Goal: Task Accomplishment & Management: Manage account settings

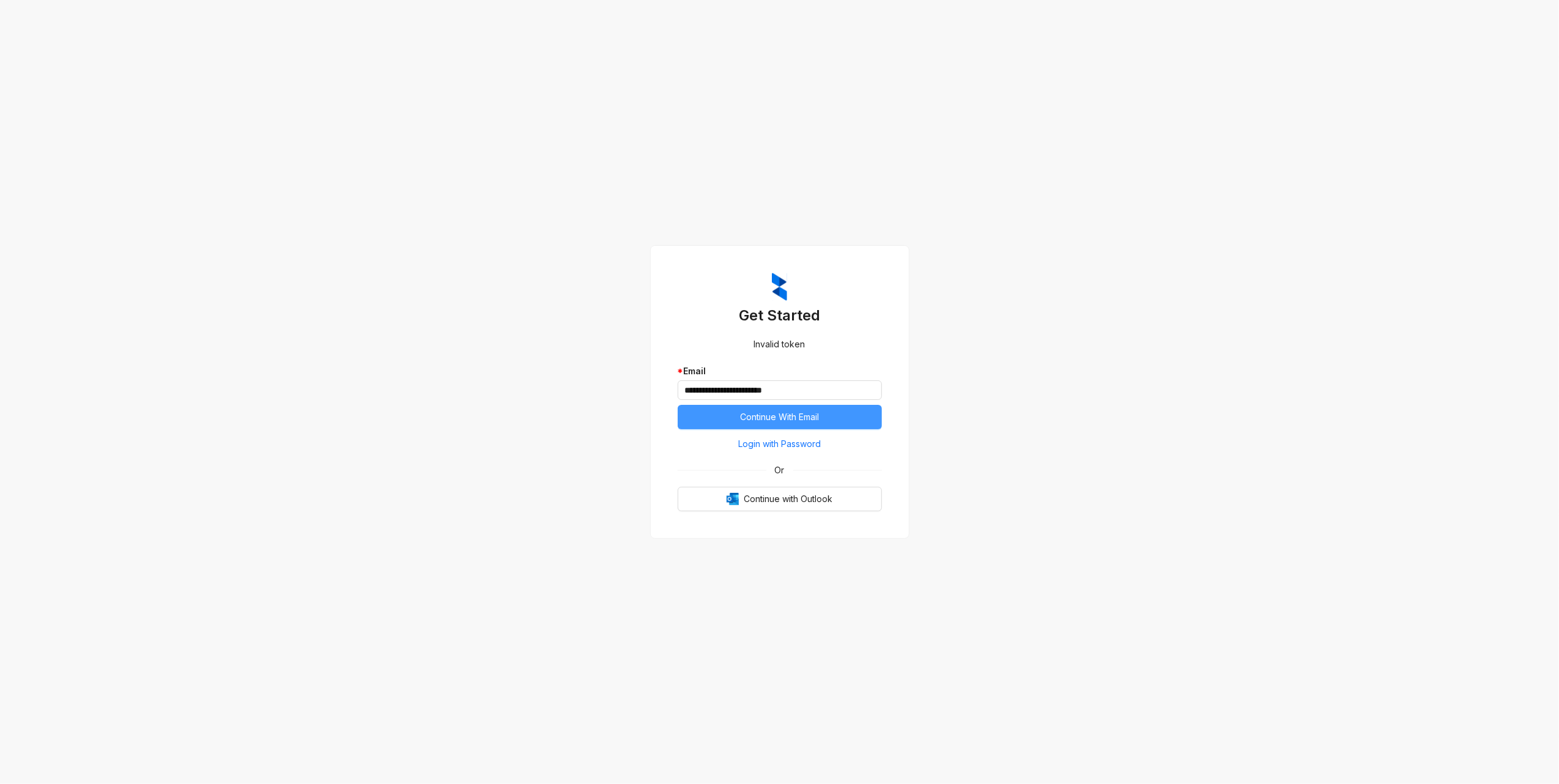
click at [850, 416] on button "Continue With Email" at bounding box center [780, 417] width 204 height 25
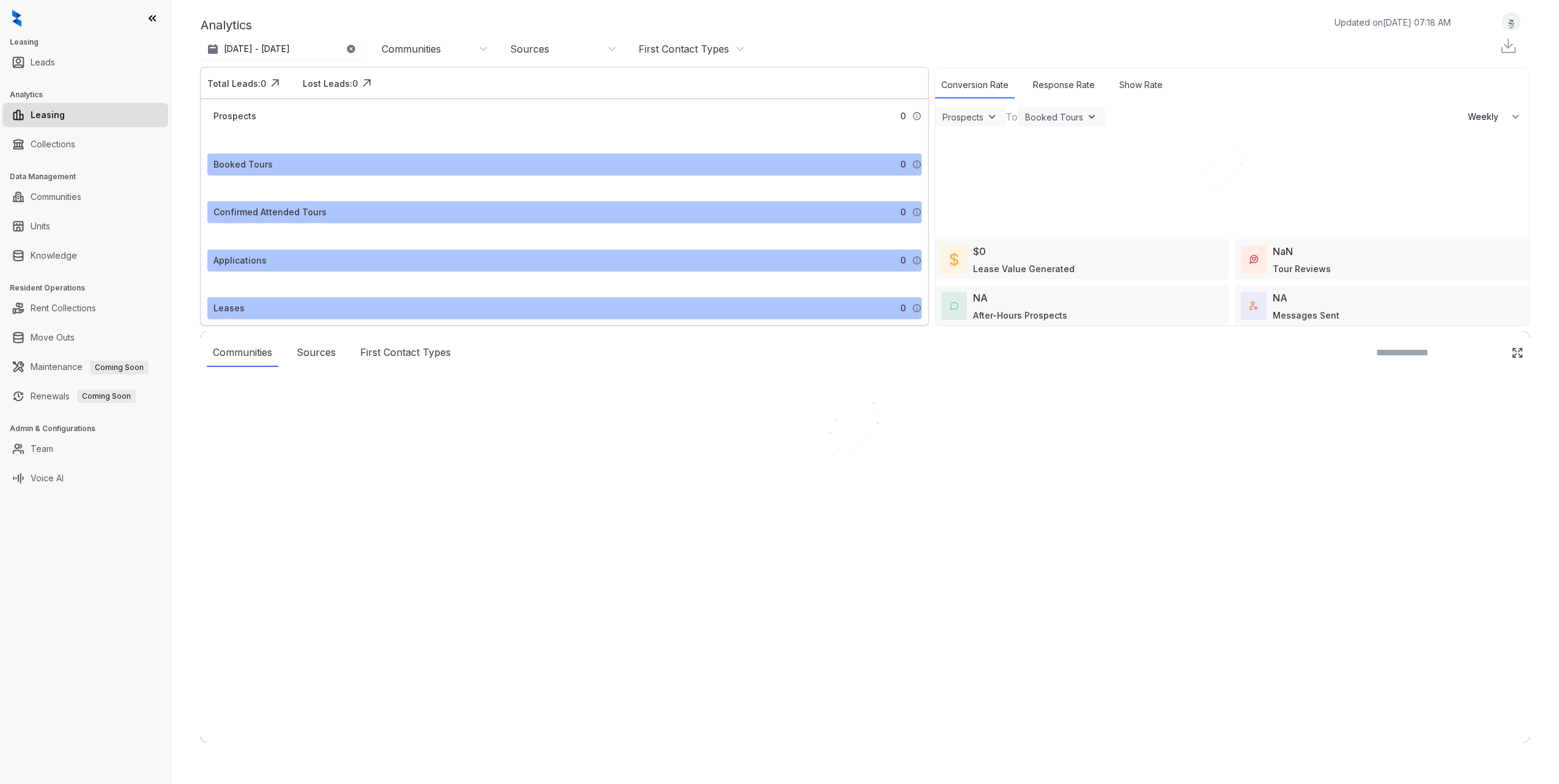
select select "******"
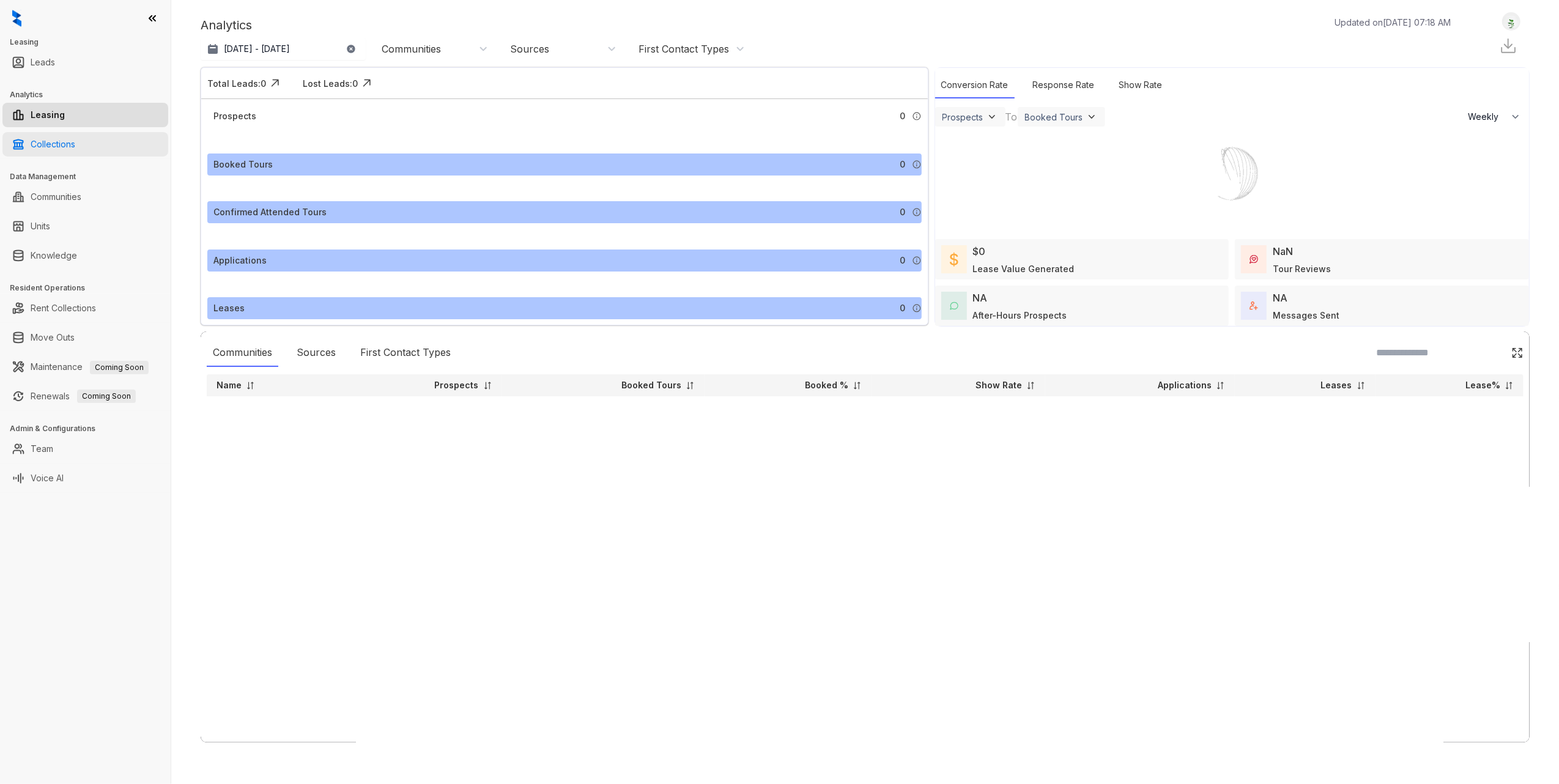
click at [74, 140] on link "Collections" at bounding box center [52, 145] width 44 height 25
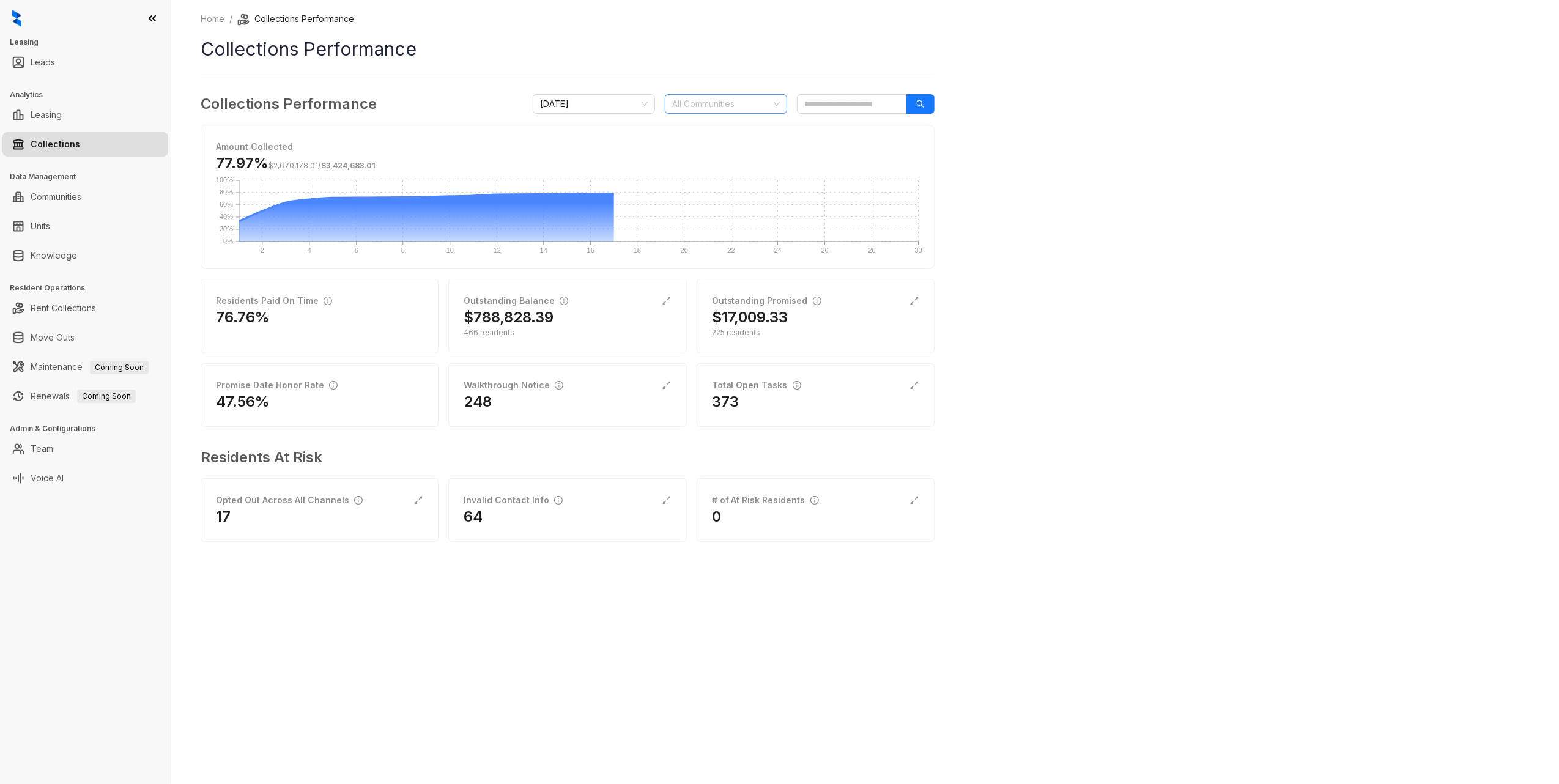
click at [737, 103] on div at bounding box center [719, 104] width 105 height 17
type input "****"
click at [717, 162] on div "[GEOGRAPHIC_DATA]" at bounding box center [726, 168] width 103 height 13
click at [1204, 218] on div "Home / Collections Performance Collections Performance Collections Performance …" at bounding box center [865, 392] width 1388 height 784
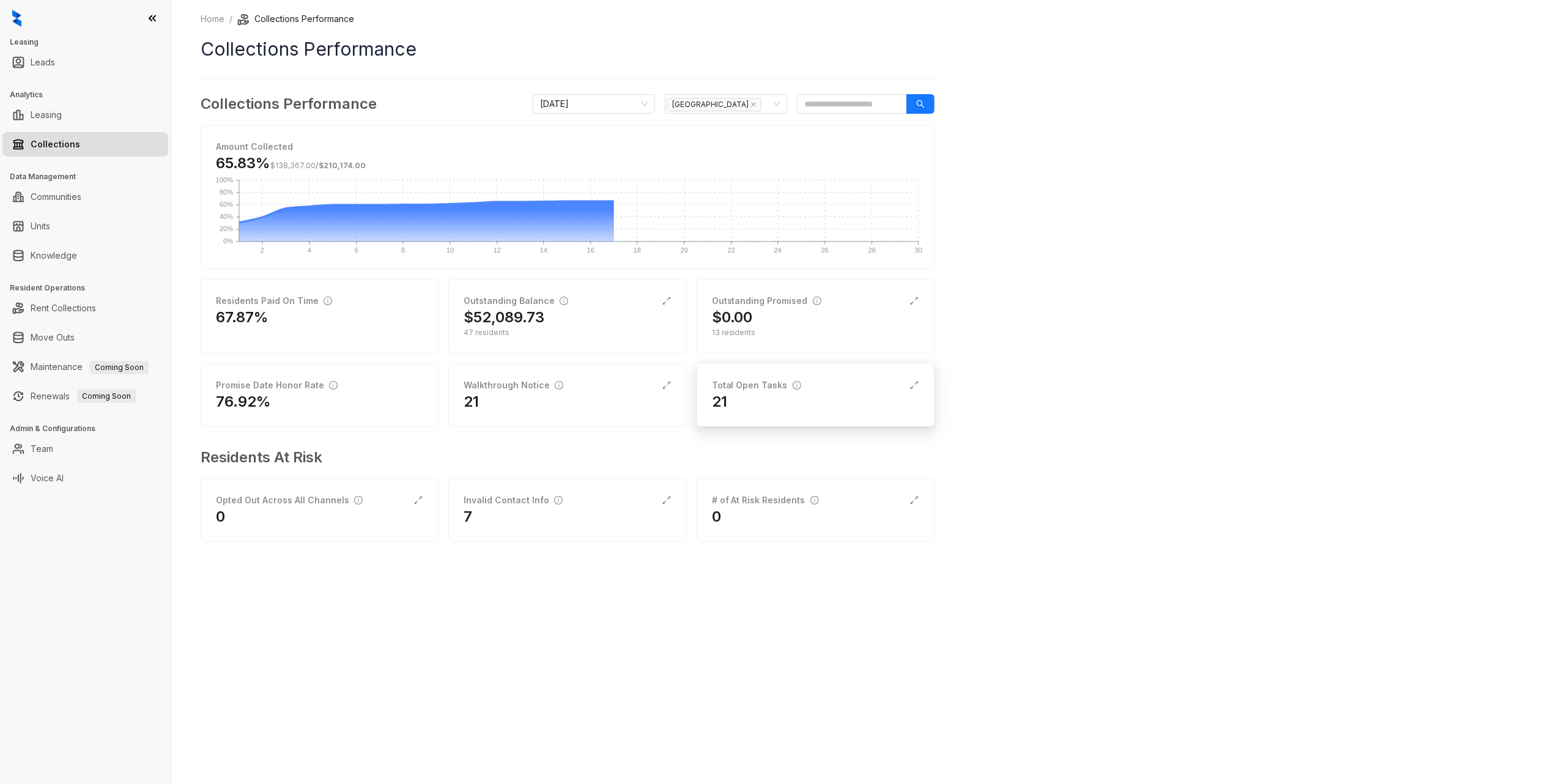
click at [826, 395] on div "21" at bounding box center [815, 401] width 207 height 20
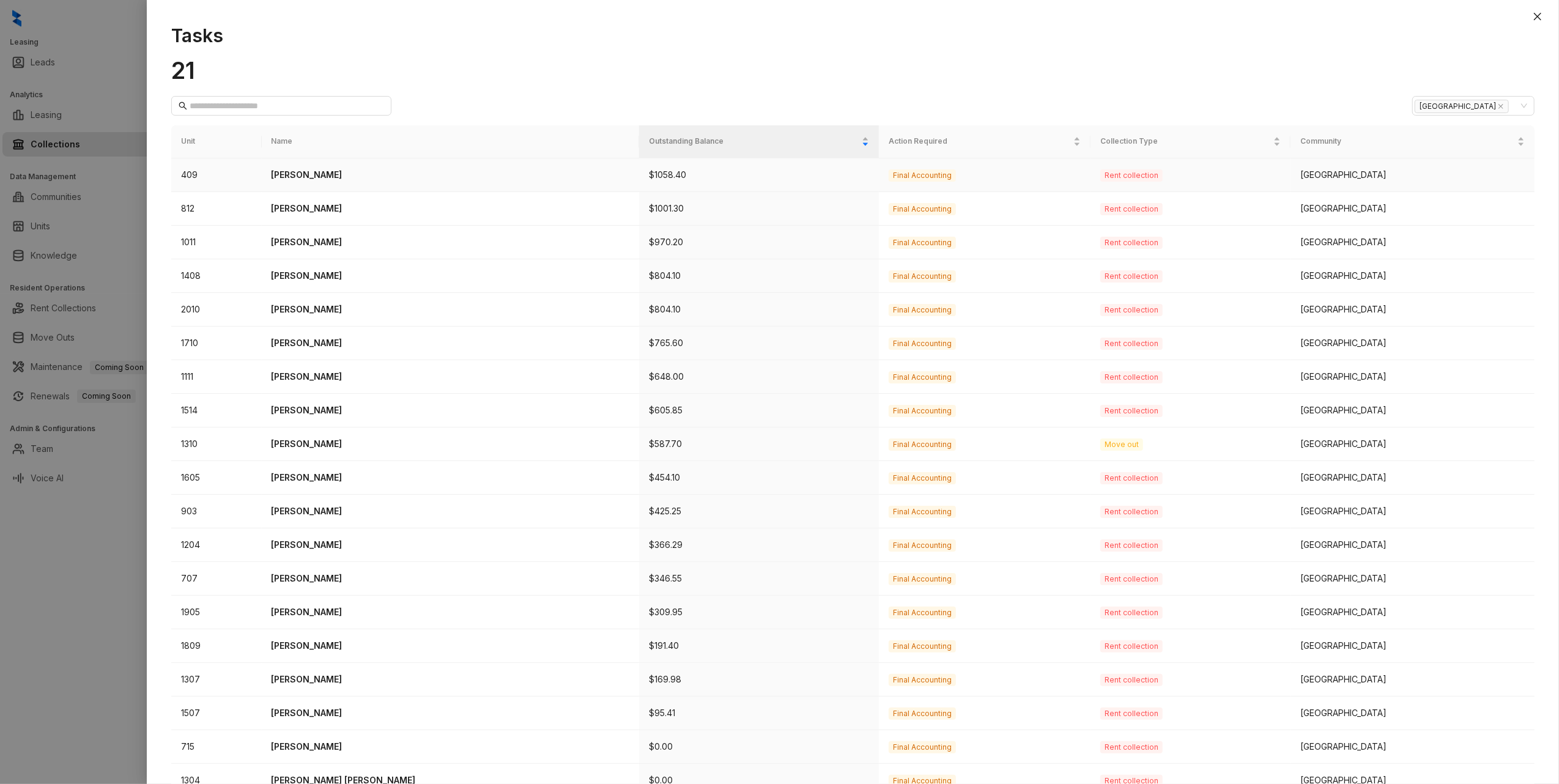
click at [639, 183] on td "$1058.40" at bounding box center [758, 175] width 239 height 34
click at [1002, 176] on td "Final Accounting" at bounding box center [985, 175] width 212 height 34
drag, startPoint x: 1177, startPoint y: 176, endPoint x: 1225, endPoint y: 179, distance: 48.1
click at [1163, 177] on span "Rent collection" at bounding box center [1131, 175] width 62 height 12
click at [1445, 179] on div "[GEOGRAPHIC_DATA]" at bounding box center [1411, 175] width 224 height 13
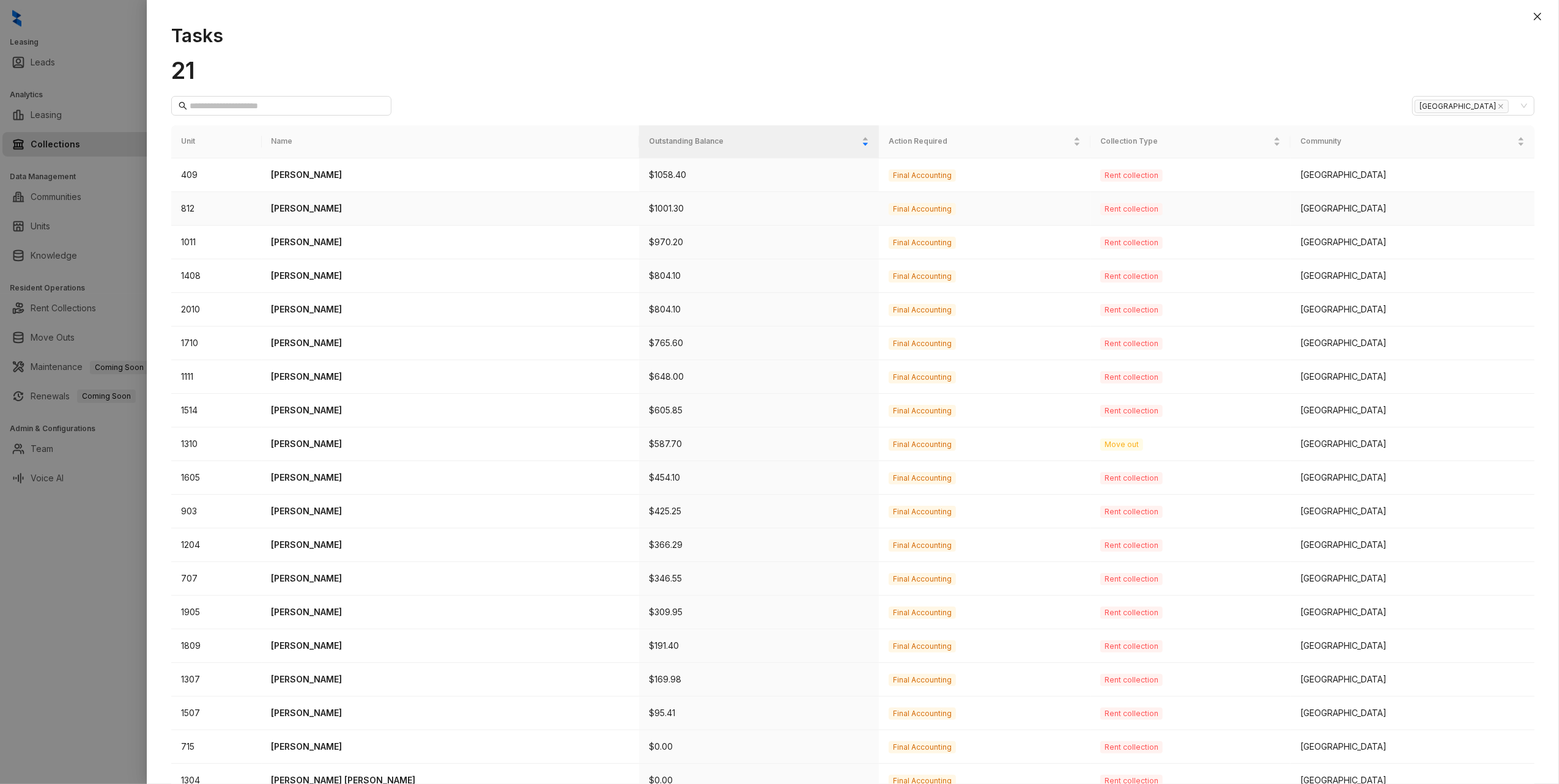
click at [400, 218] on td "Jesse Farias" at bounding box center [450, 209] width 377 height 34
click at [1161, 247] on span "Rent collection" at bounding box center [1131, 242] width 62 height 12
click at [187, 179] on td "409" at bounding box center [217, 175] width 91 height 34
click at [334, 179] on p "Derek Butler" at bounding box center [450, 175] width 359 height 13
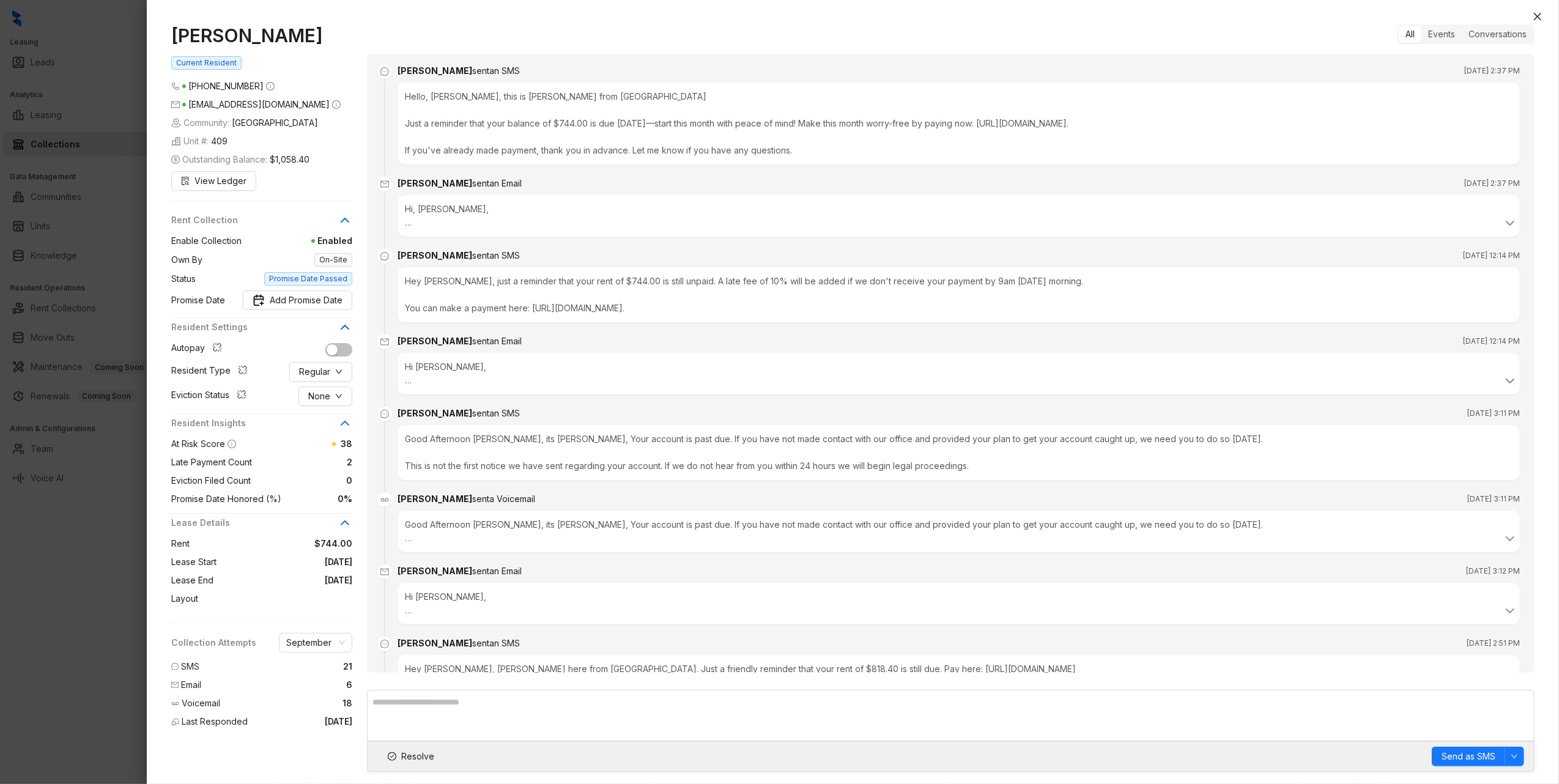
scroll to position [2994, 0]
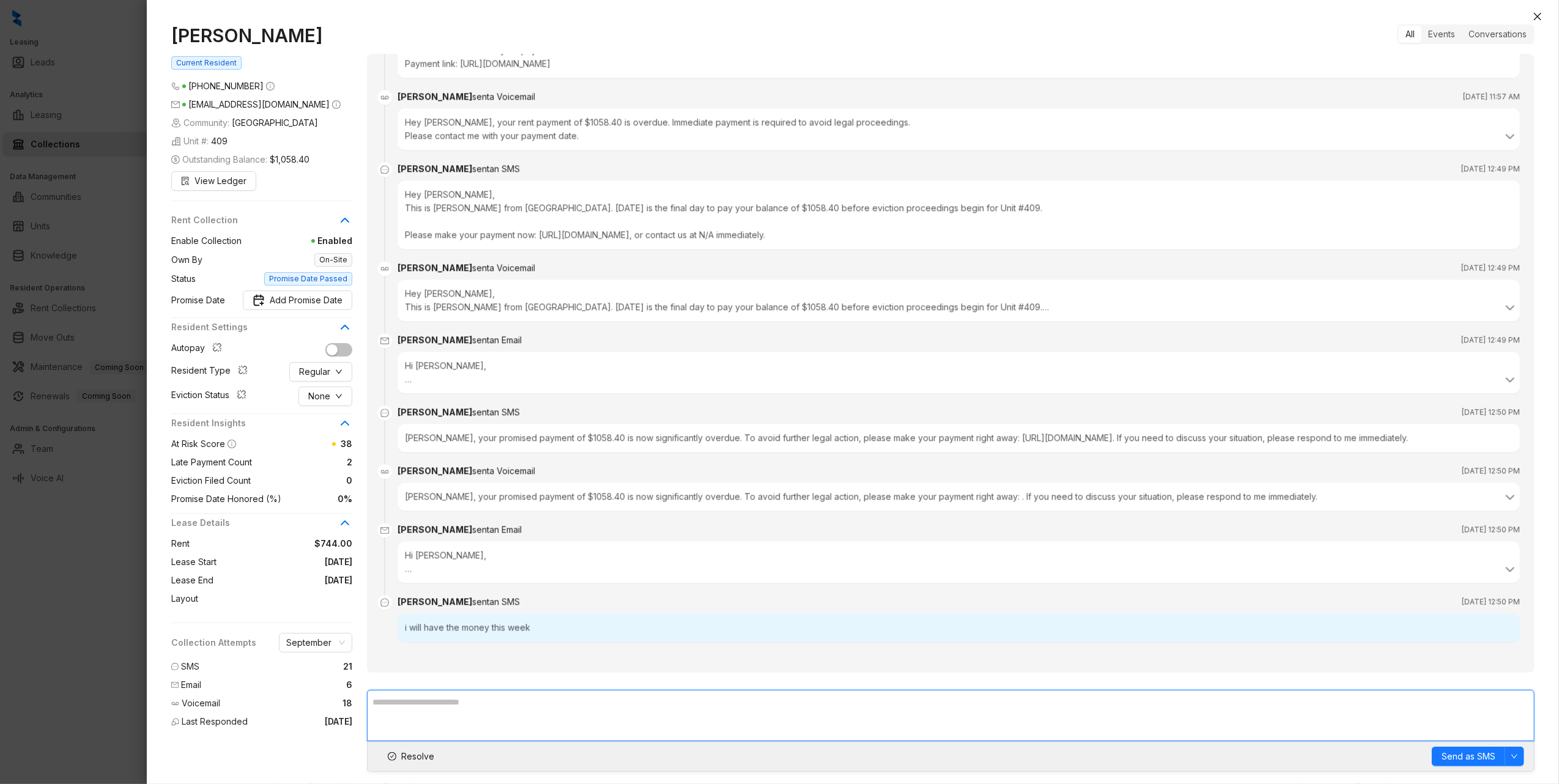
click at [509, 706] on textarea at bounding box center [951, 715] width 1167 height 51
type textarea "**********"
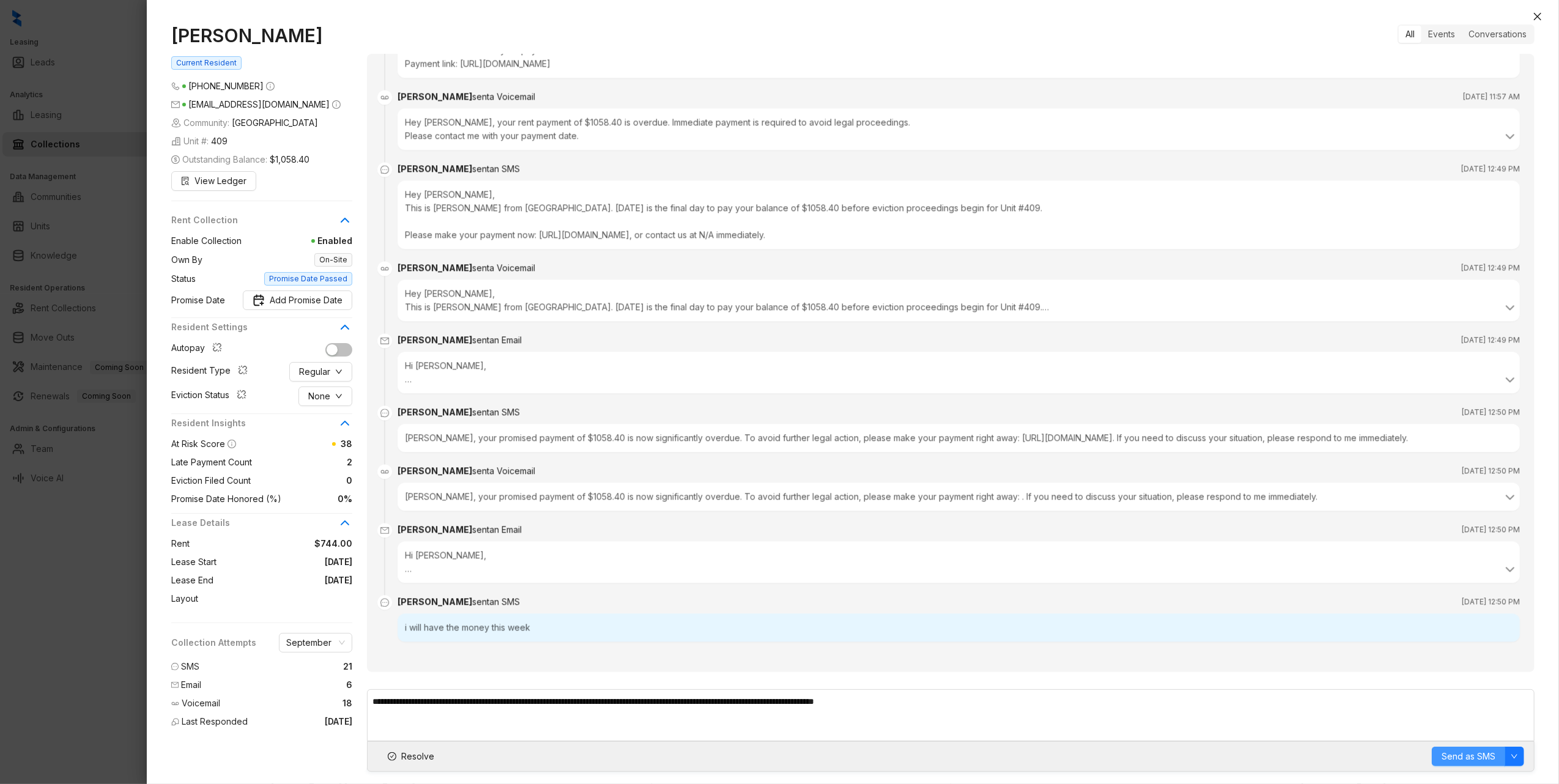
click at [1469, 756] on span "Send as SMS" at bounding box center [1467, 756] width 54 height 13
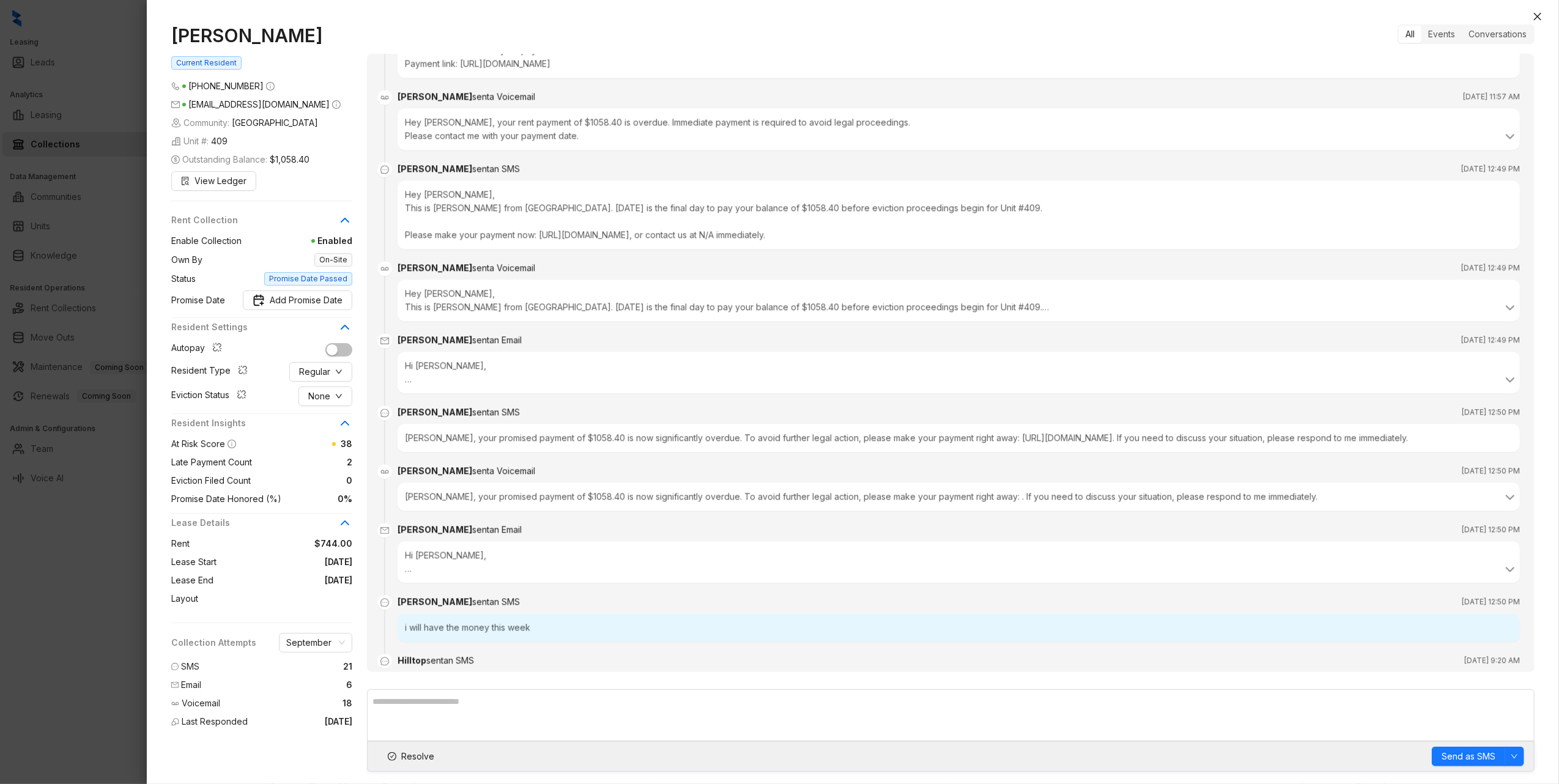
scroll to position [3053, 0]
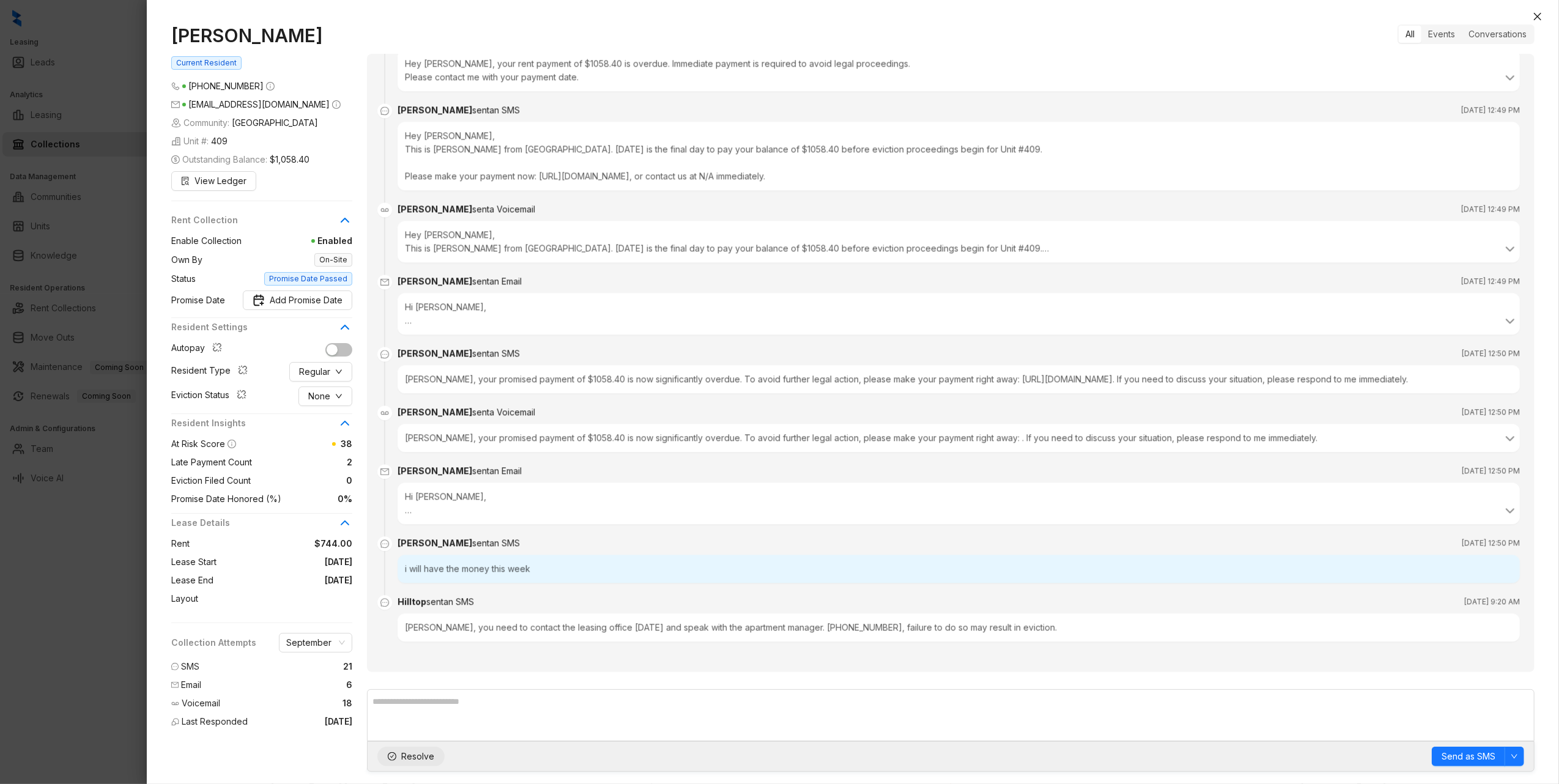
click at [413, 753] on span "Resolve" at bounding box center [417, 756] width 33 height 13
click at [299, 304] on span "Add Promise Date" at bounding box center [306, 300] width 73 height 13
type input "**********"
click at [305, 443] on div "19" at bounding box center [304, 445] width 15 height 15
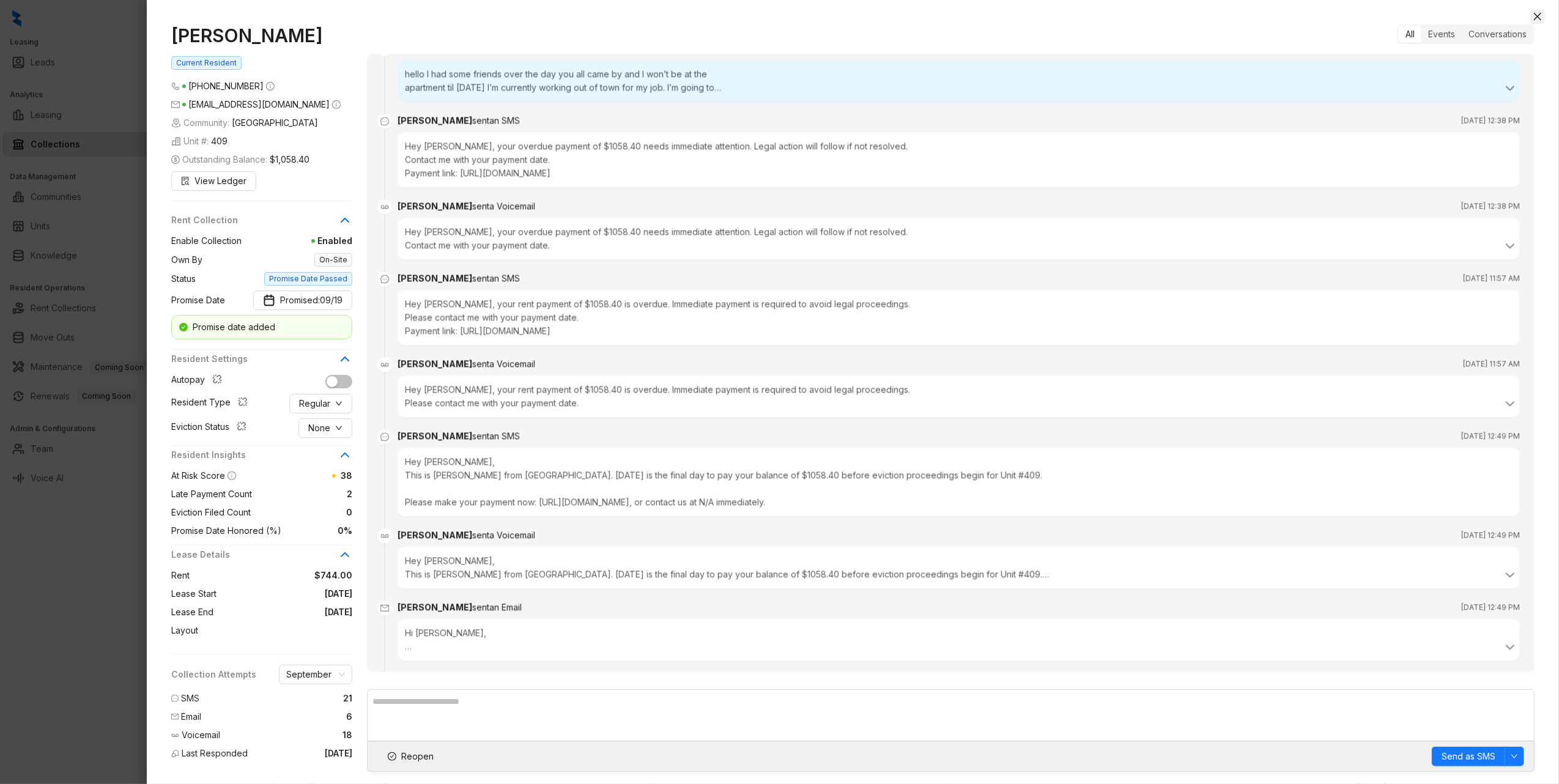
click at [1536, 16] on icon "close" at bounding box center [1537, 17] width 8 height 8
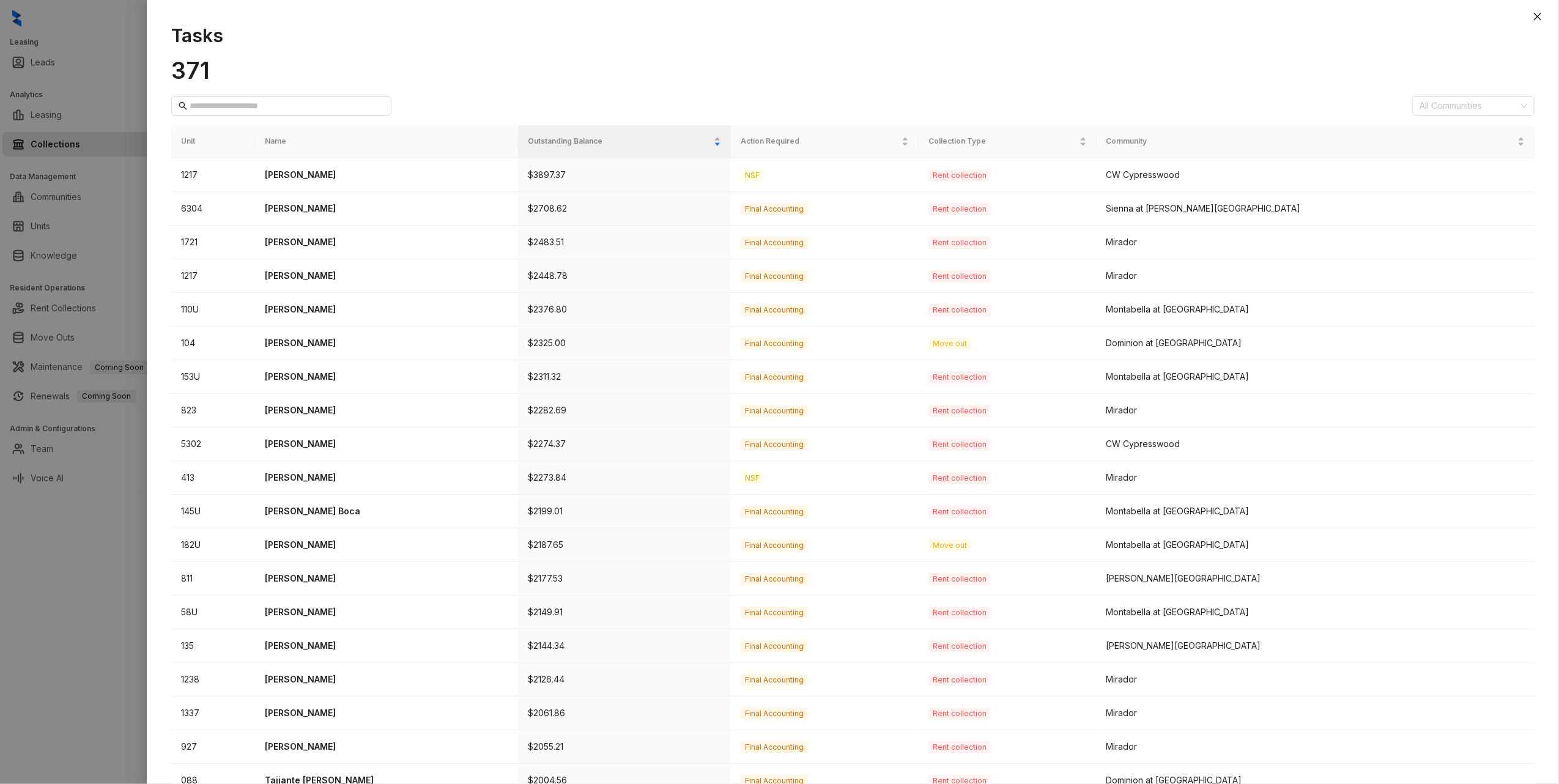
click at [89, 682] on div at bounding box center [780, 392] width 1559 height 784
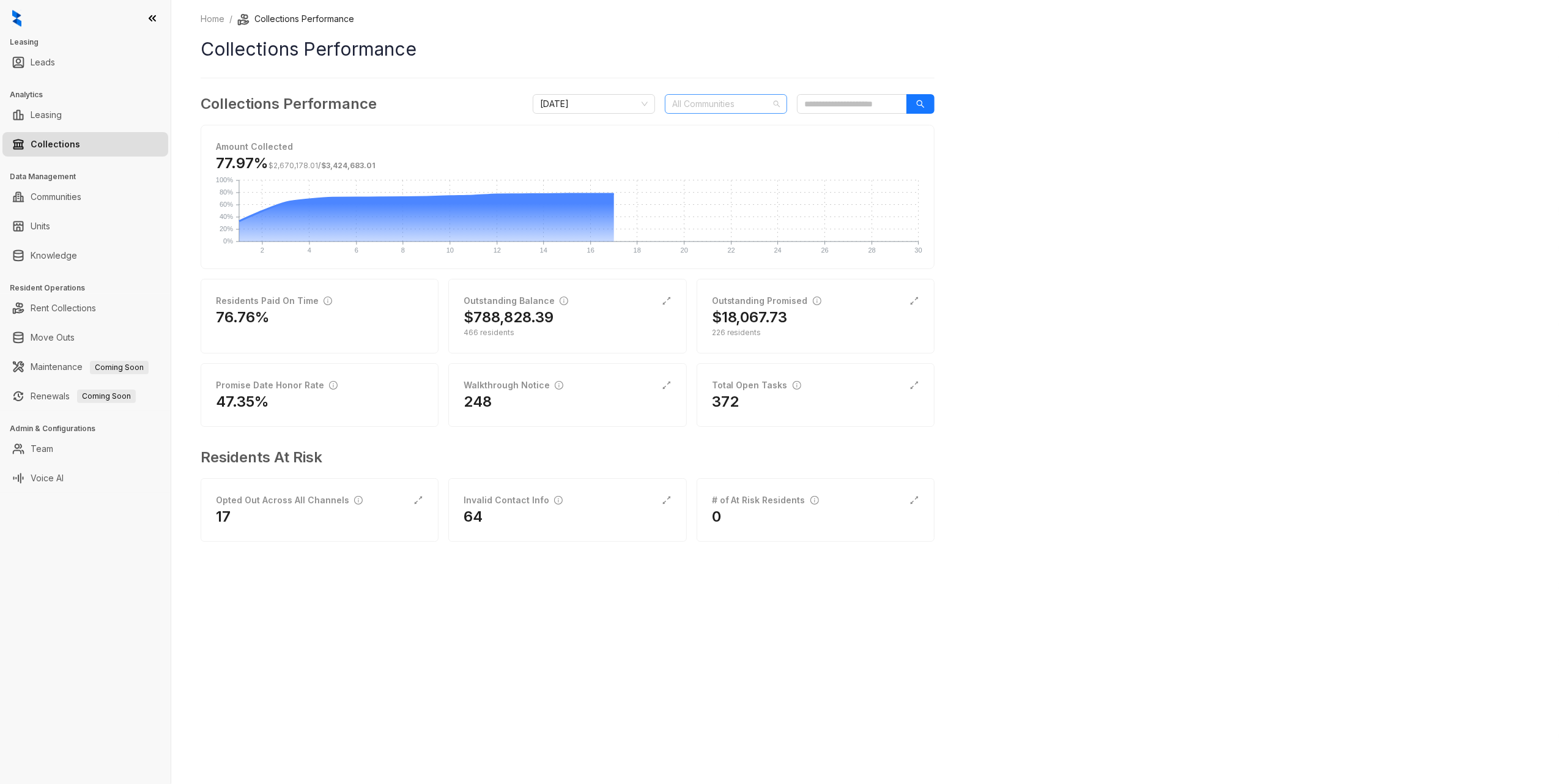
click at [722, 104] on div at bounding box center [719, 104] width 105 height 17
type input "****"
click at [691, 164] on div "[GEOGRAPHIC_DATA]" at bounding box center [726, 168] width 103 height 13
click at [1287, 184] on div "Home / Collections Performance Collections Performance Collections Performance …" at bounding box center [865, 392] width 1388 height 784
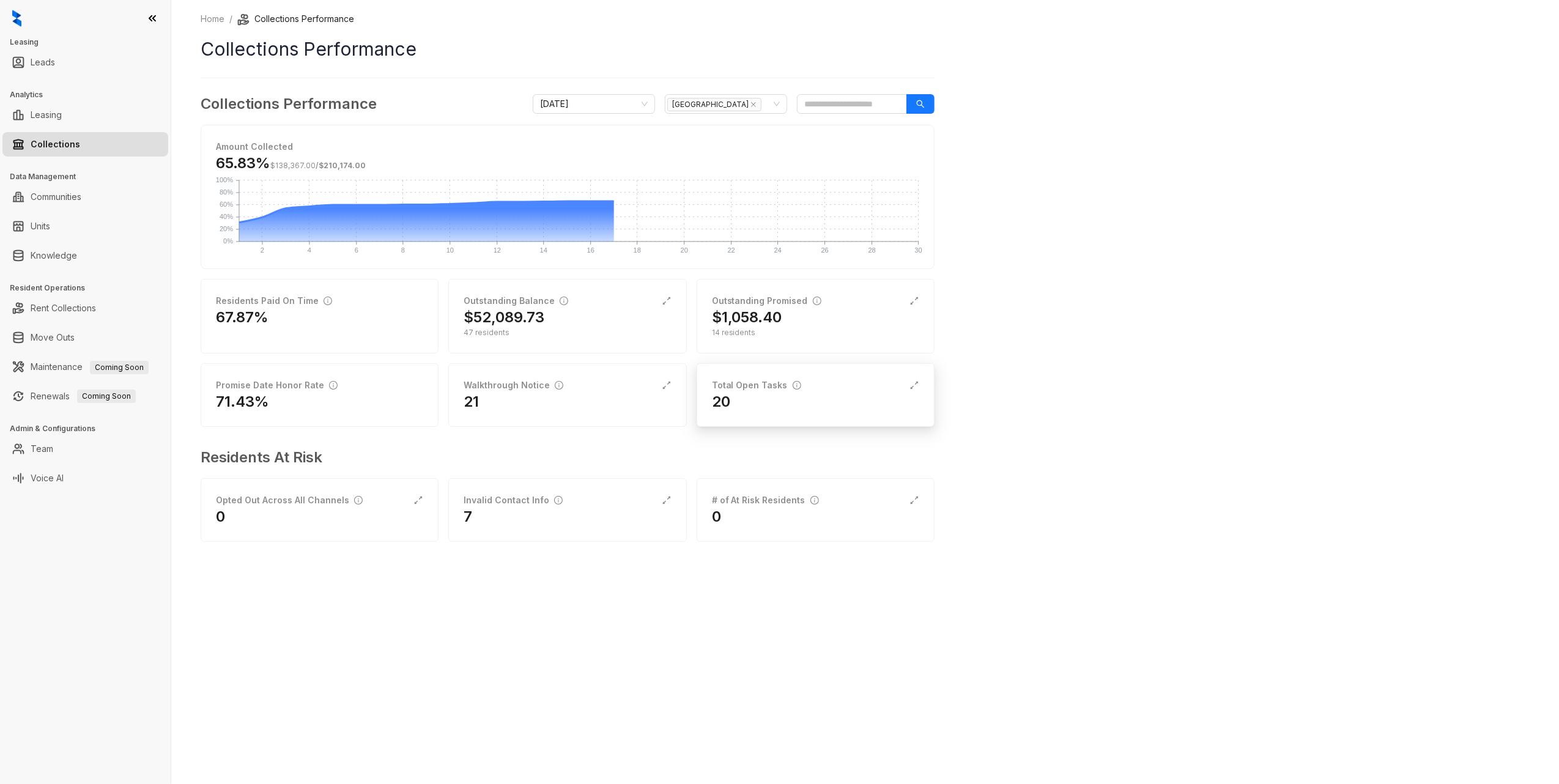
click at [798, 394] on div "20" at bounding box center [815, 401] width 207 height 20
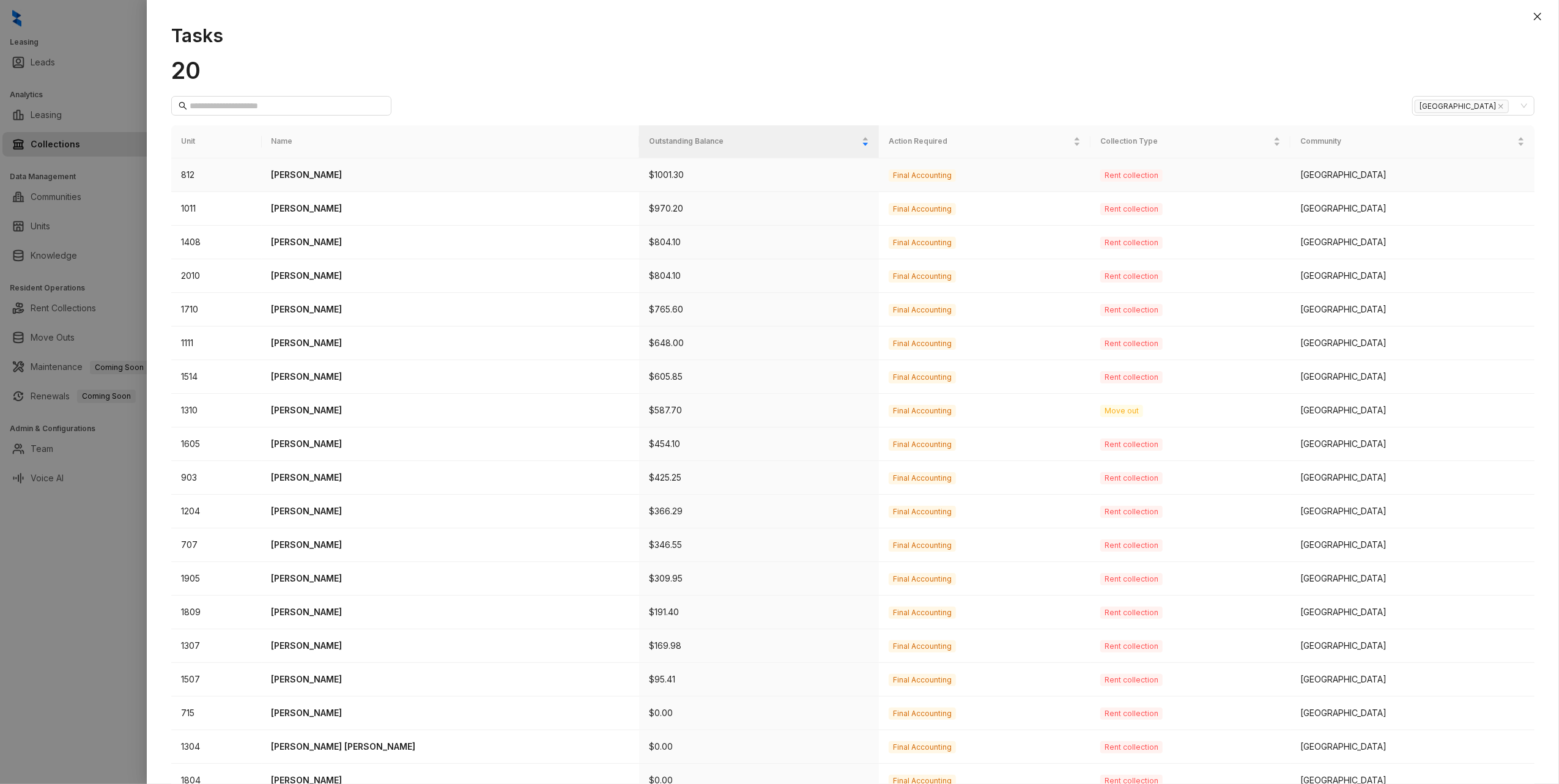
click at [298, 177] on p "Jesse Farias" at bounding box center [450, 175] width 359 height 13
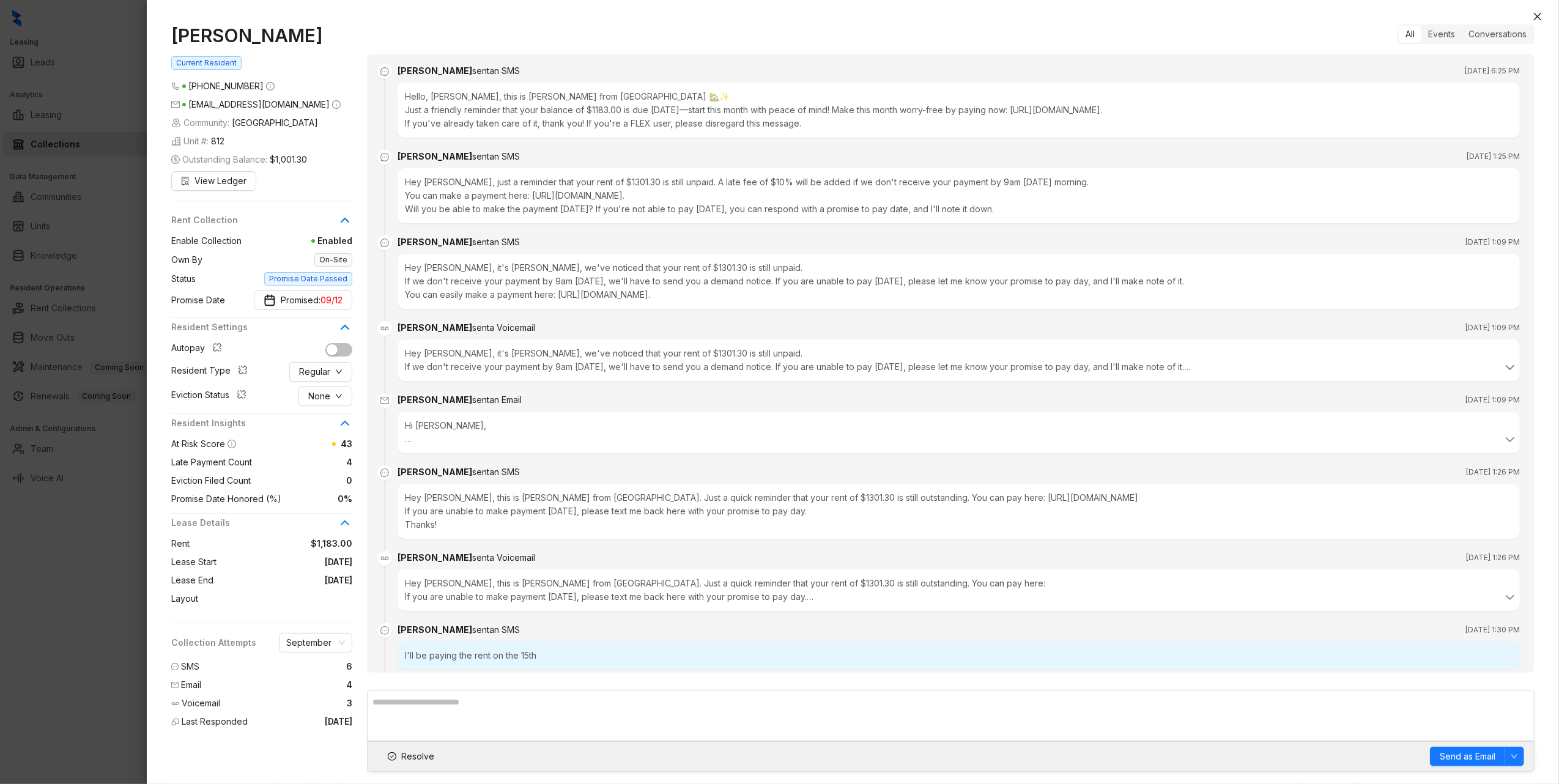
scroll to position [1962, 0]
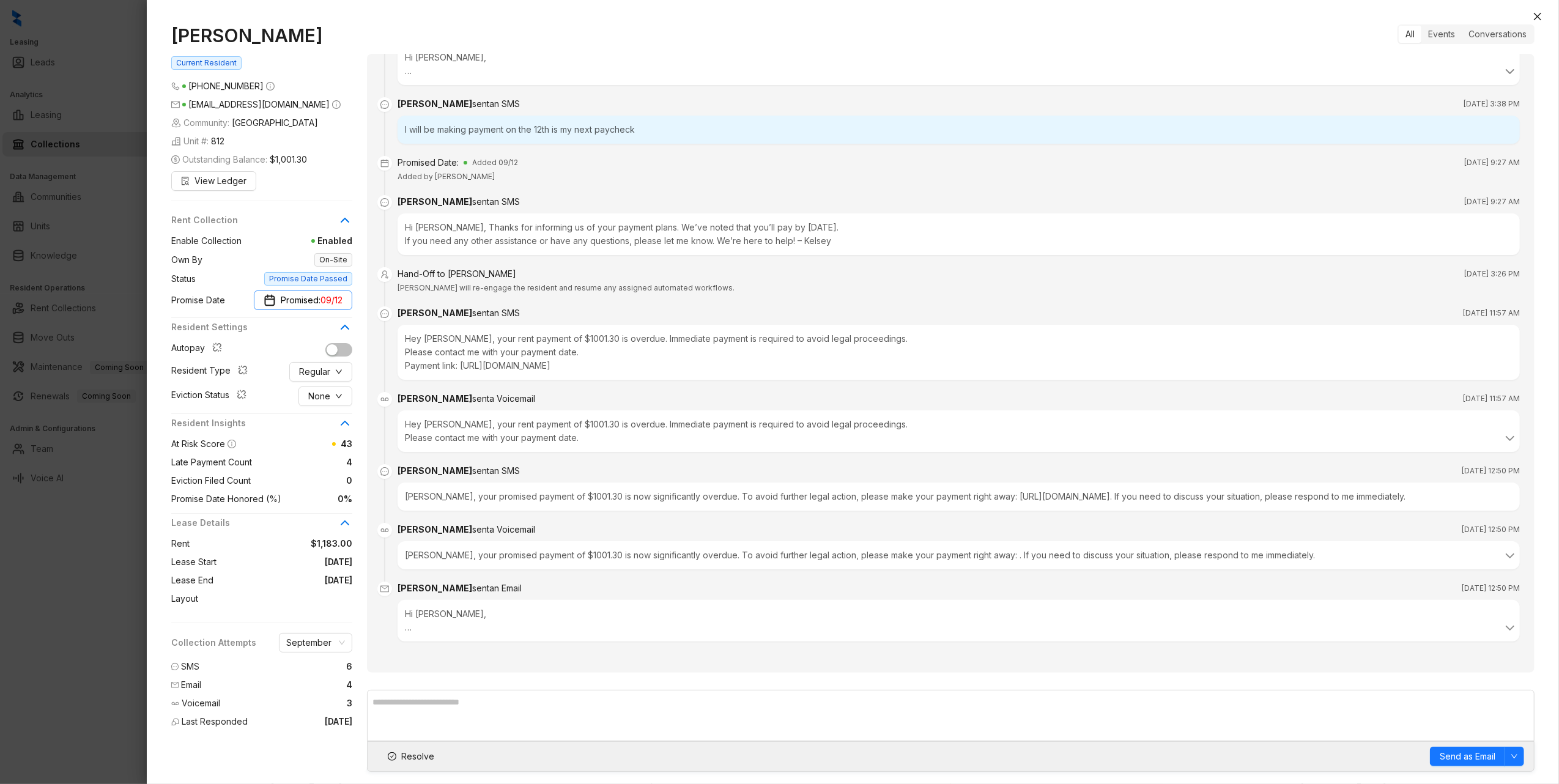
click at [291, 305] on span "Promised: 09/12" at bounding box center [311, 300] width 61 height 13
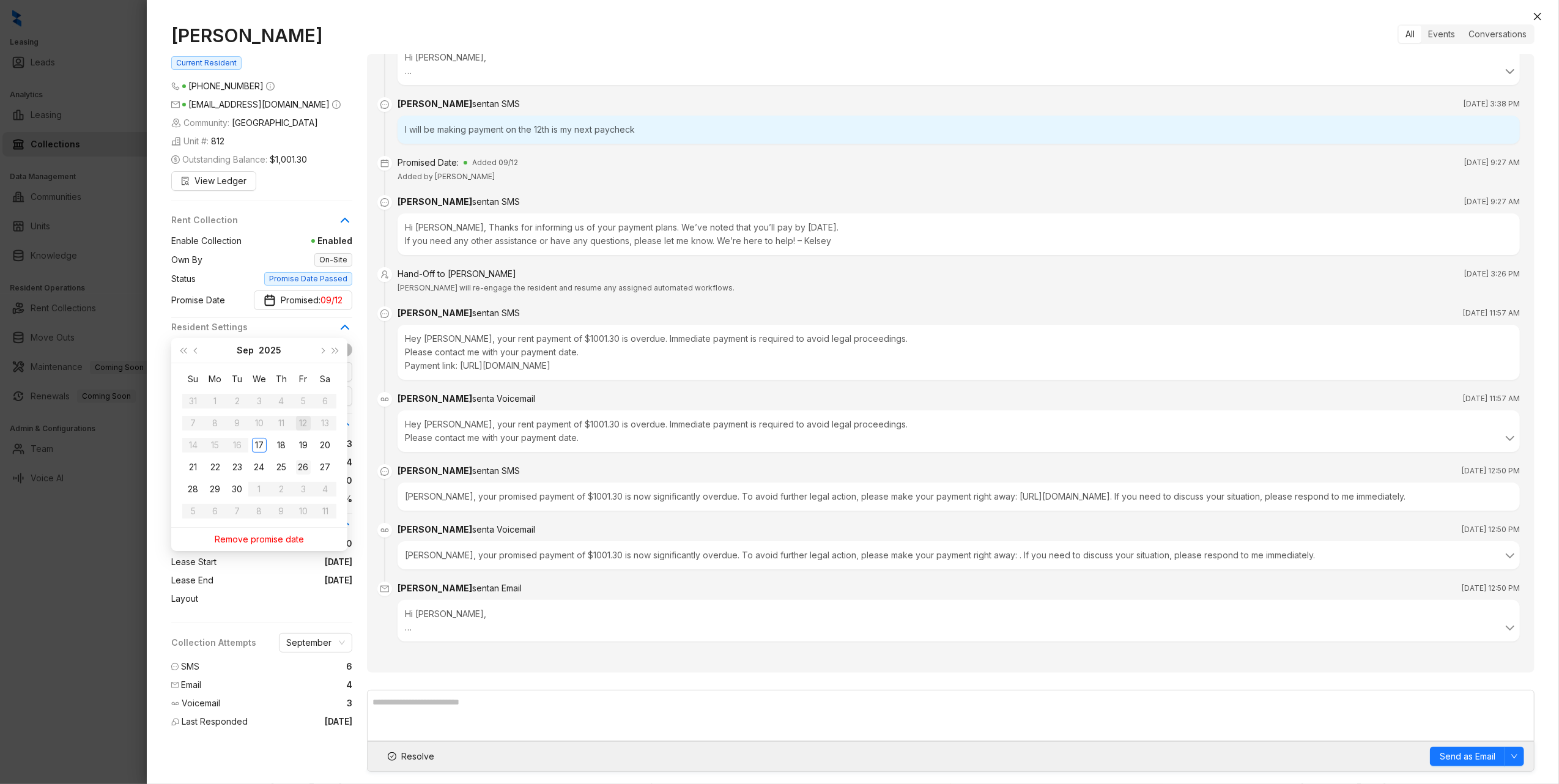
type input "**********"
click at [302, 468] on div "26" at bounding box center [304, 467] width 15 height 15
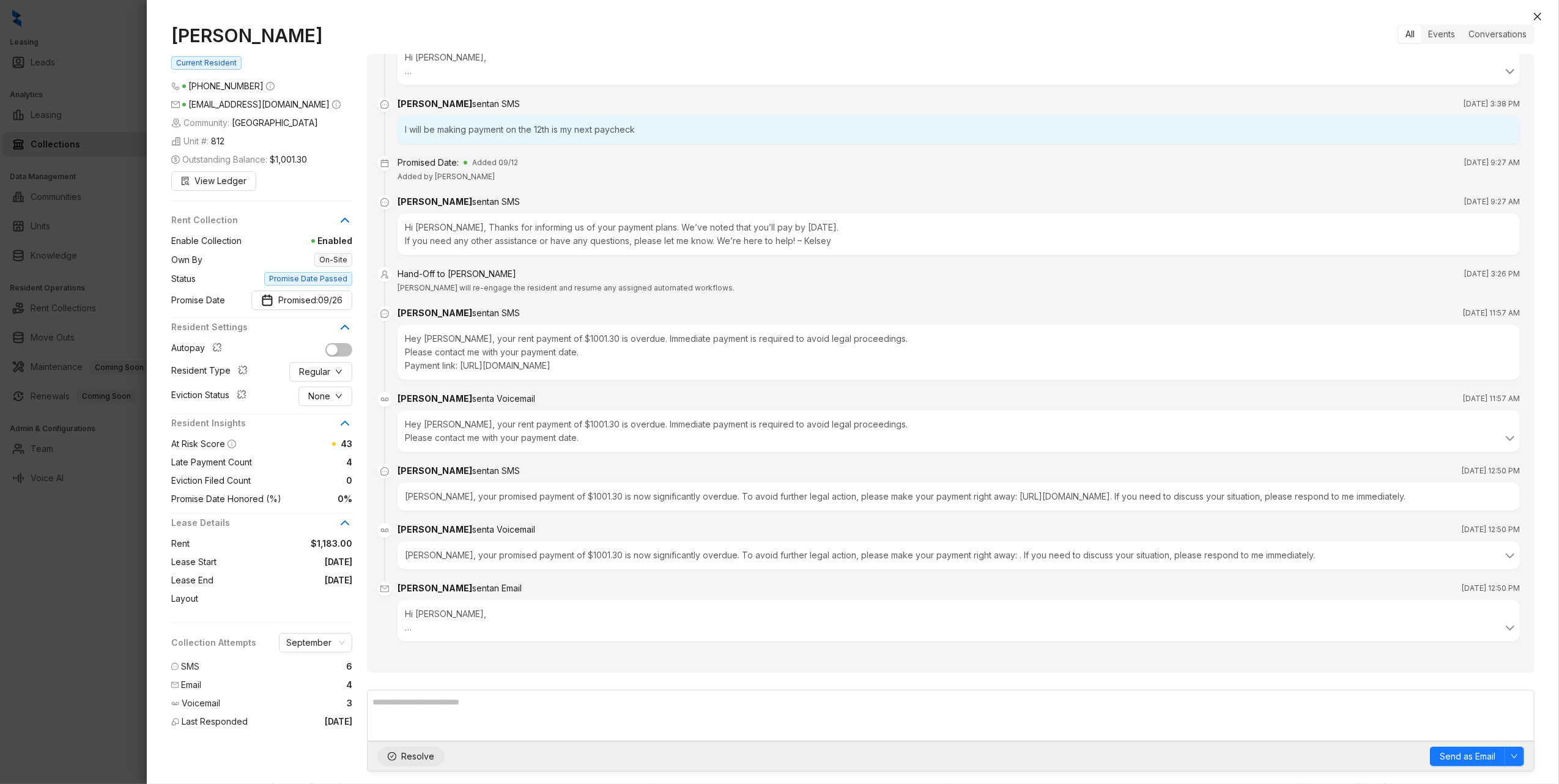
click at [421, 757] on span "Resolve" at bounding box center [417, 756] width 33 height 13
click at [1534, 13] on icon "close" at bounding box center [1537, 16] width 9 height 9
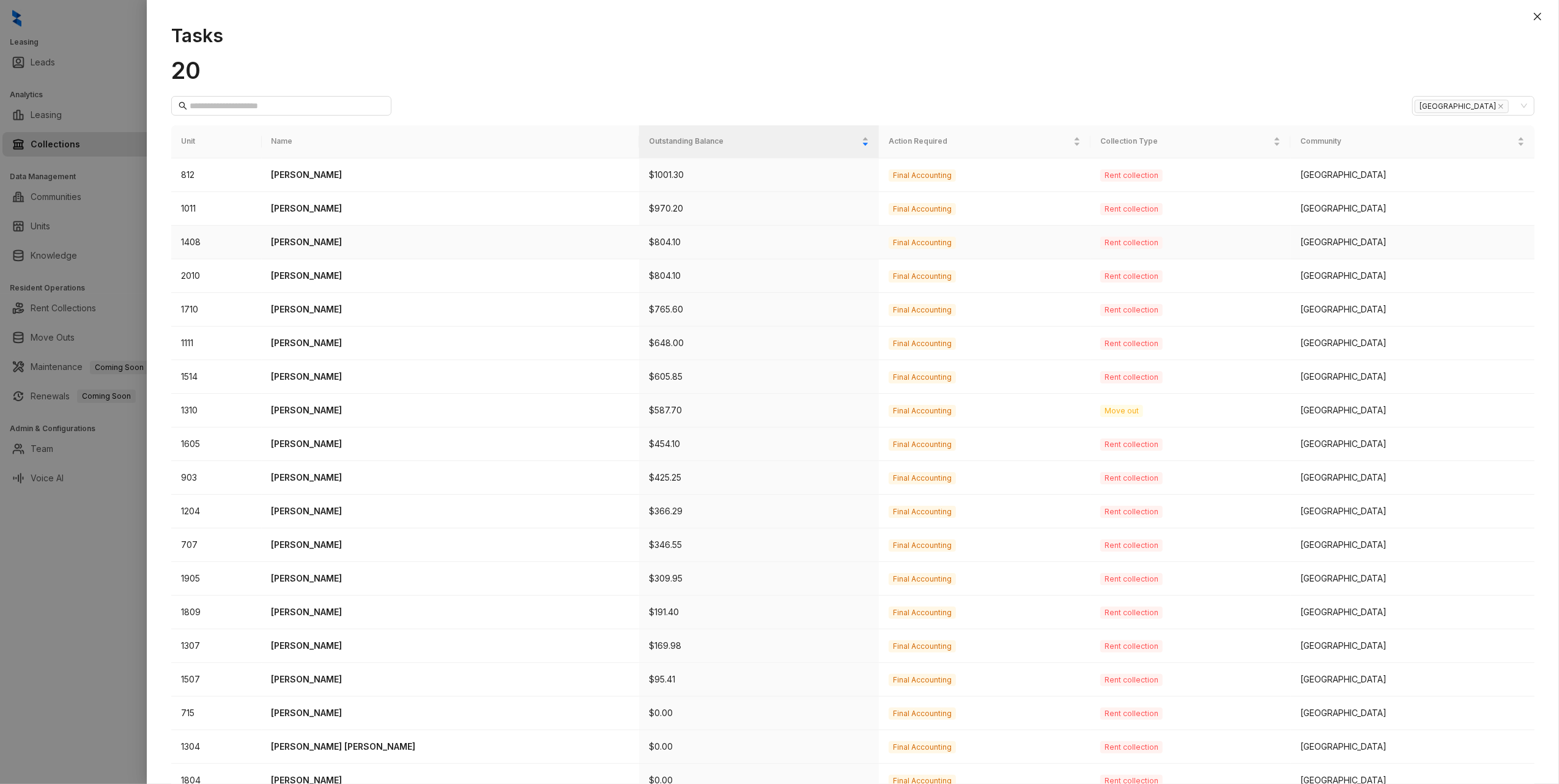
click at [313, 237] on p "Hansy Gonzalez" at bounding box center [450, 242] width 359 height 13
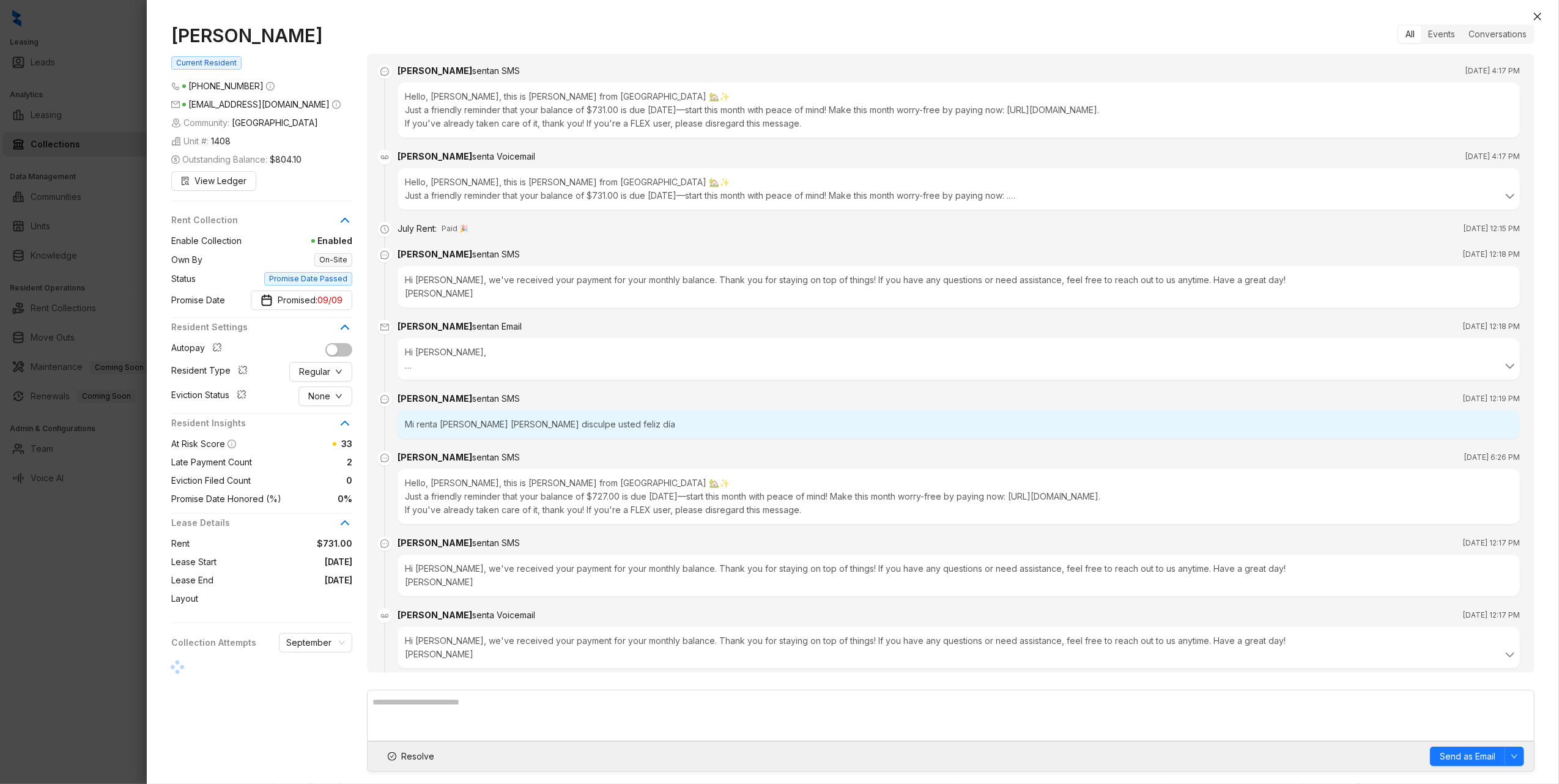
scroll to position [3154, 0]
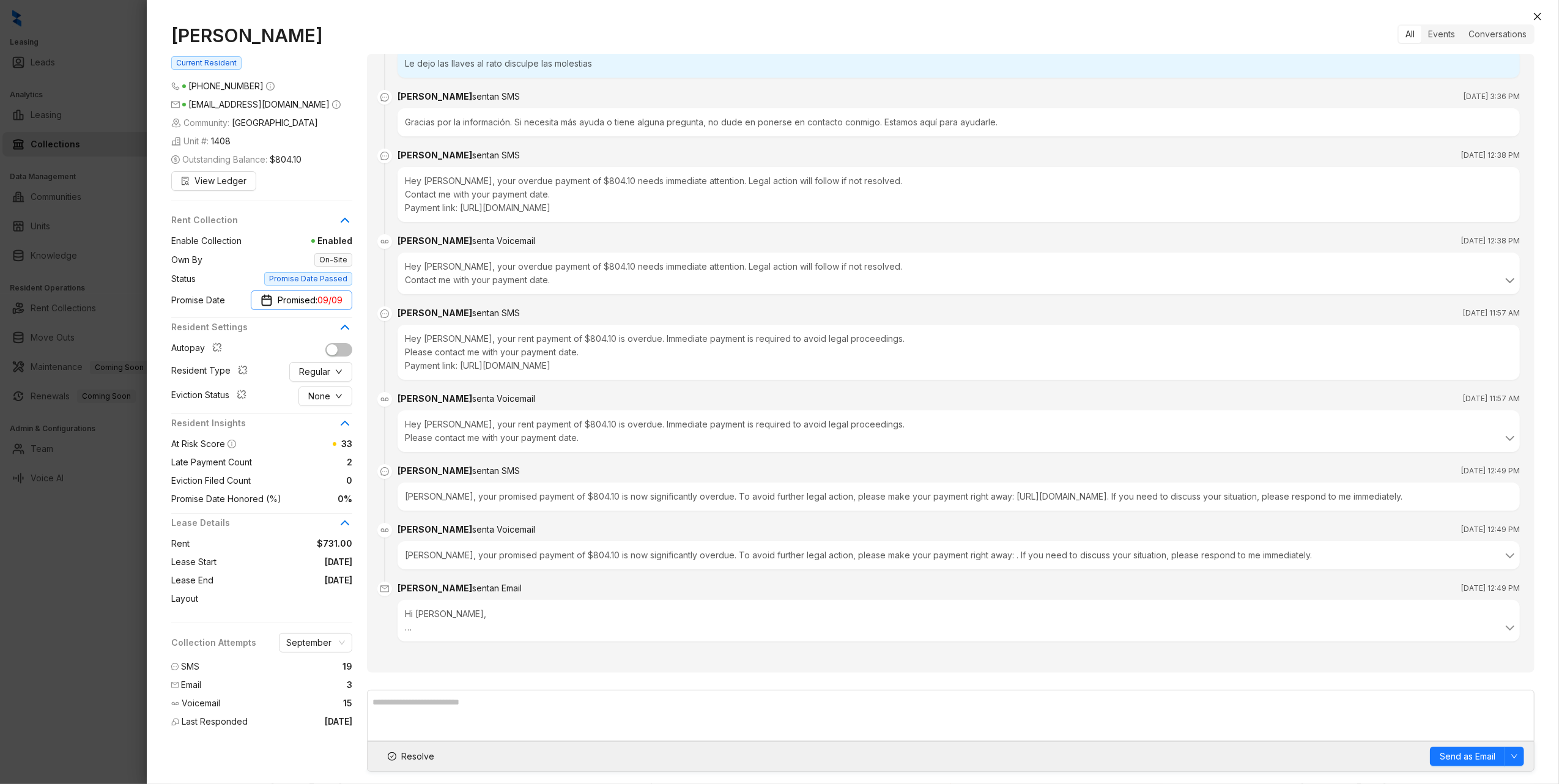
click at [322, 305] on span "09/09" at bounding box center [329, 300] width 26 height 13
type input "**********"
click at [326, 444] on div "20" at bounding box center [325, 445] width 15 height 15
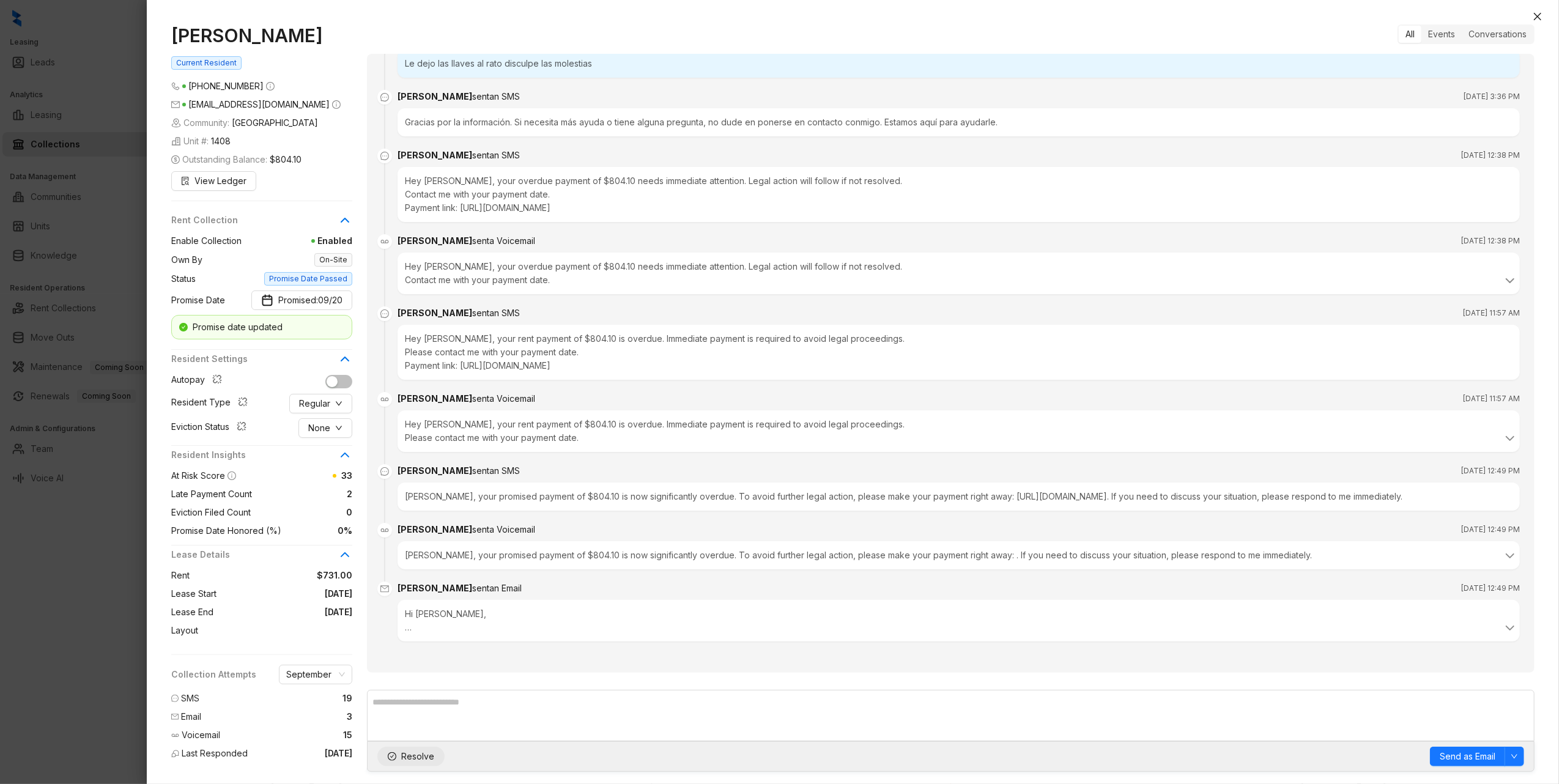
click at [419, 754] on span "Resolve" at bounding box center [417, 756] width 33 height 13
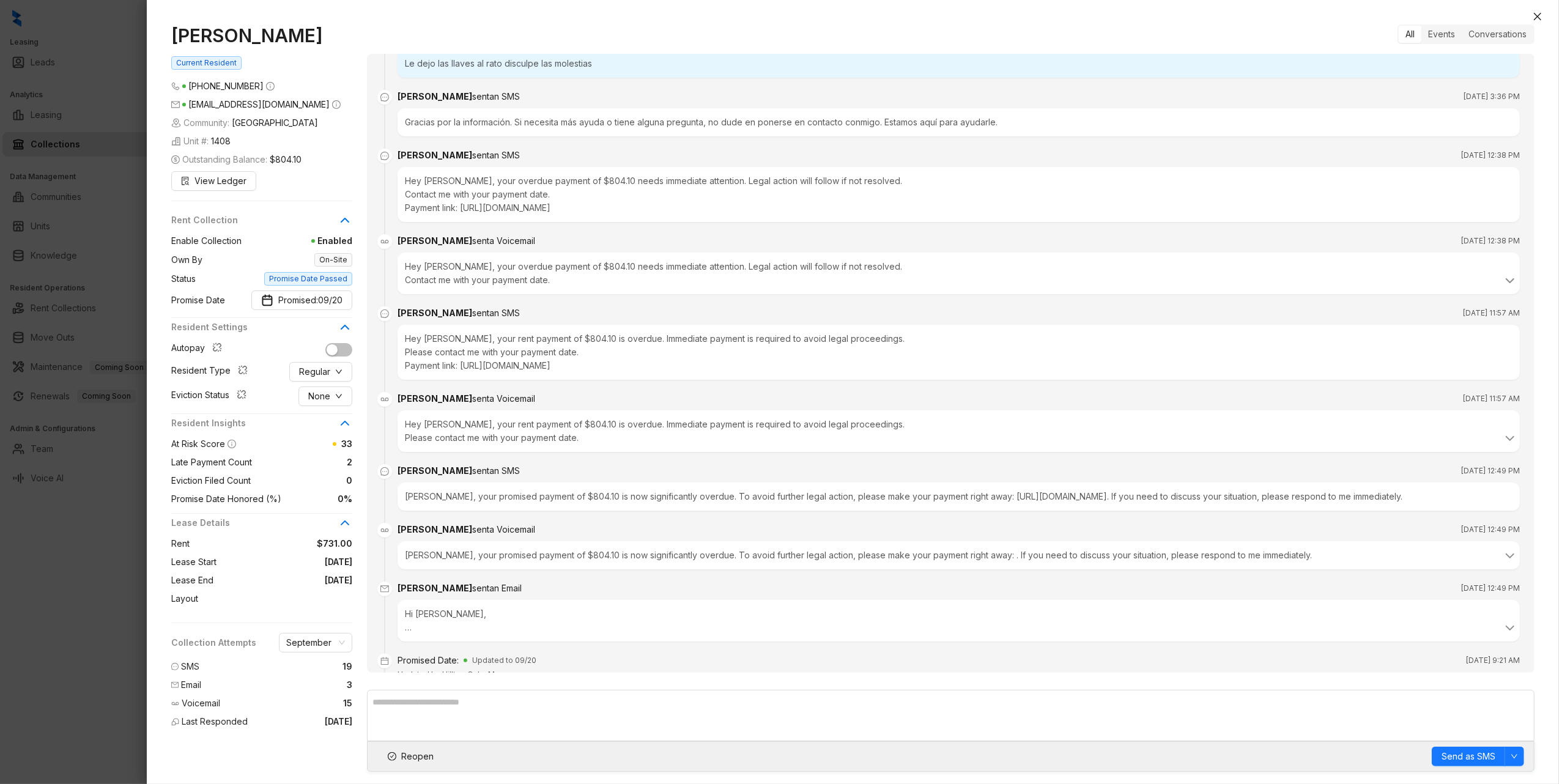
scroll to position [3234, 0]
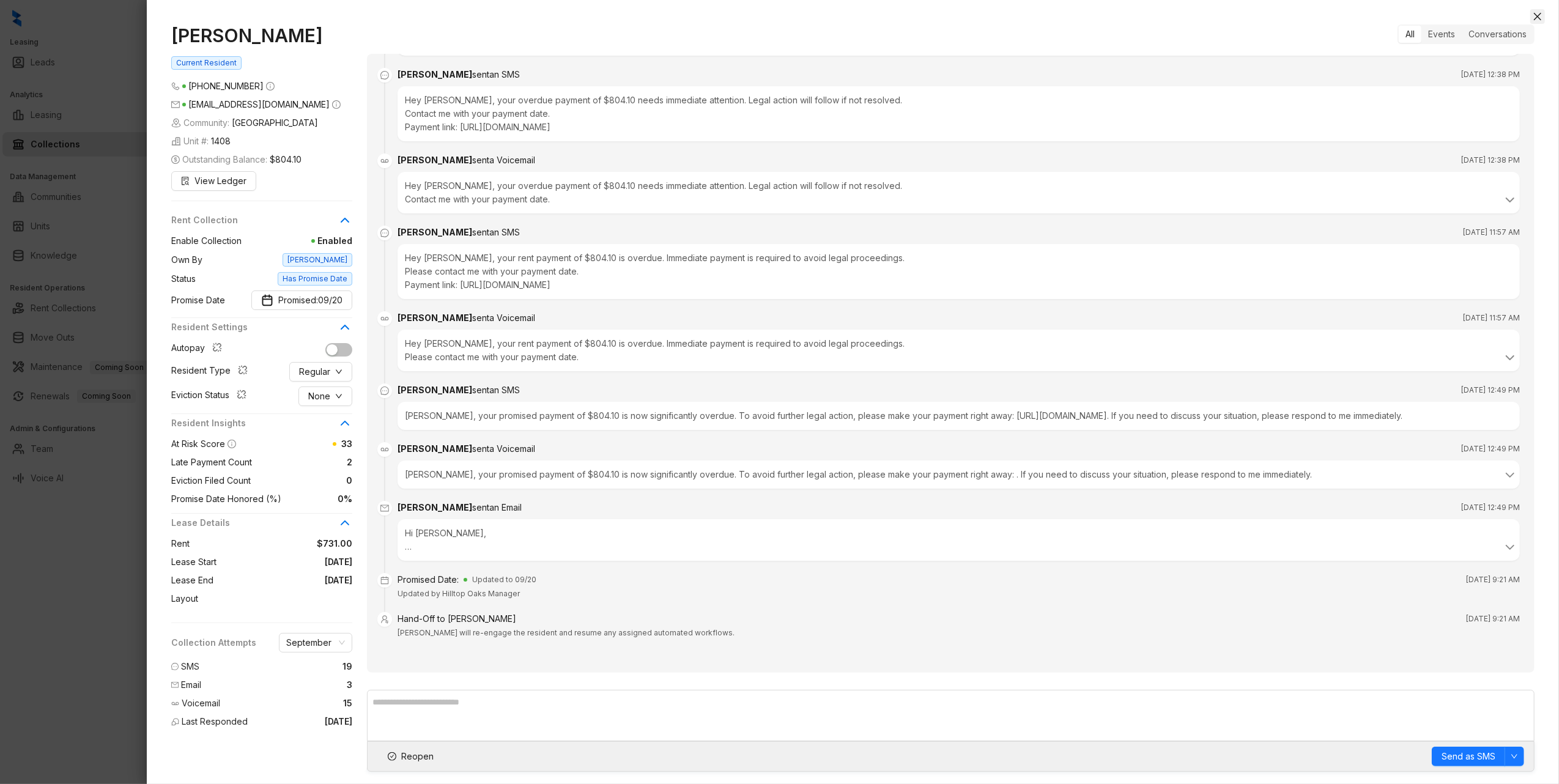
click at [1533, 17] on icon "close" at bounding box center [1537, 16] width 9 height 9
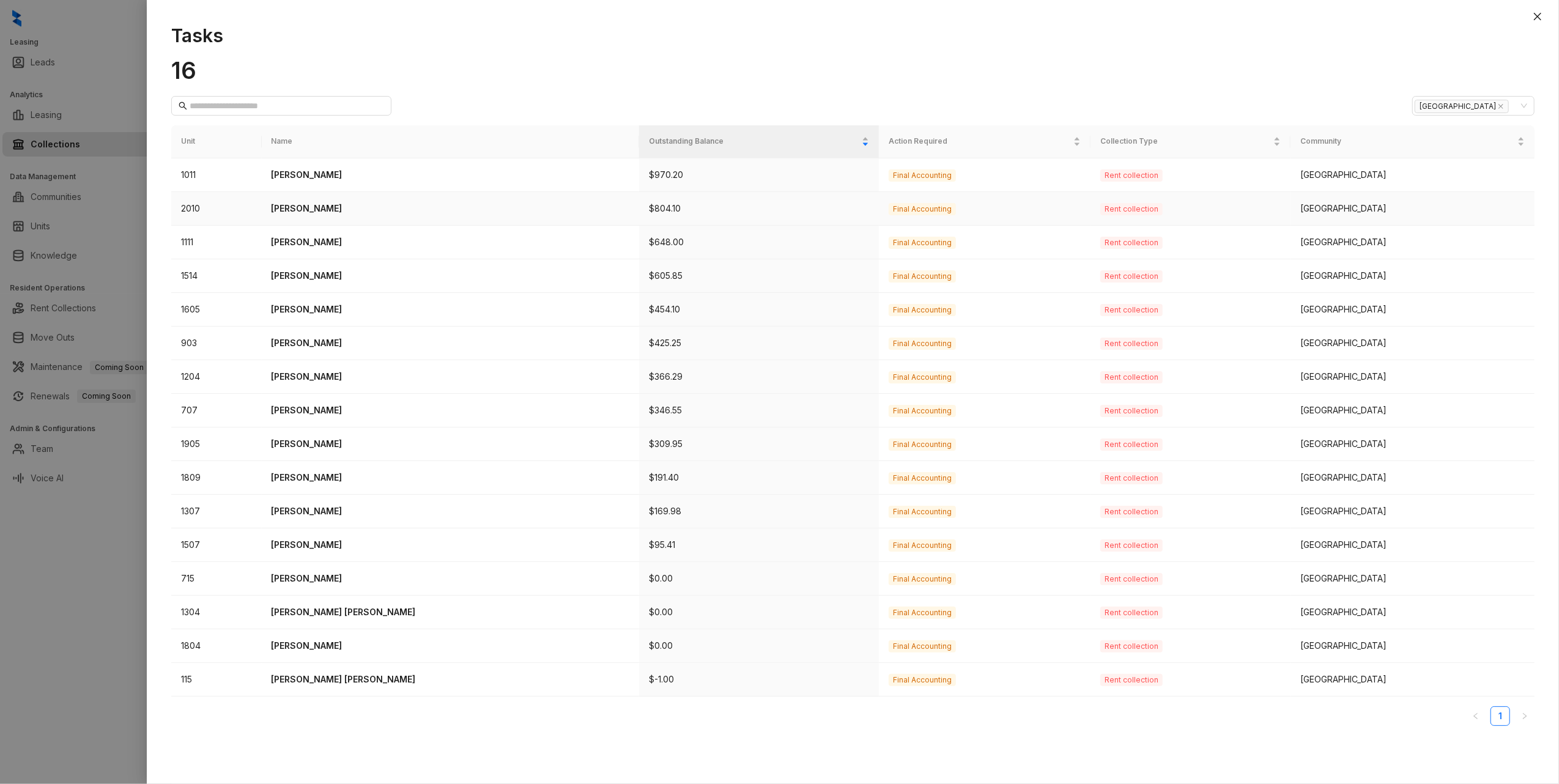
click at [297, 209] on p "Yonney Tejeda" at bounding box center [450, 208] width 359 height 13
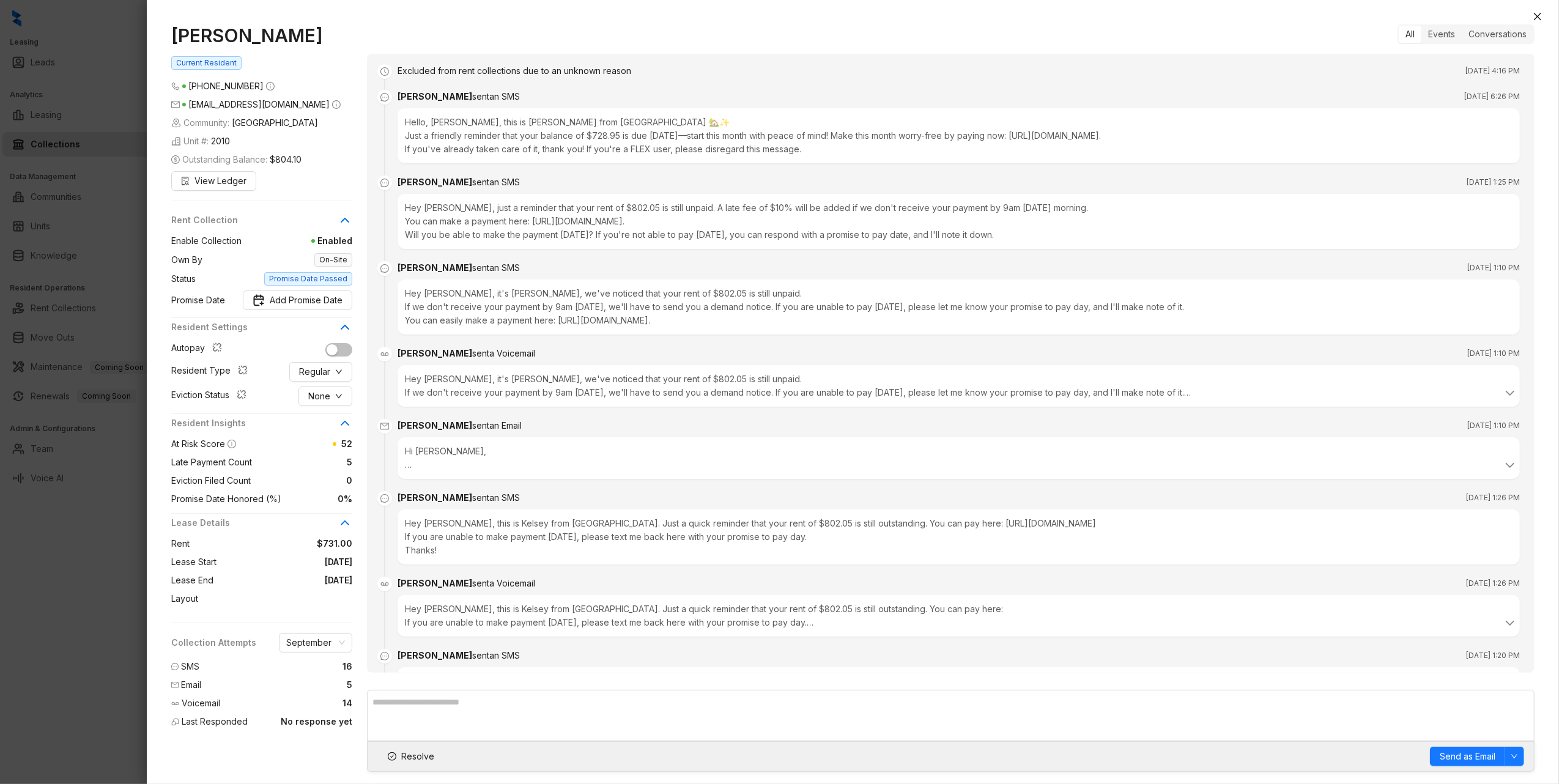
scroll to position [3262, 0]
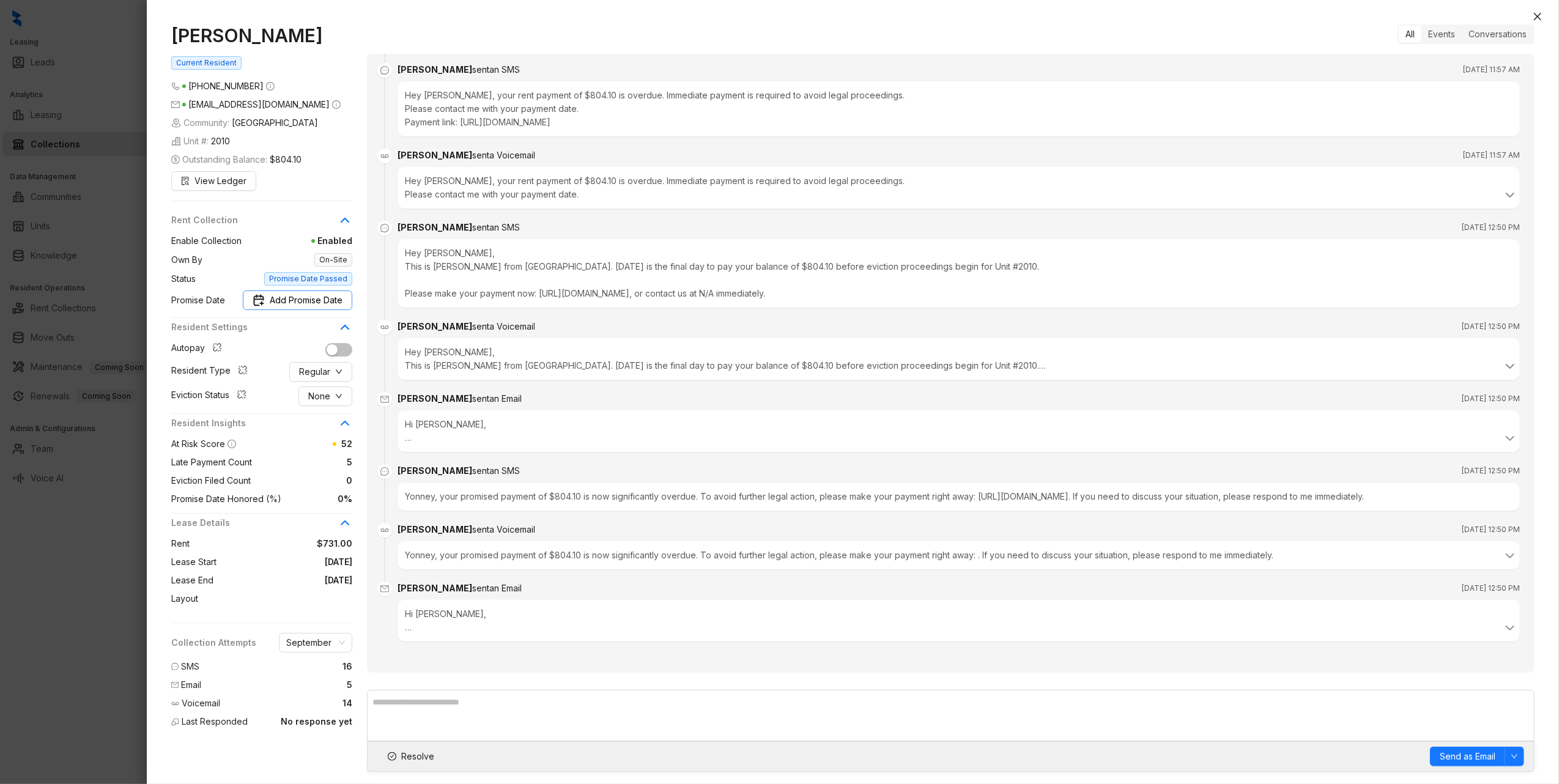
click at [325, 305] on span "Add Promise Date" at bounding box center [306, 300] width 73 height 13
type input "**********"
click at [298, 465] on div "26" at bounding box center [304, 467] width 15 height 15
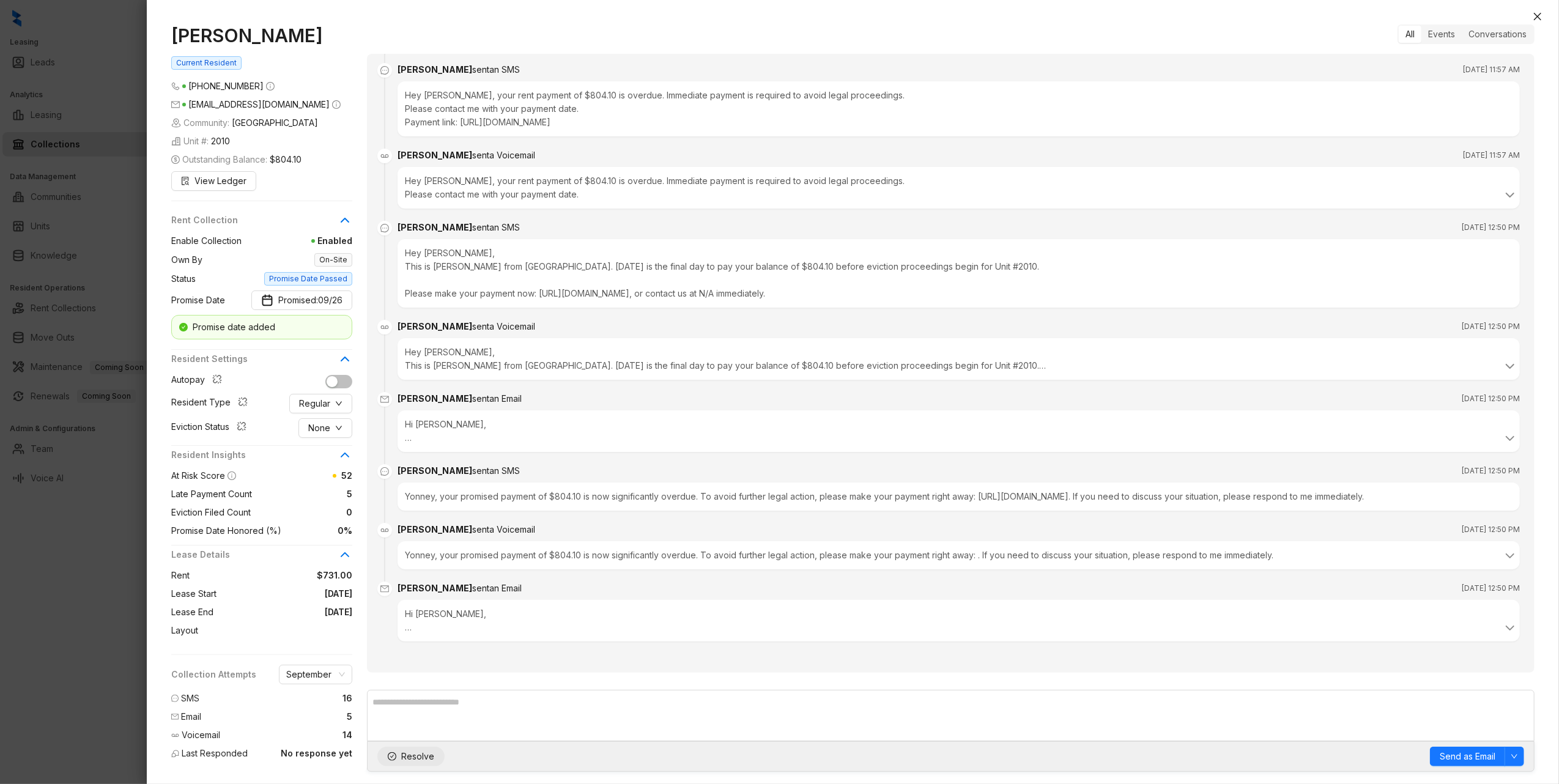
click at [414, 757] on span "Resolve" at bounding box center [417, 756] width 33 height 13
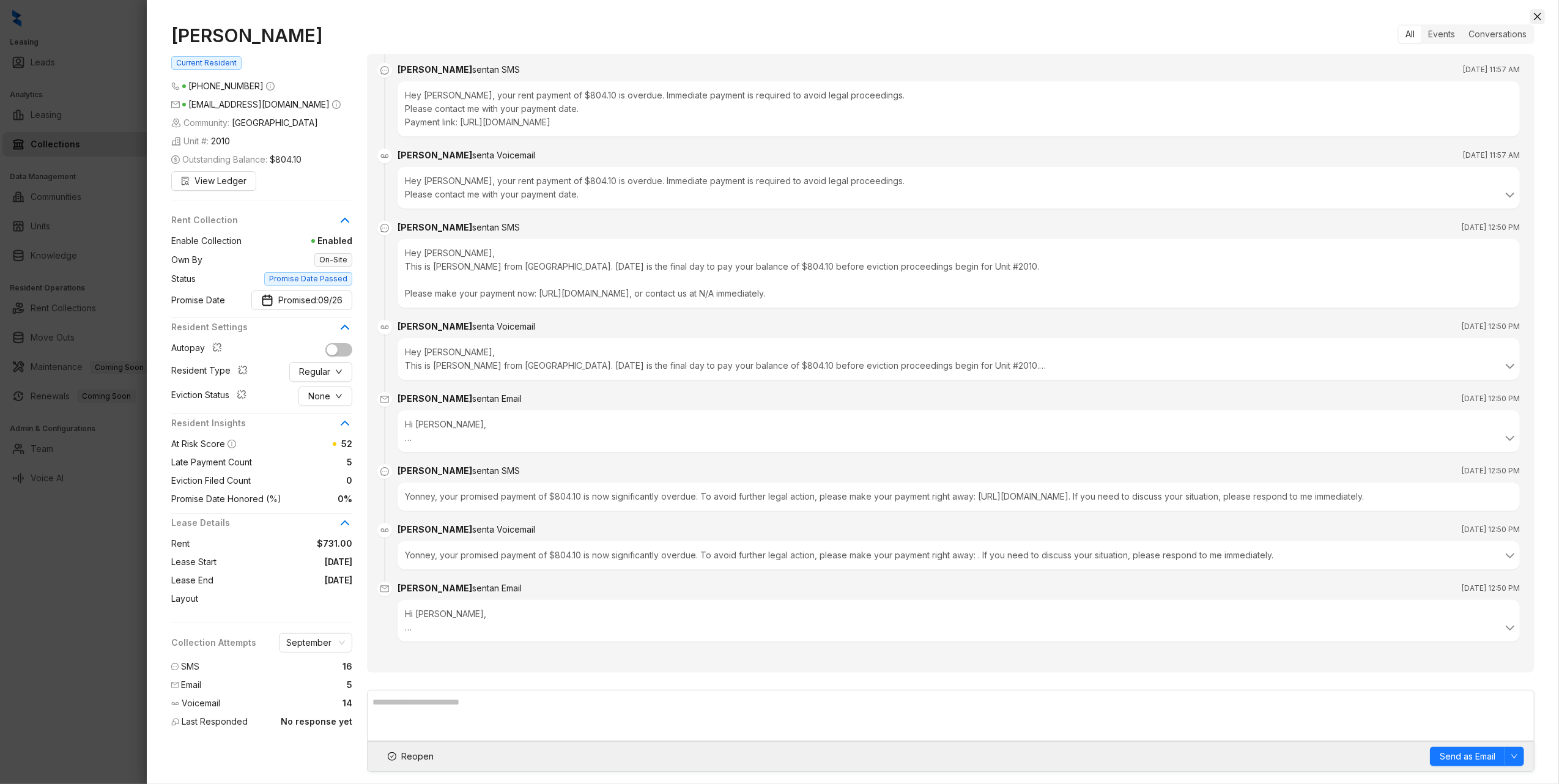
click at [1536, 18] on icon "close" at bounding box center [1537, 16] width 9 height 9
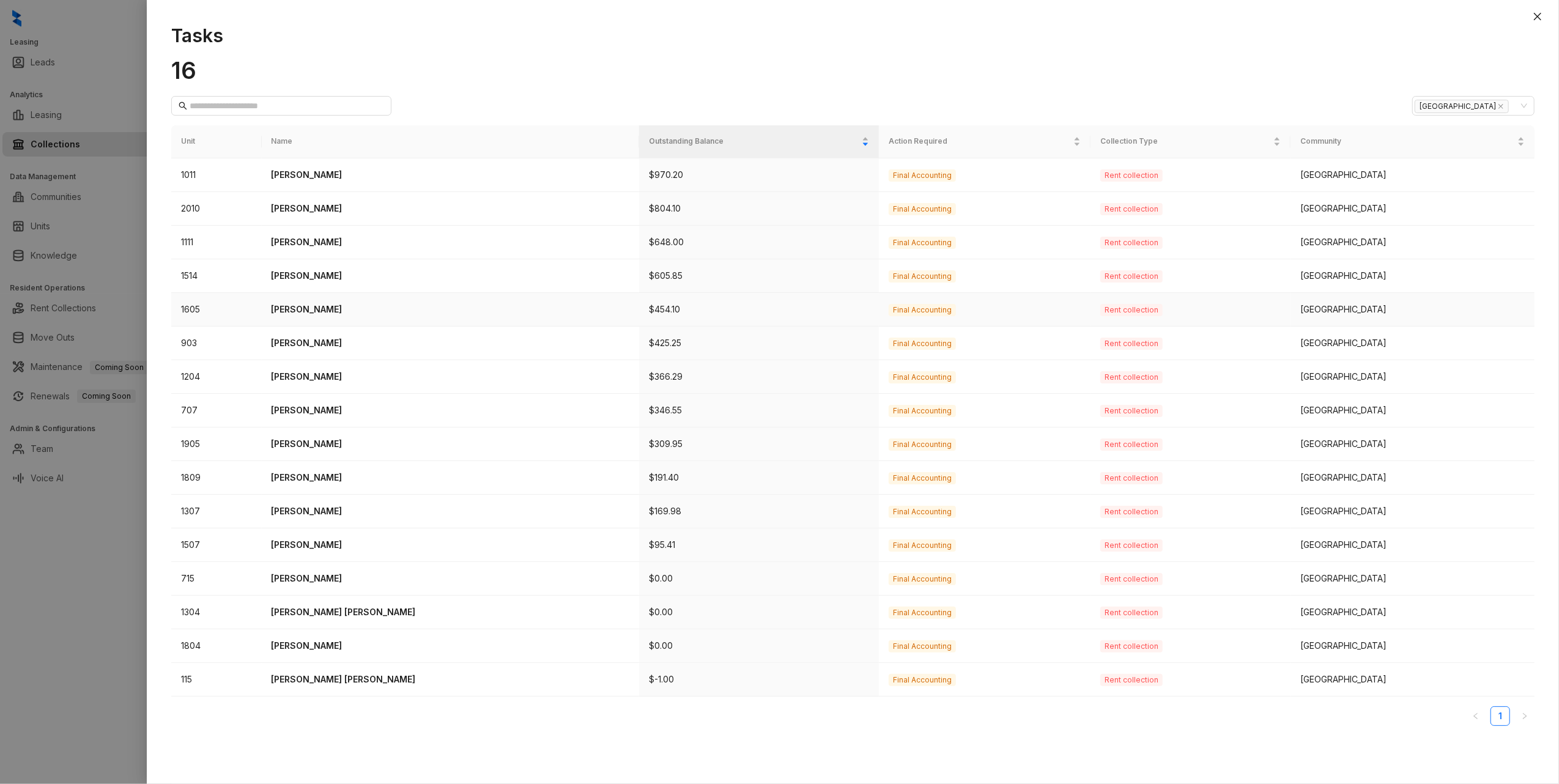
click at [309, 312] on p "Beatrice Hernandez Marshall" at bounding box center [450, 309] width 359 height 13
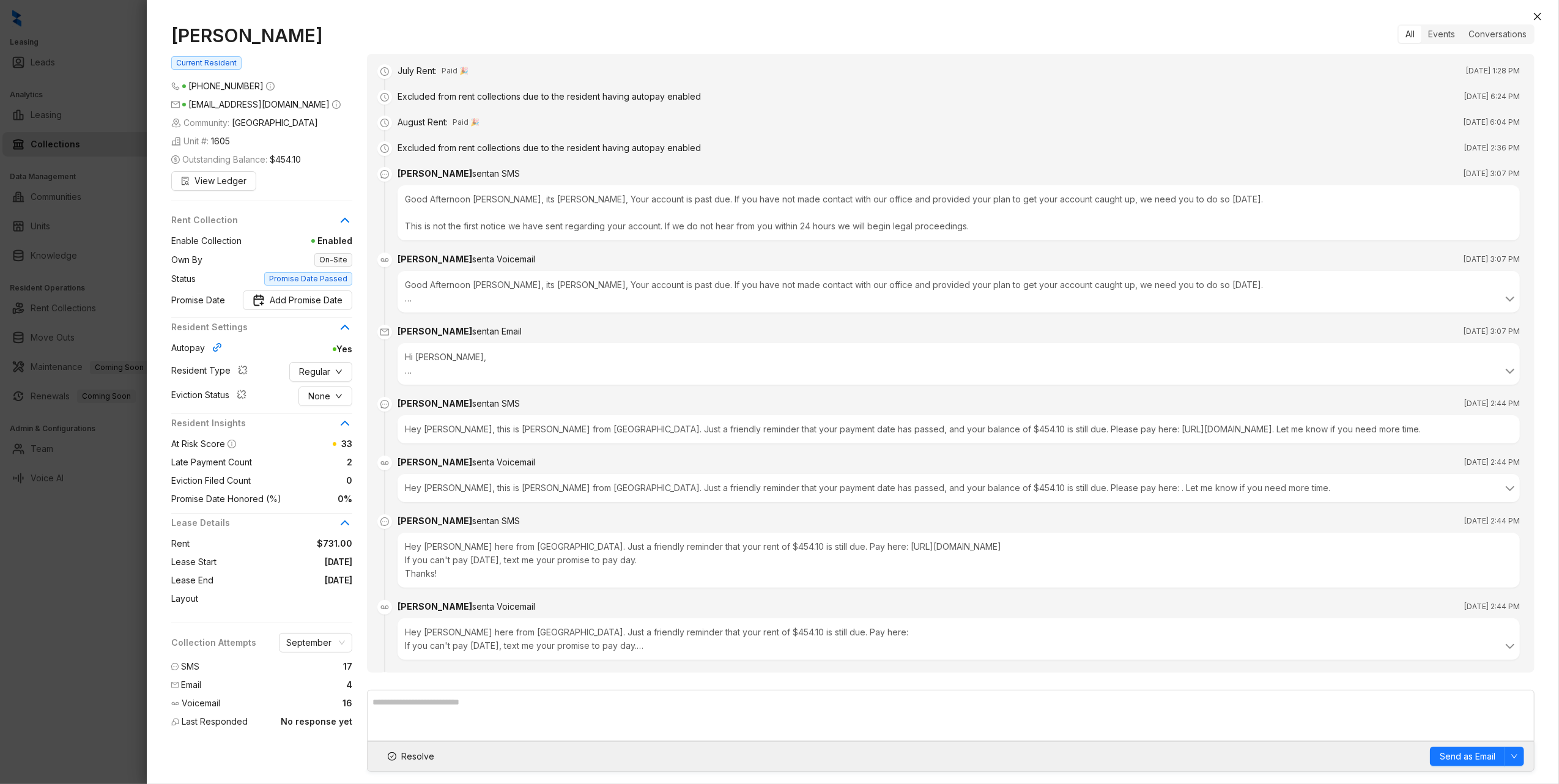
scroll to position [2250, 0]
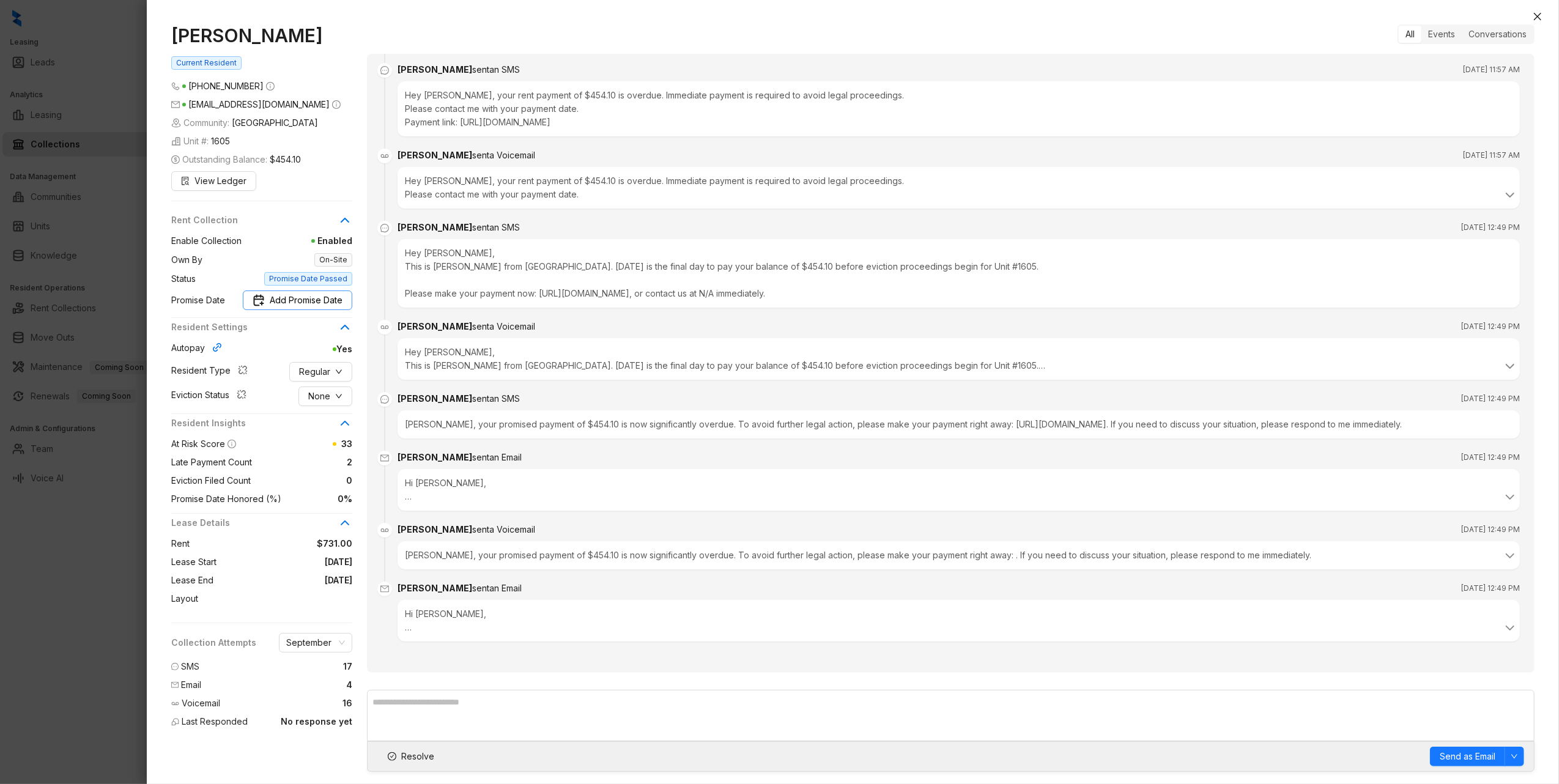
click at [306, 306] on span "Add Promise Date" at bounding box center [306, 300] width 73 height 13
type input "**********"
click at [306, 467] on div "19" at bounding box center [304, 468] width 15 height 15
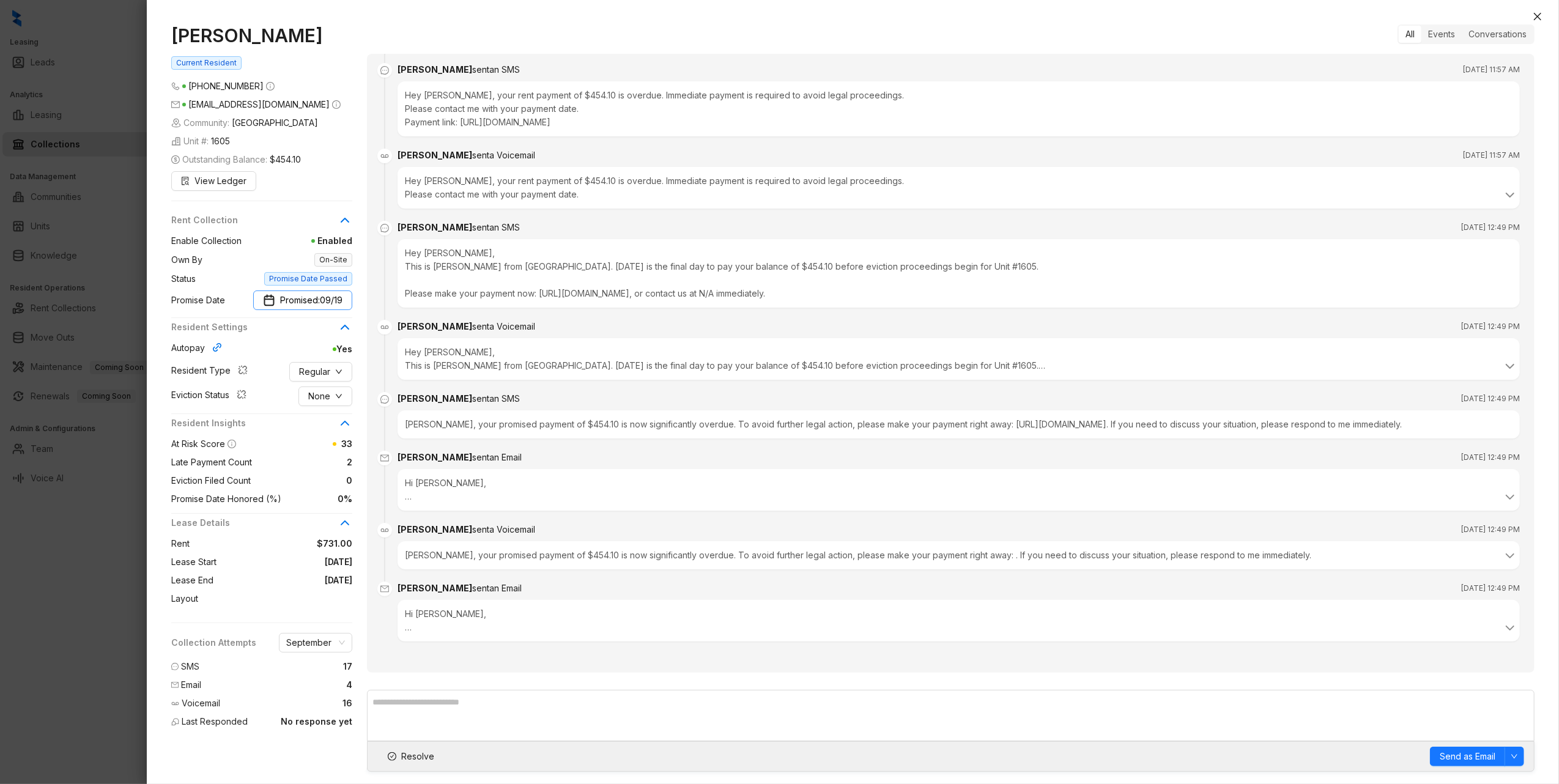
click at [323, 306] on span "09/19" at bounding box center [331, 300] width 23 height 13
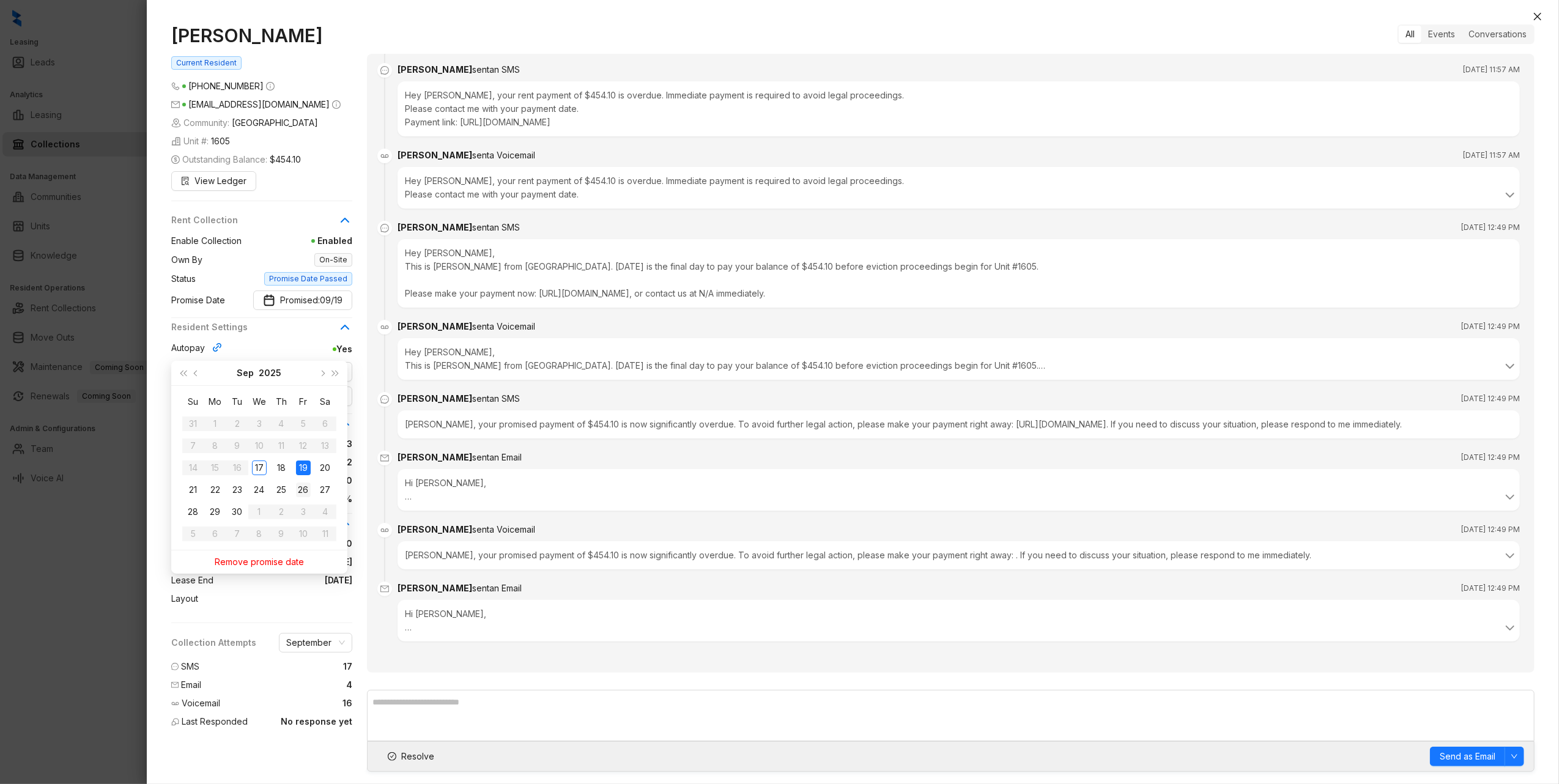
type input "**********"
click at [302, 485] on div "26" at bounding box center [304, 490] width 15 height 15
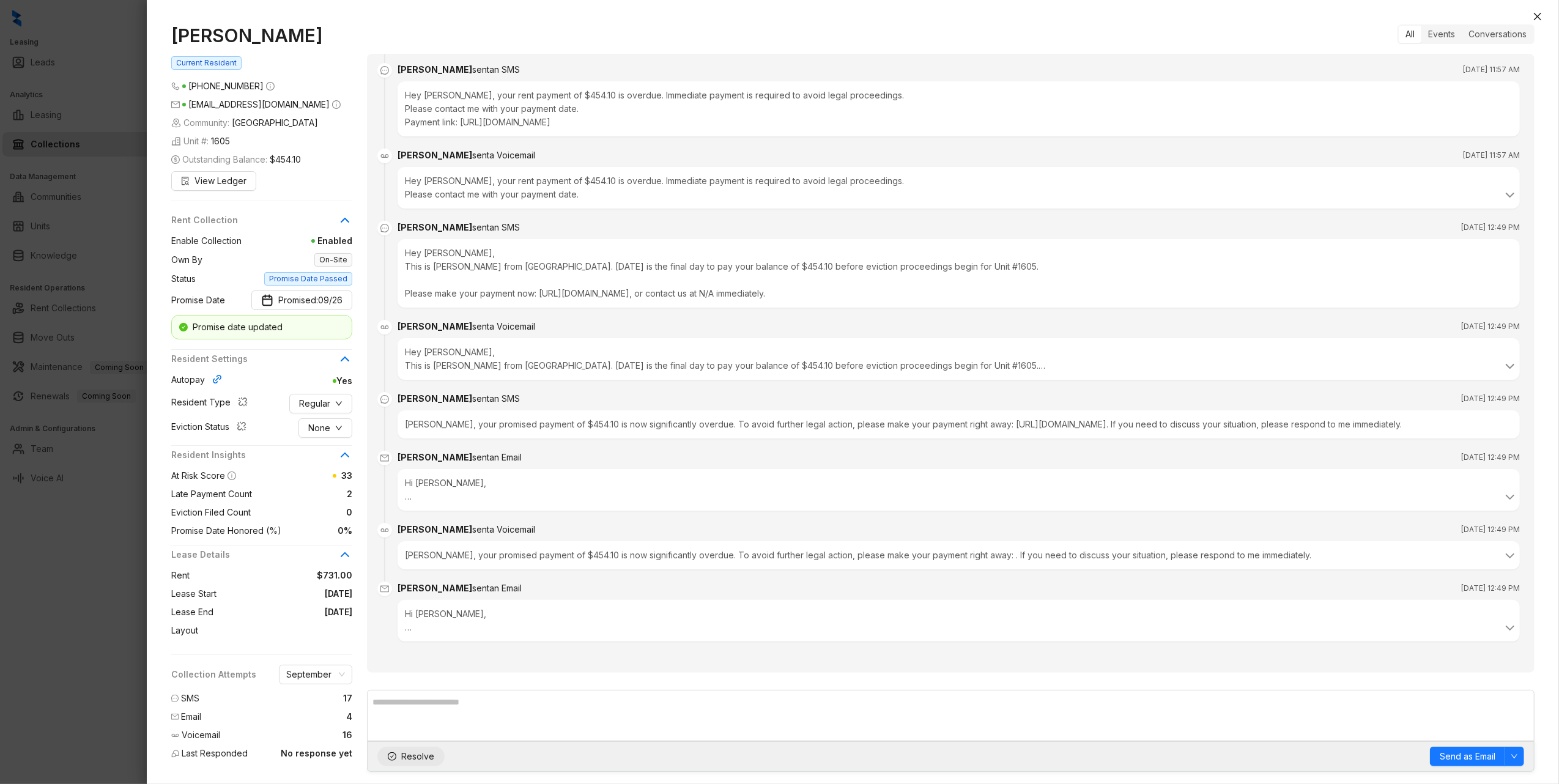
click at [421, 757] on span "Resolve" at bounding box center [417, 756] width 33 height 13
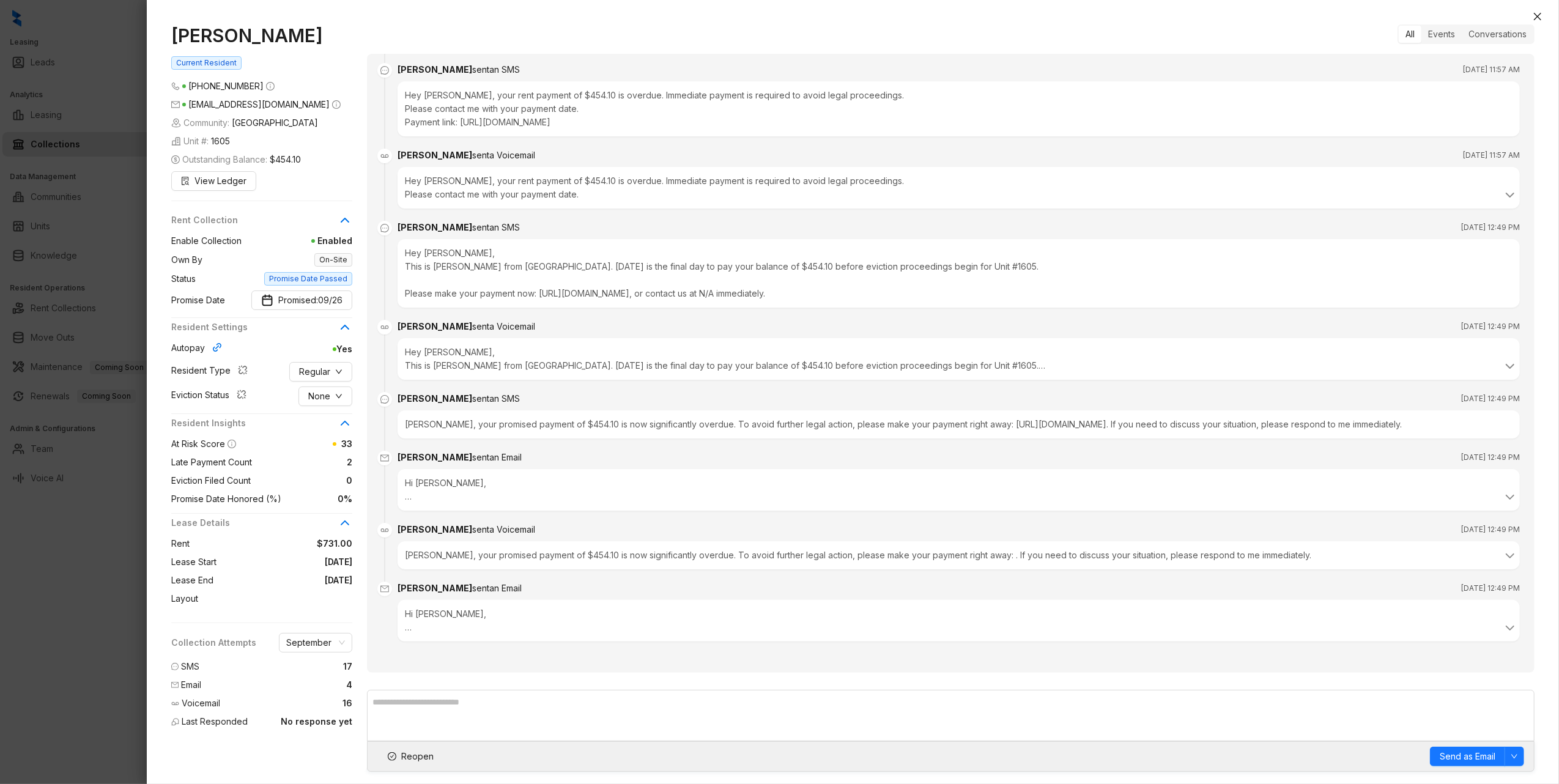
scroll to position [2086, 0]
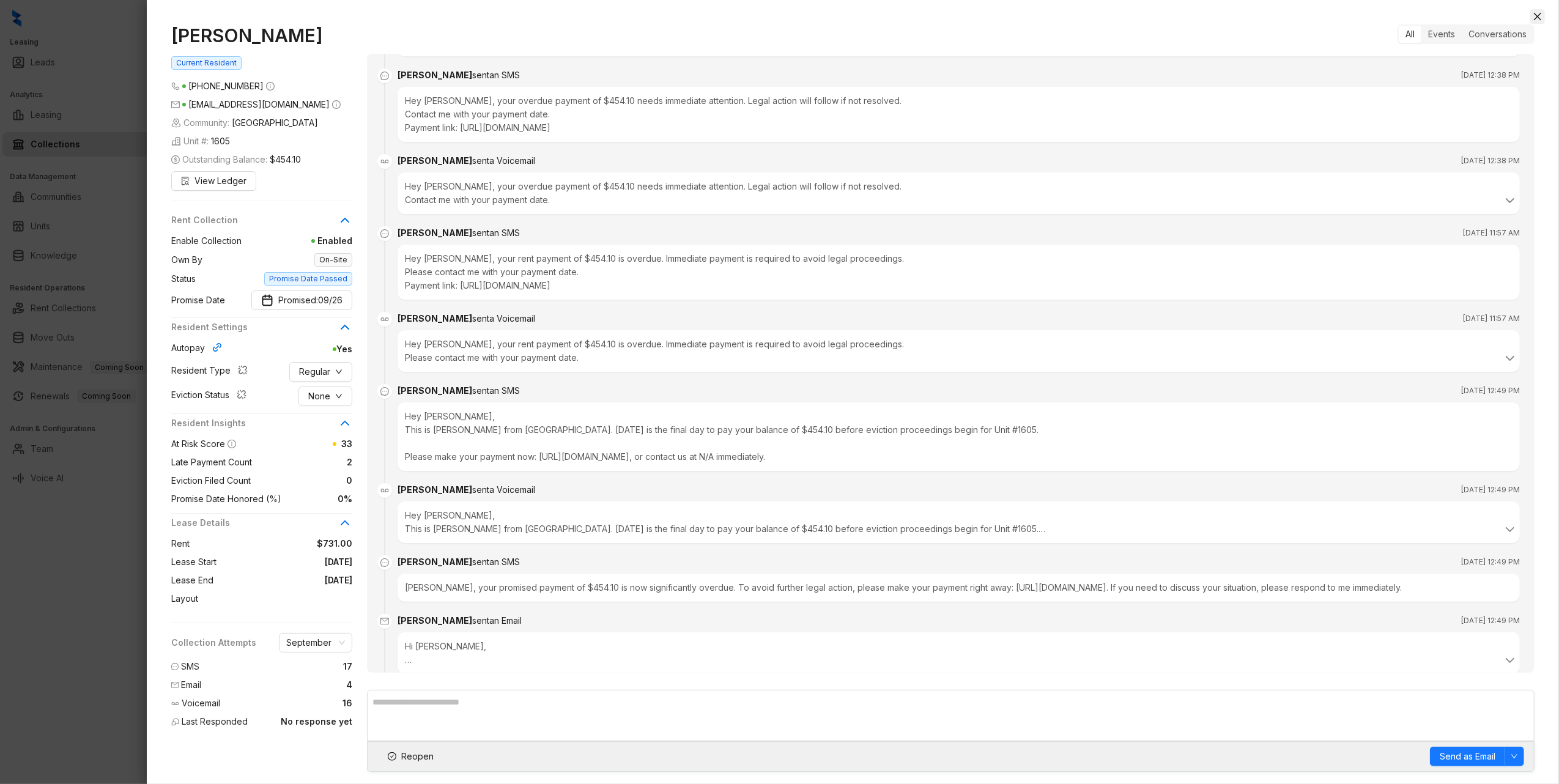
click at [1539, 15] on icon "close" at bounding box center [1537, 16] width 9 height 9
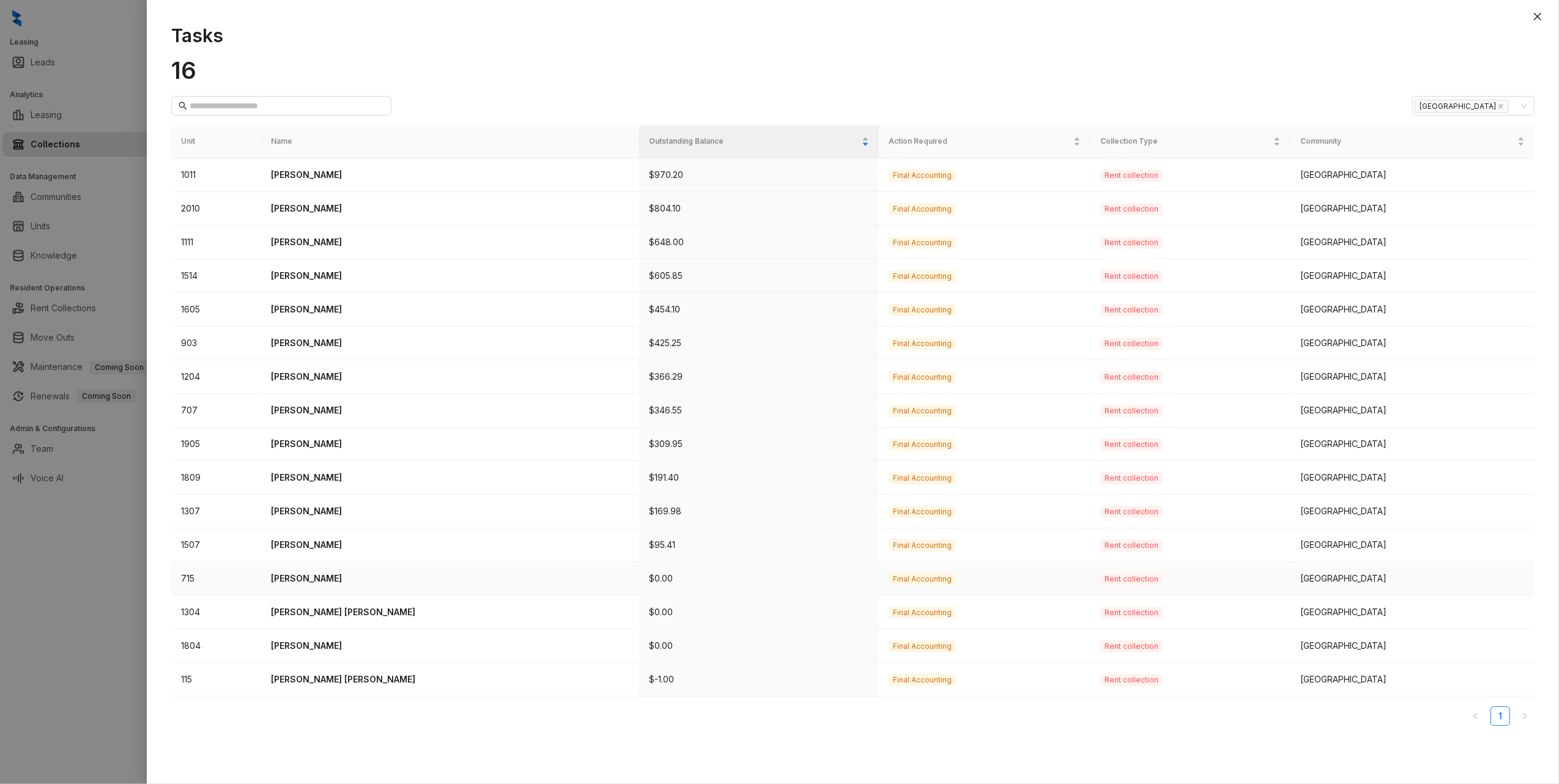
click at [189, 578] on td "715" at bounding box center [217, 579] width 91 height 34
click at [314, 577] on p "Kenny Wilson" at bounding box center [450, 578] width 359 height 13
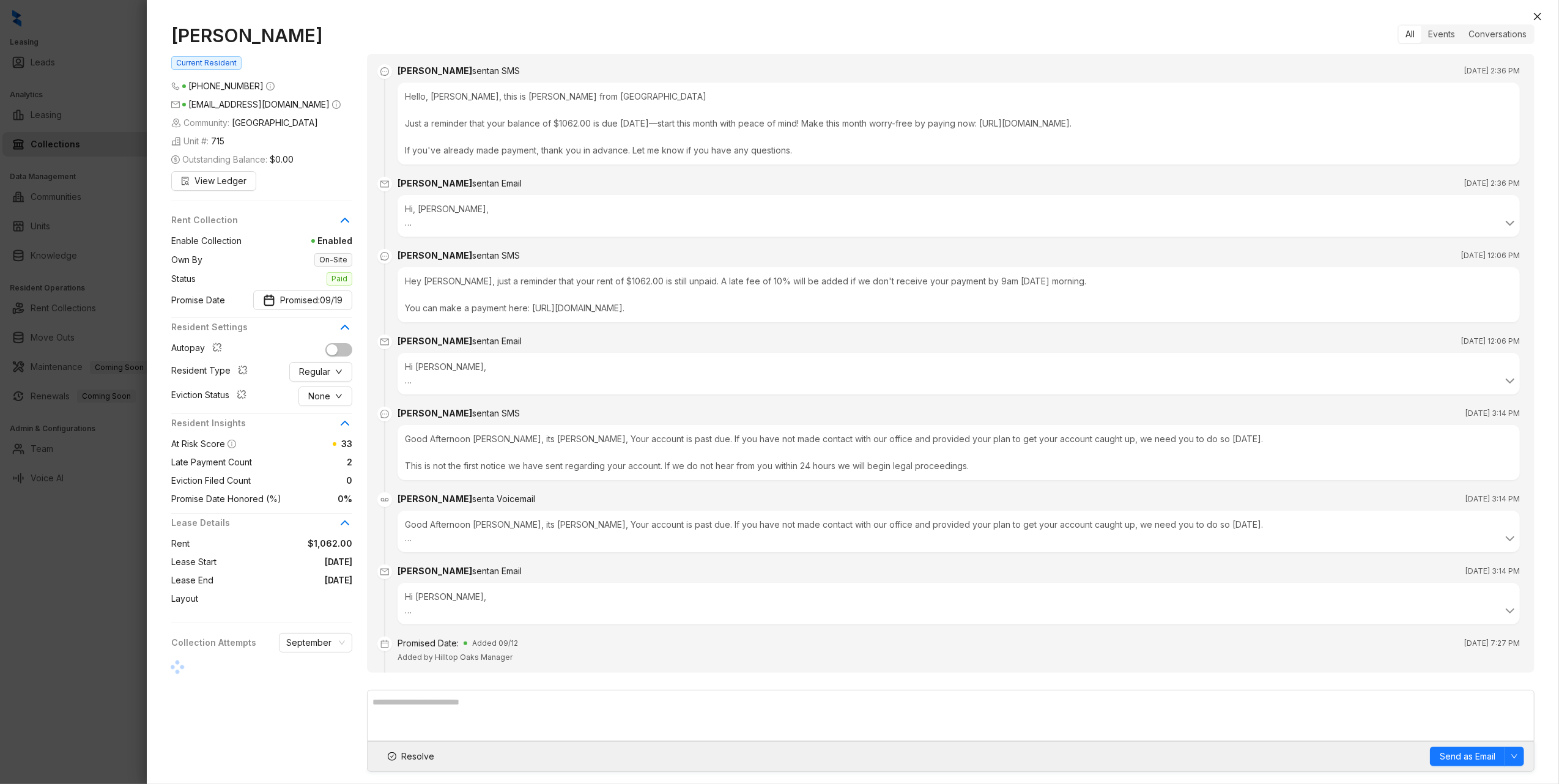
scroll to position [559, 0]
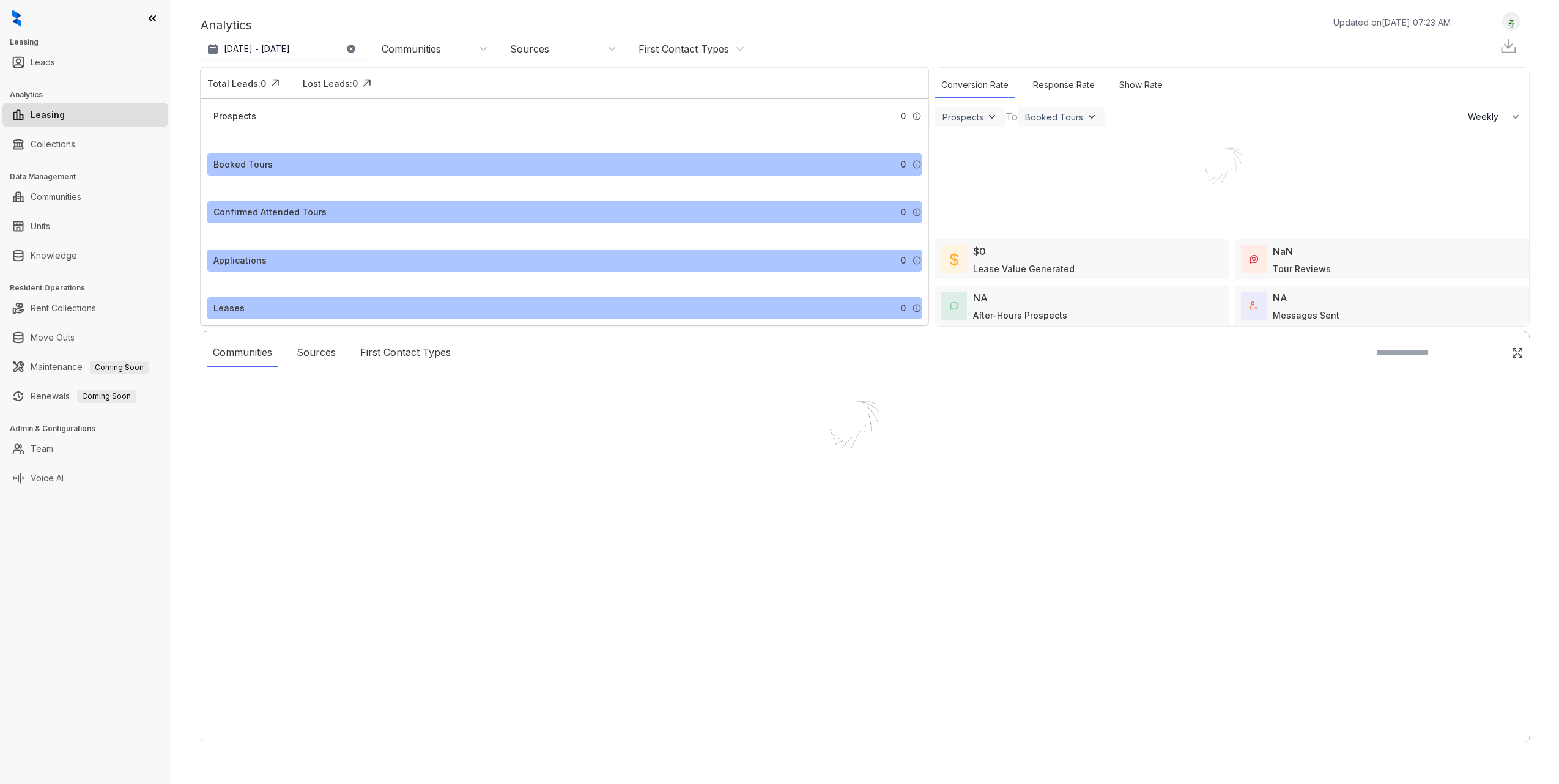
select select "******"
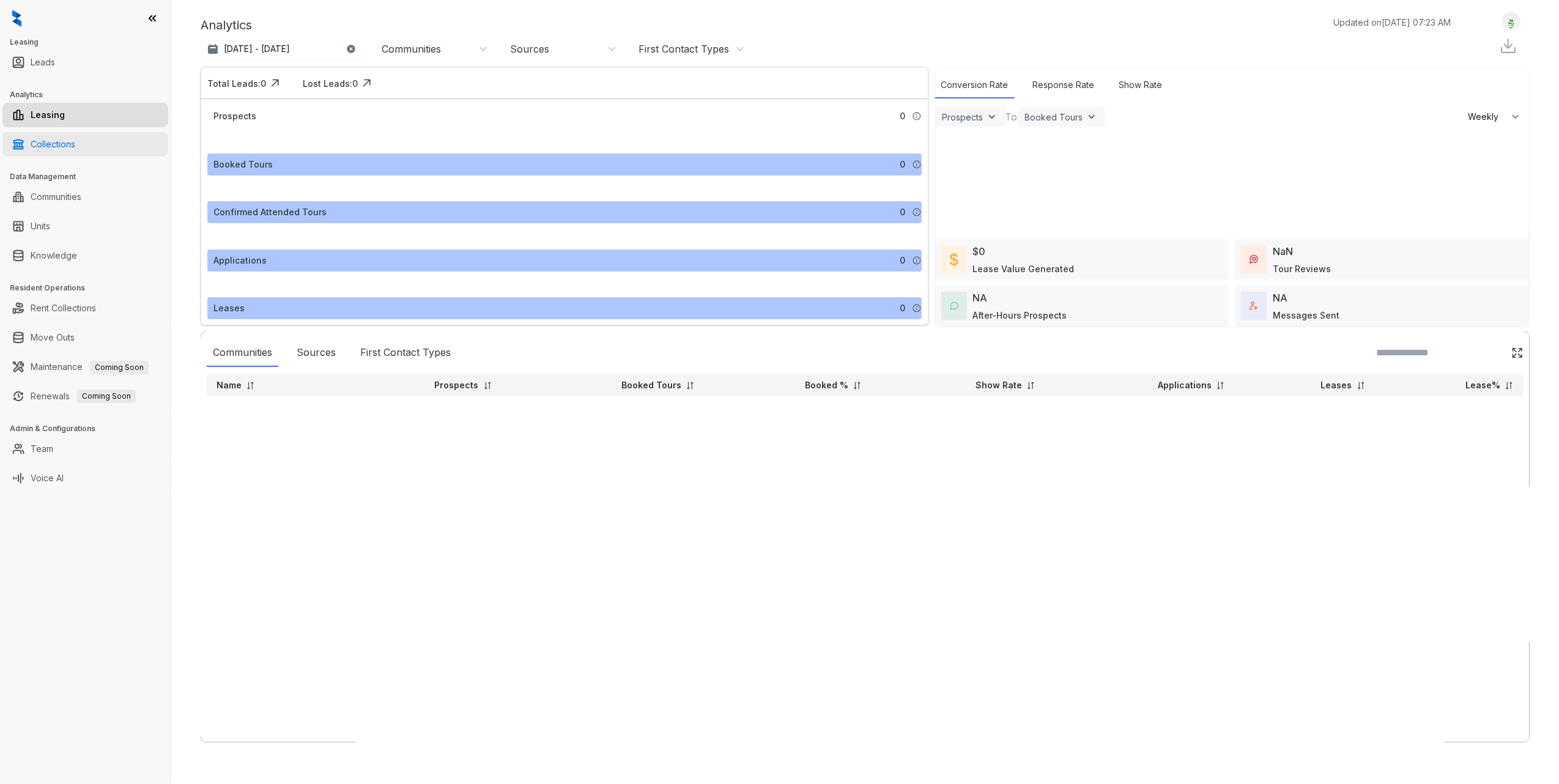
click at [76, 145] on link "Collections" at bounding box center [52, 145] width 44 height 25
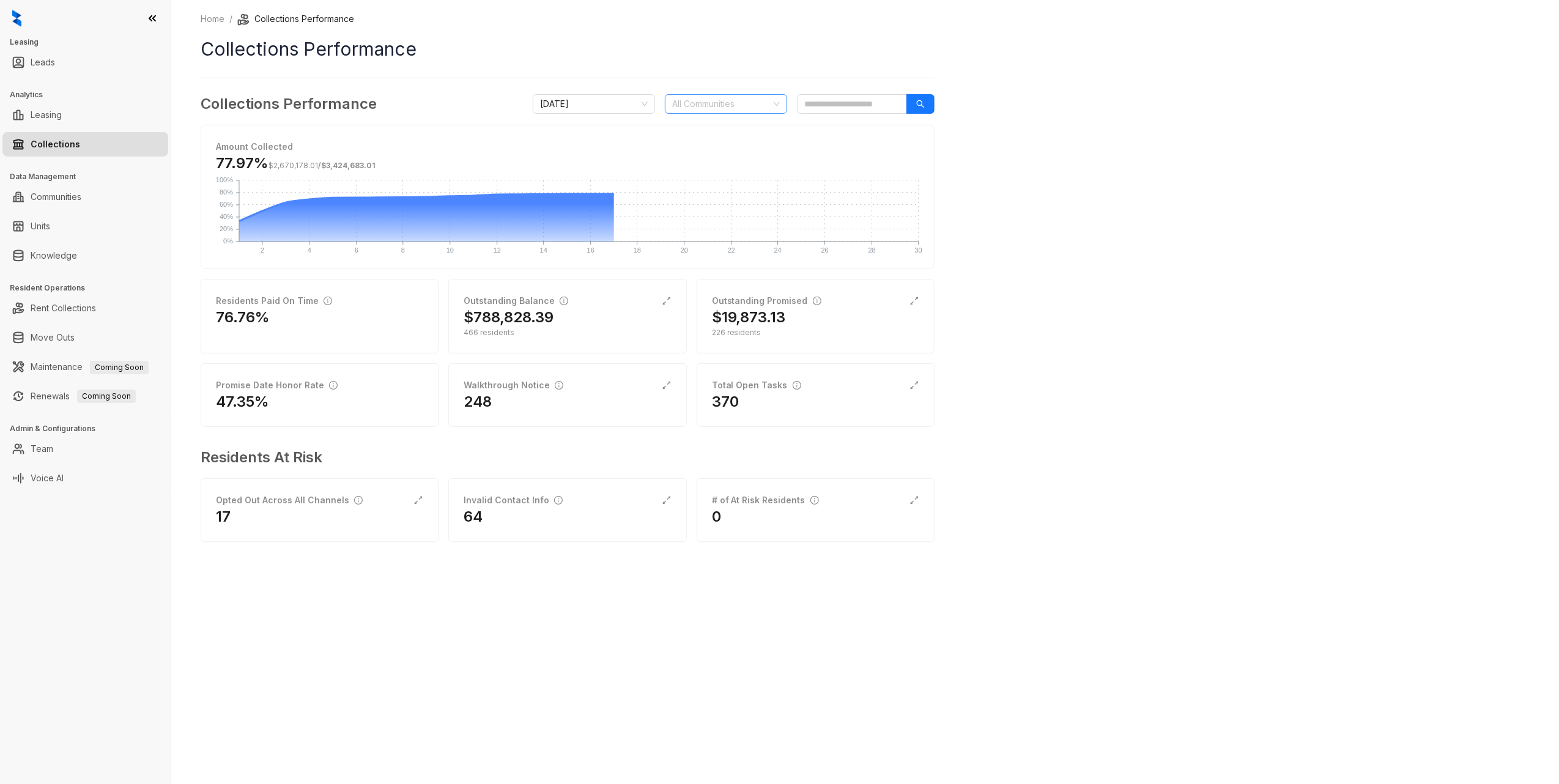
click at [719, 106] on div at bounding box center [719, 104] width 105 height 17
type input "*******"
click at [708, 128] on div "[GEOGRAPHIC_DATA]" at bounding box center [726, 129] width 103 height 13
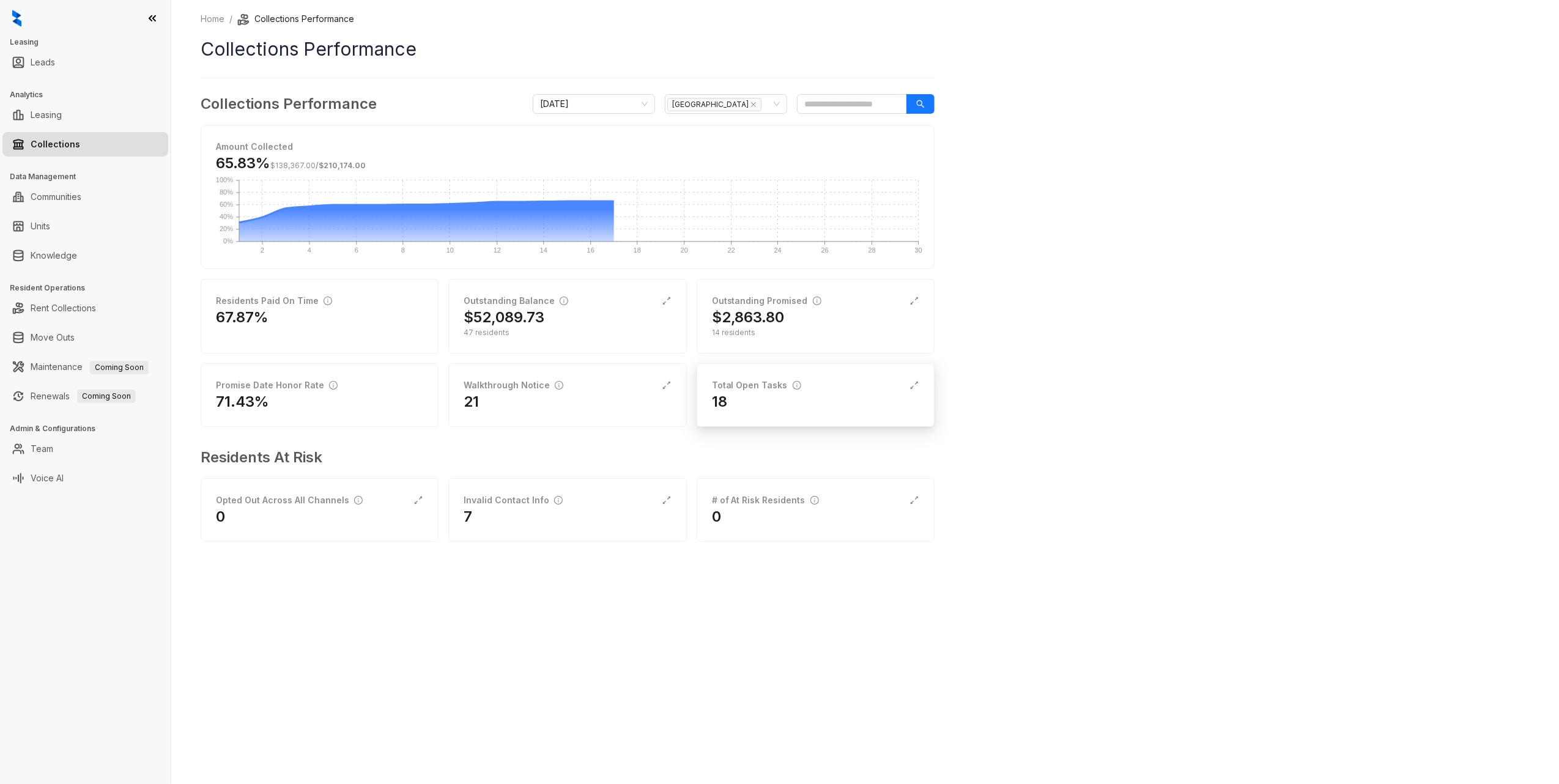
click at [847, 381] on div "Total Open Tasks" at bounding box center [815, 385] width 207 height 13
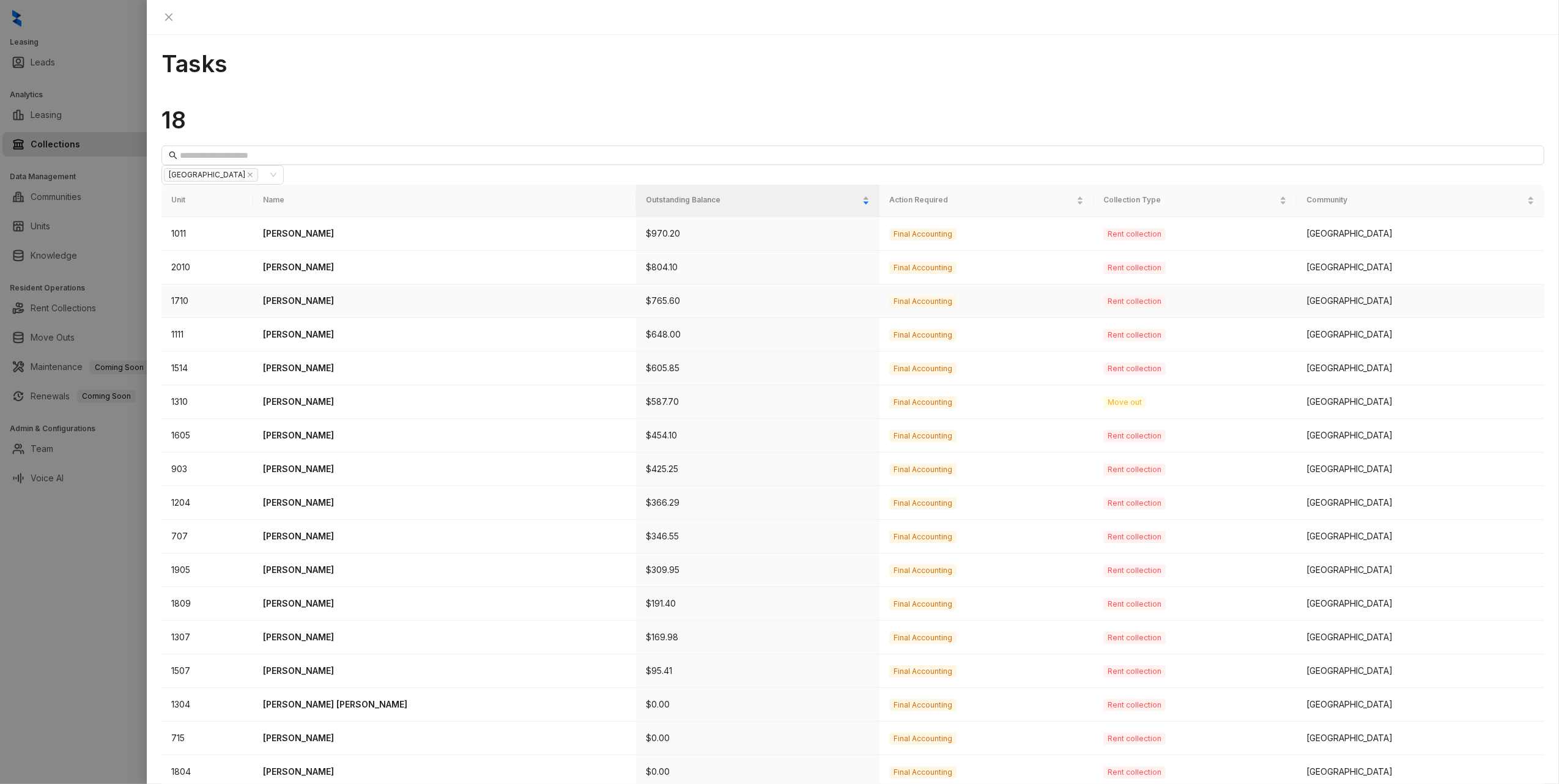
click at [325, 294] on p "Ailebsy Soto Bernal" at bounding box center [445, 301] width 364 height 13
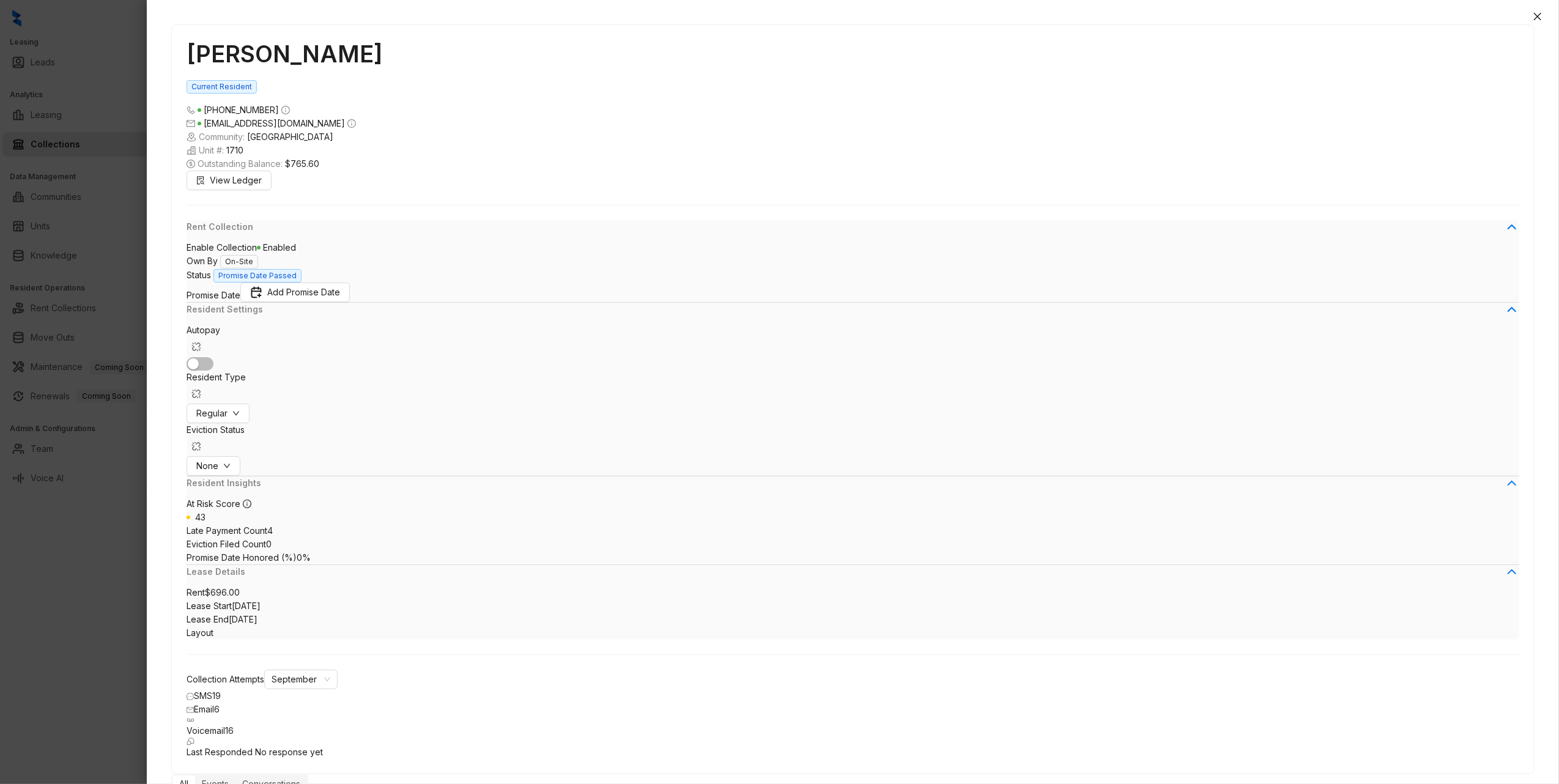
scroll to position [4449, 0]
click at [302, 281] on span "Promise Date Passed" at bounding box center [257, 275] width 88 height 13
click at [324, 299] on span "Add Promise Date" at bounding box center [303, 292] width 73 height 13
type input "**********"
click at [299, 445] on div "19" at bounding box center [304, 445] width 15 height 15
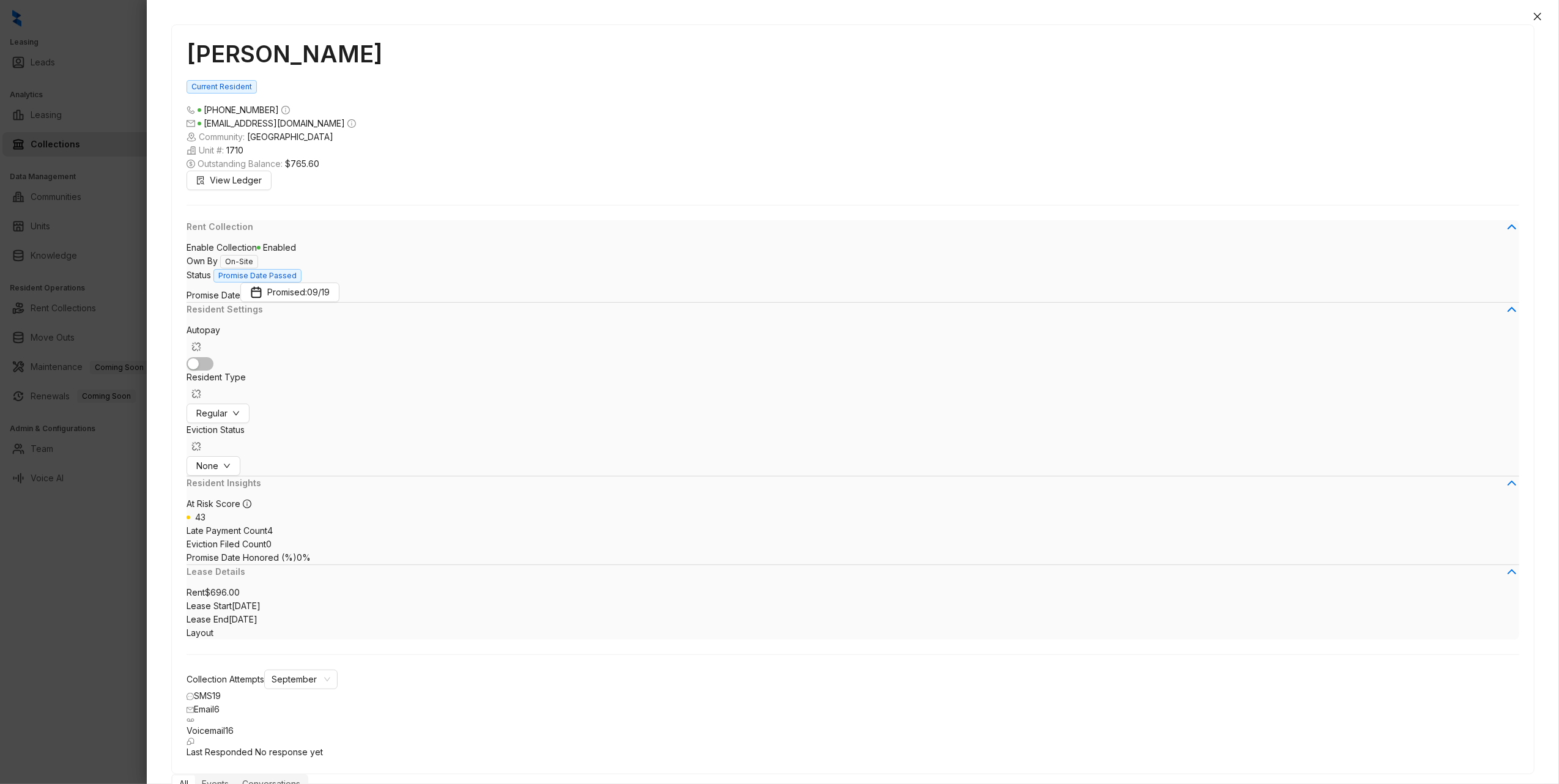
click at [1539, 21] on icon "close" at bounding box center [1537, 16] width 9 height 9
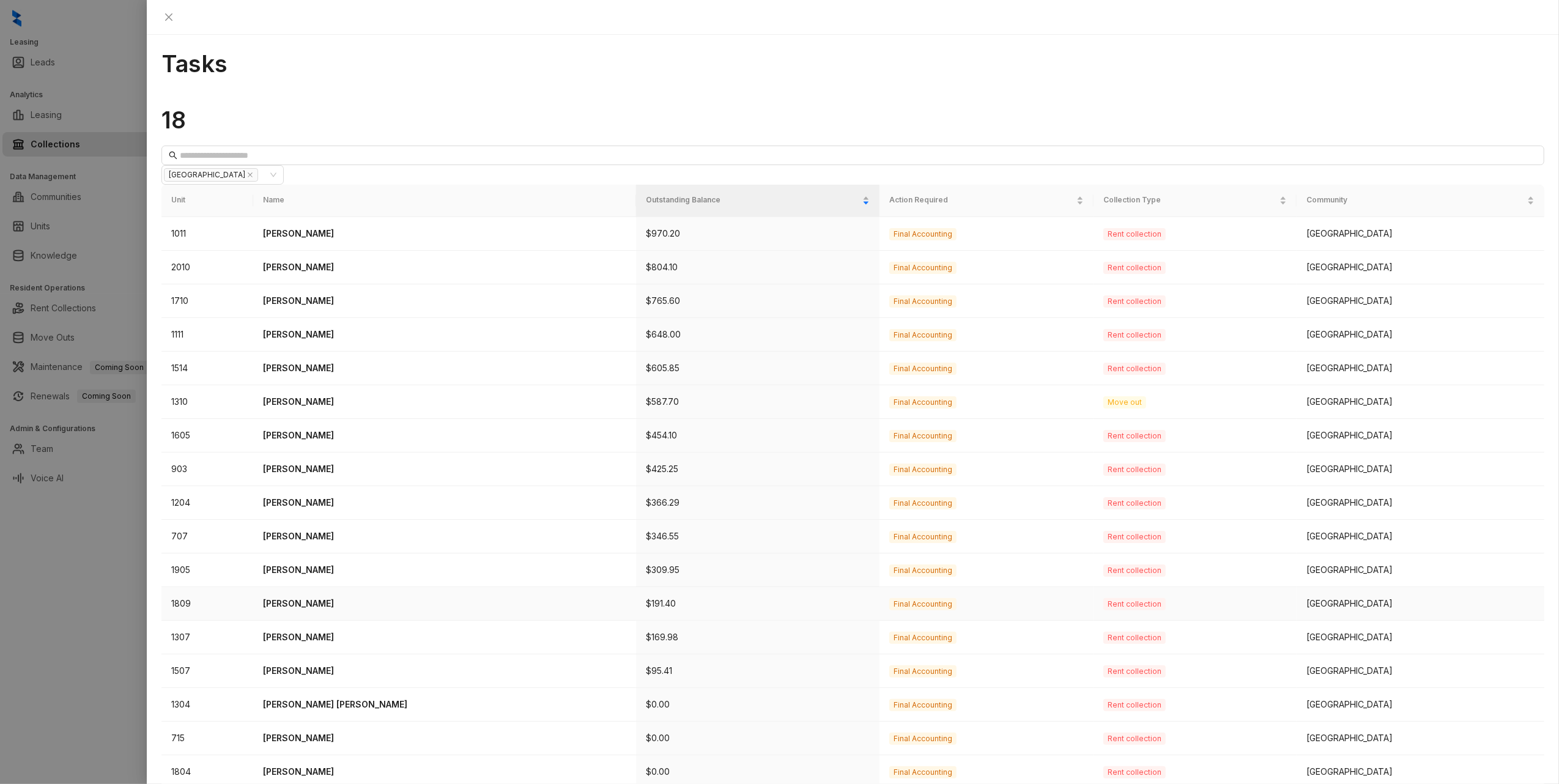
click at [189, 586] on td "1809" at bounding box center [207, 603] width 92 height 34
click at [191, 586] on td "1809" at bounding box center [207, 603] width 92 height 34
click at [289, 597] on p "[PERSON_NAME]" at bounding box center [445, 603] width 364 height 13
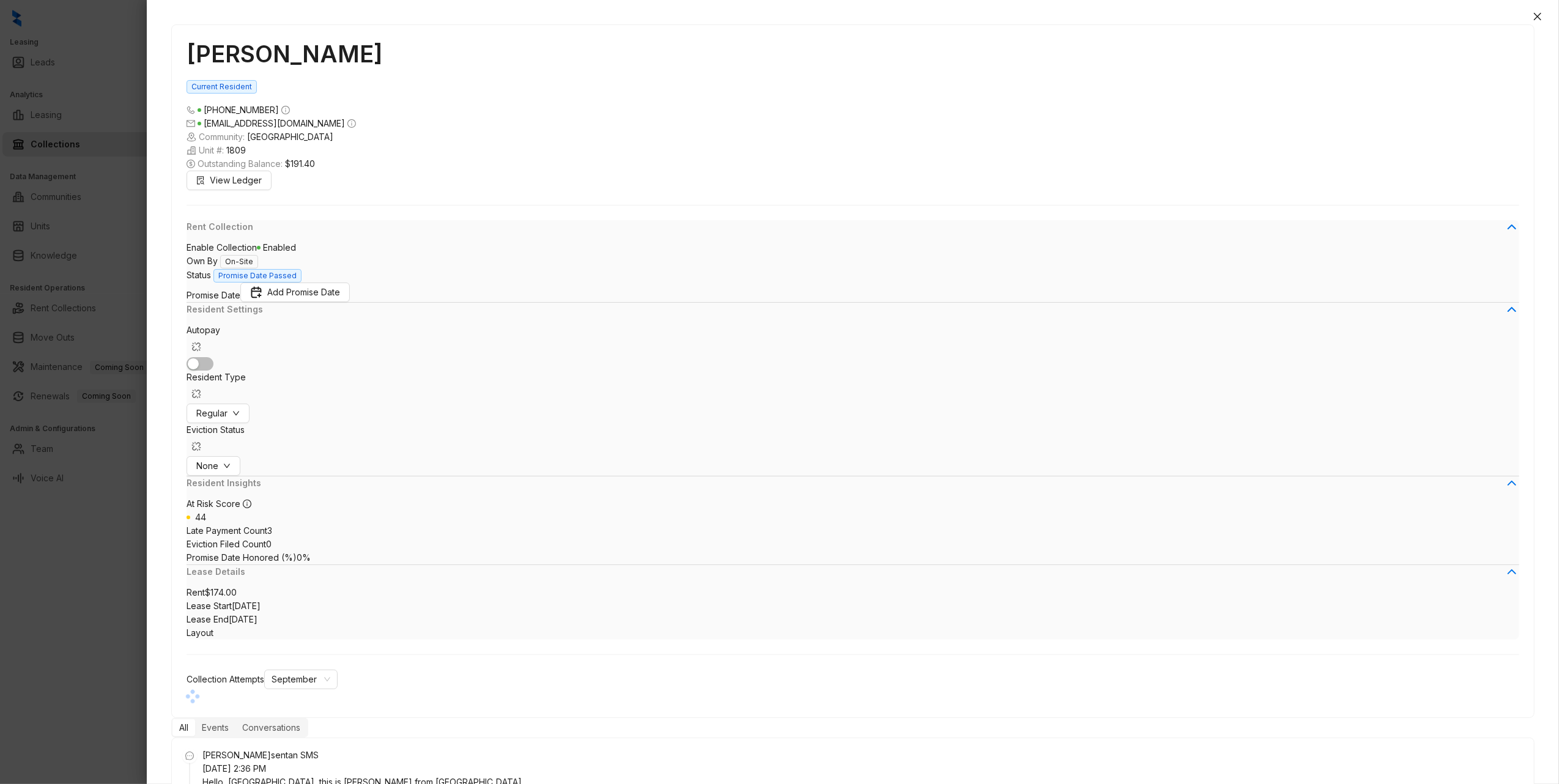
scroll to position [3346, 0]
click at [275, 299] on span "Add Promise Date" at bounding box center [303, 292] width 73 height 13
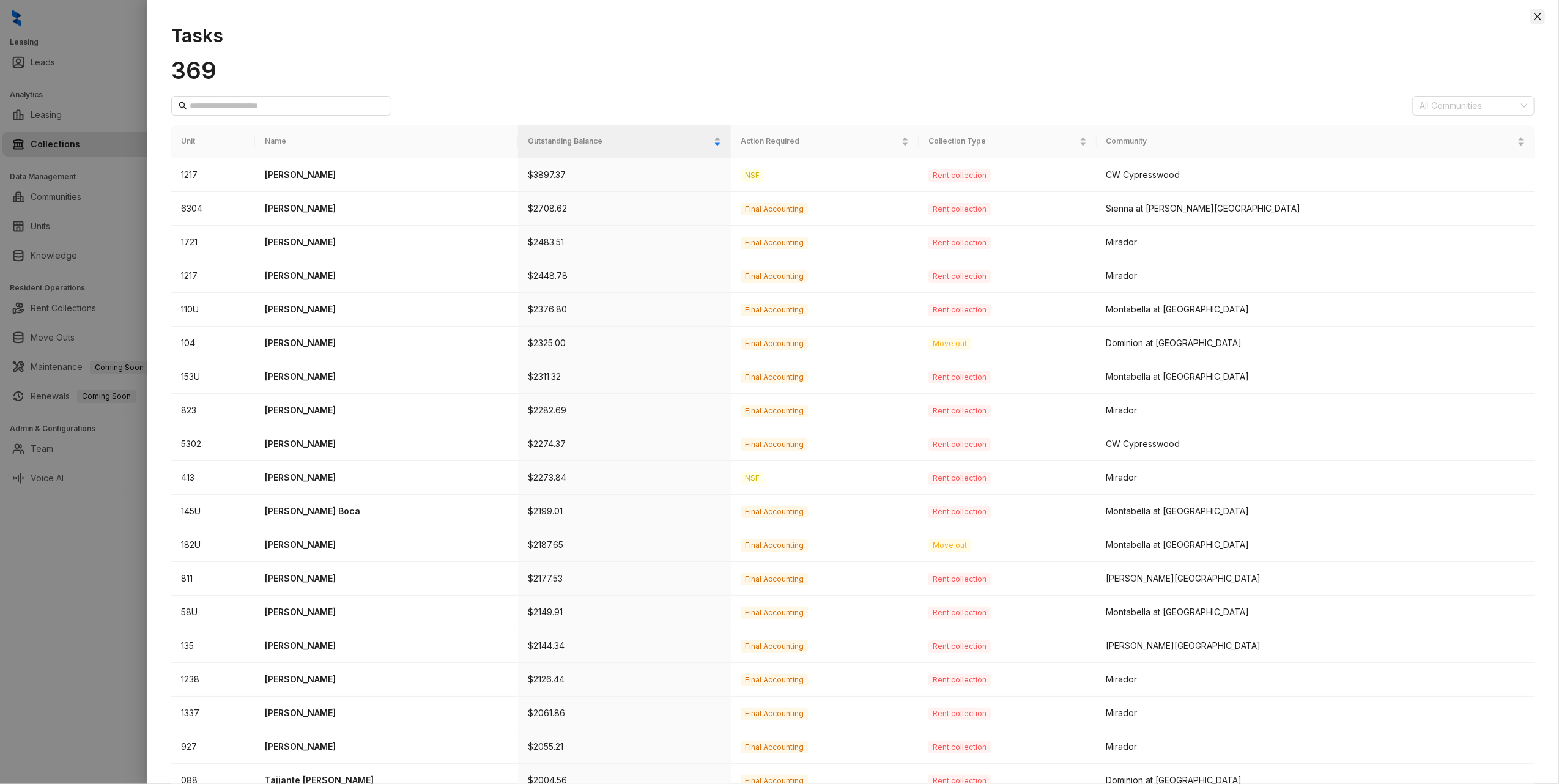
click at [1539, 13] on icon "close" at bounding box center [1537, 16] width 9 height 9
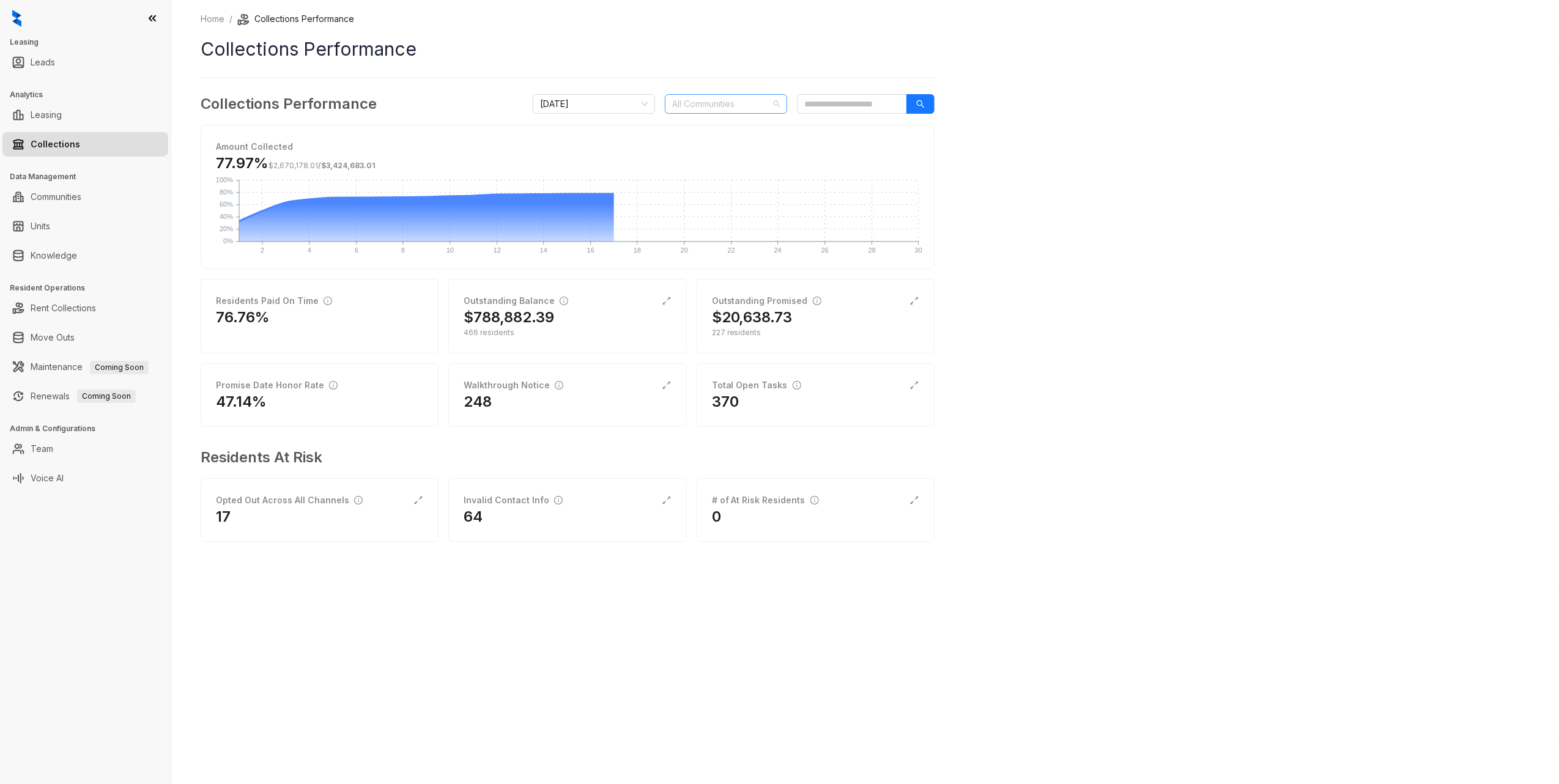
click at [720, 108] on div at bounding box center [719, 104] width 105 height 17
type input "**"
click at [703, 166] on div "[GEOGRAPHIC_DATA]" at bounding box center [726, 168] width 103 height 13
click at [1053, 205] on div "Home / Collections Performance Collections Performance Collections Performance …" at bounding box center [865, 392] width 1388 height 784
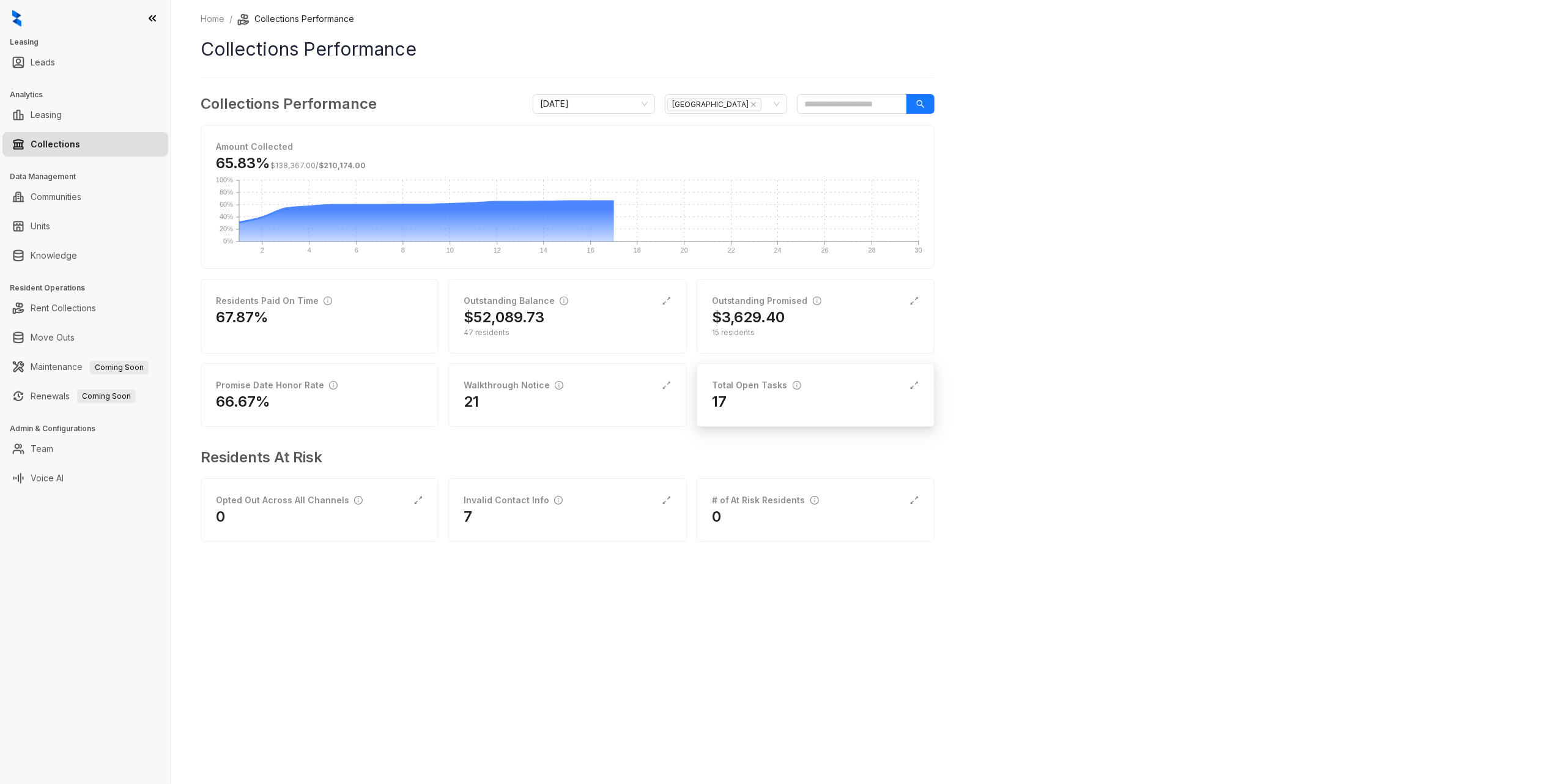
click at [780, 395] on div "17" at bounding box center [815, 401] width 207 height 20
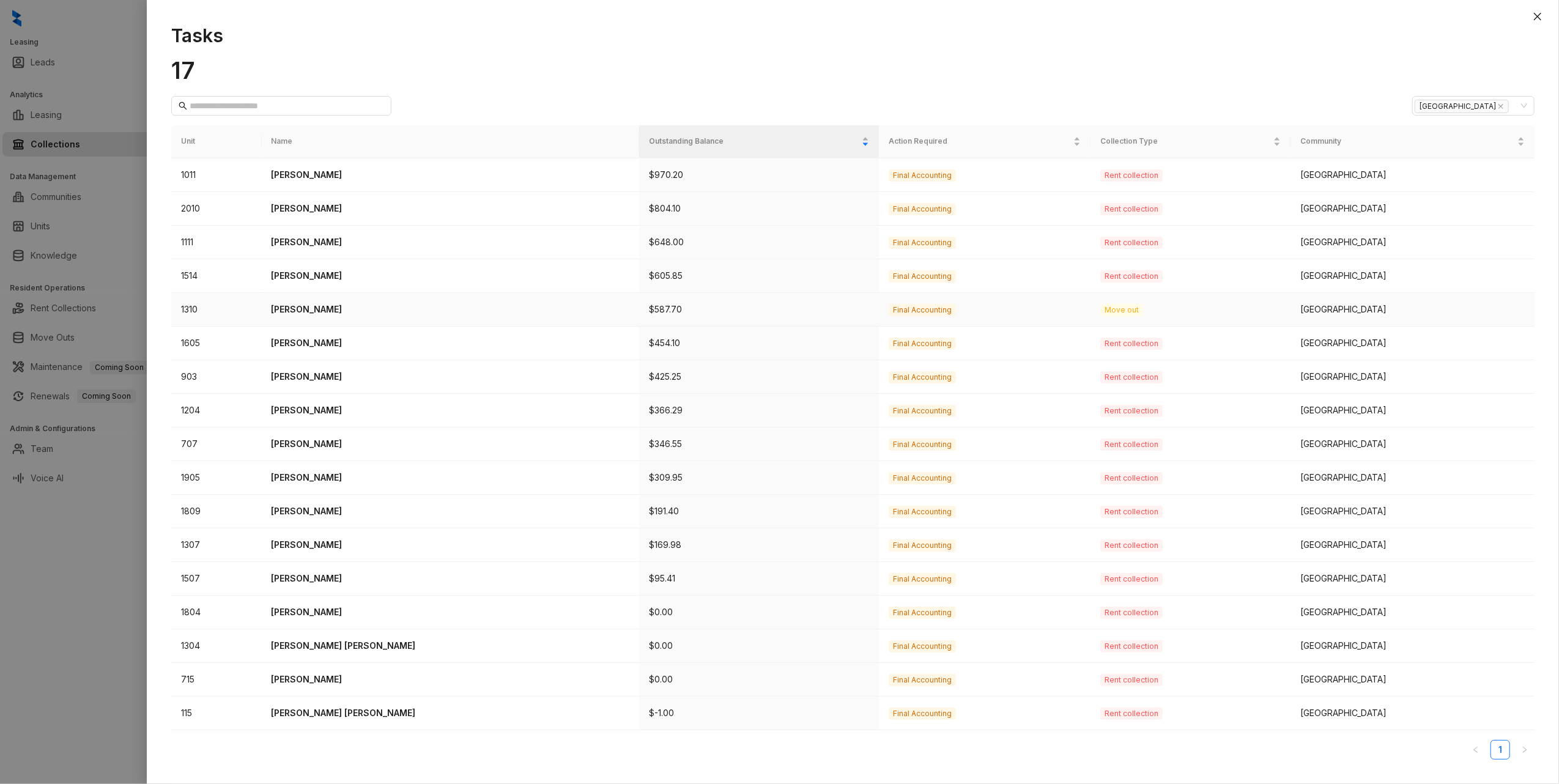
click at [299, 306] on p "[PERSON_NAME]" at bounding box center [450, 309] width 359 height 13
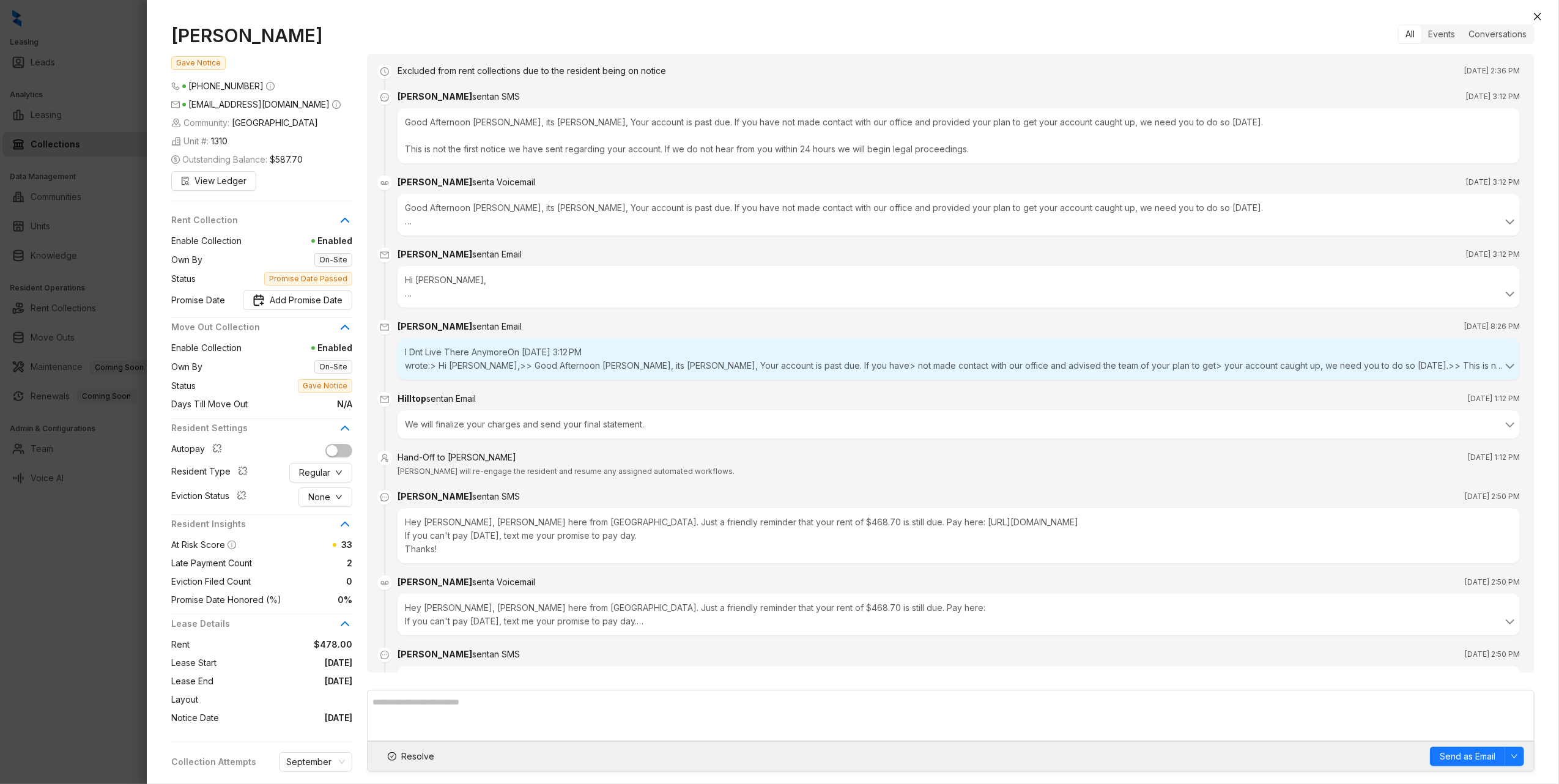
scroll to position [3538, 0]
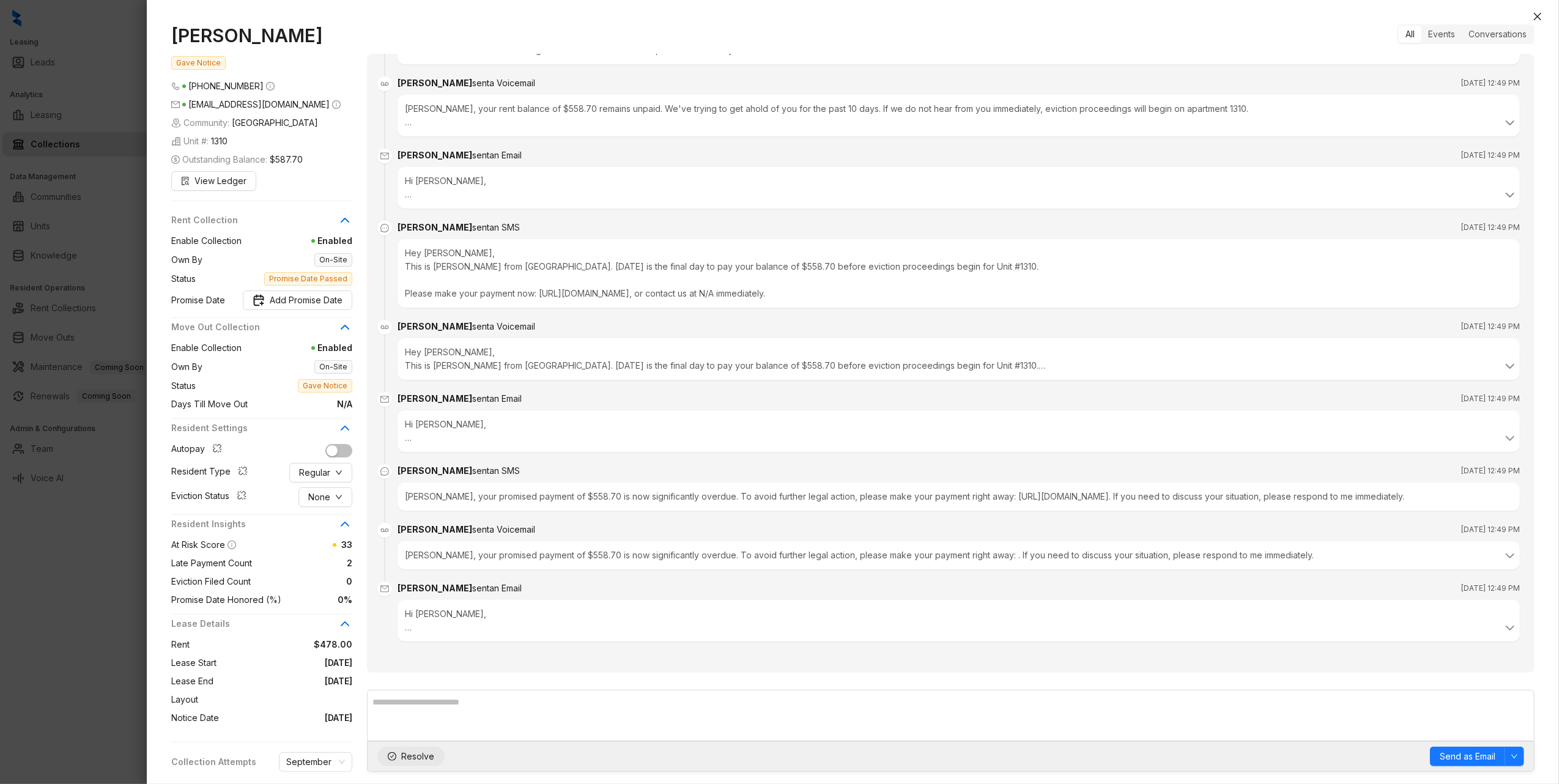
click at [407, 755] on span "Resolve" at bounding box center [417, 756] width 33 height 13
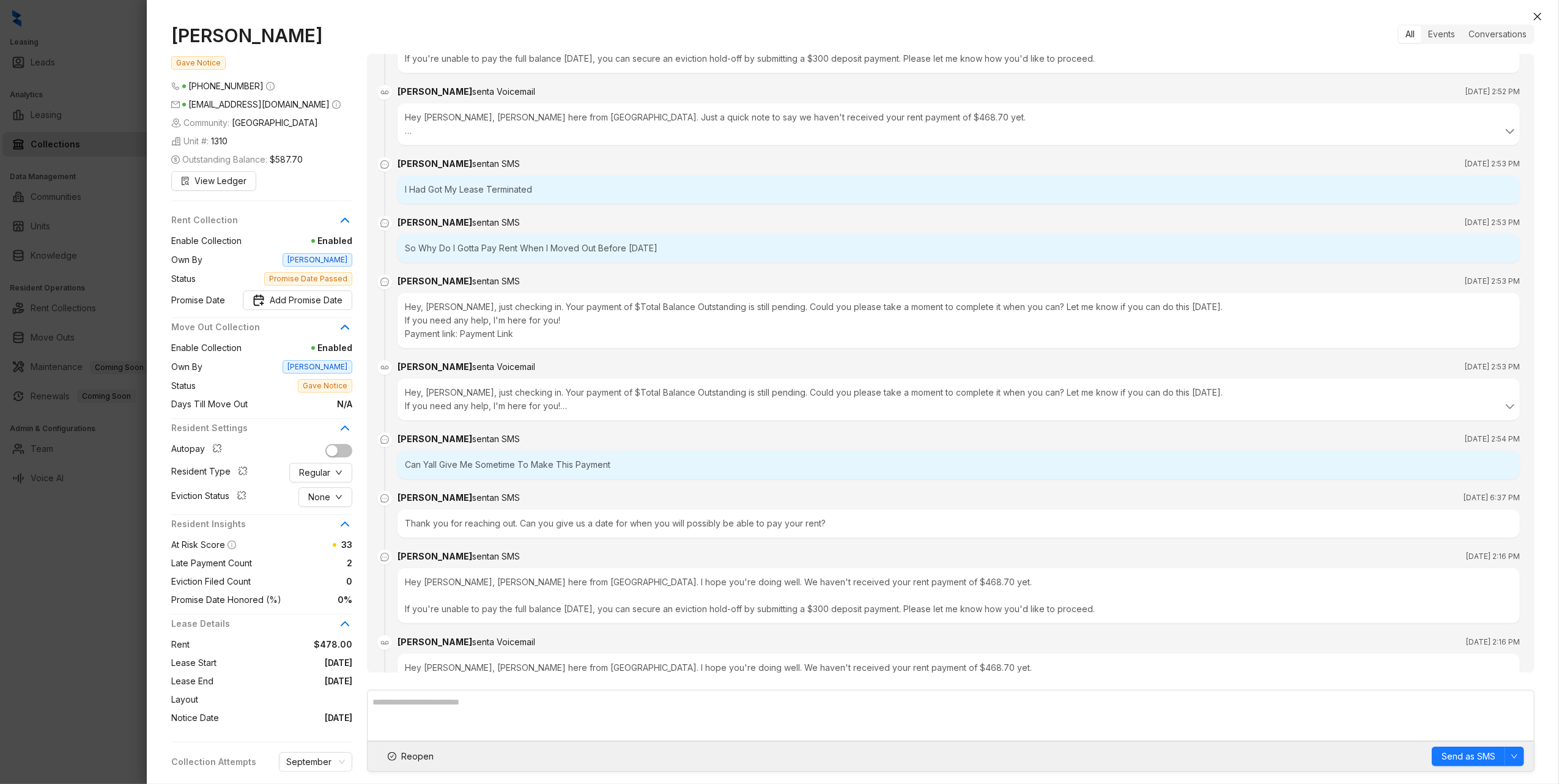
scroll to position [2030, 0]
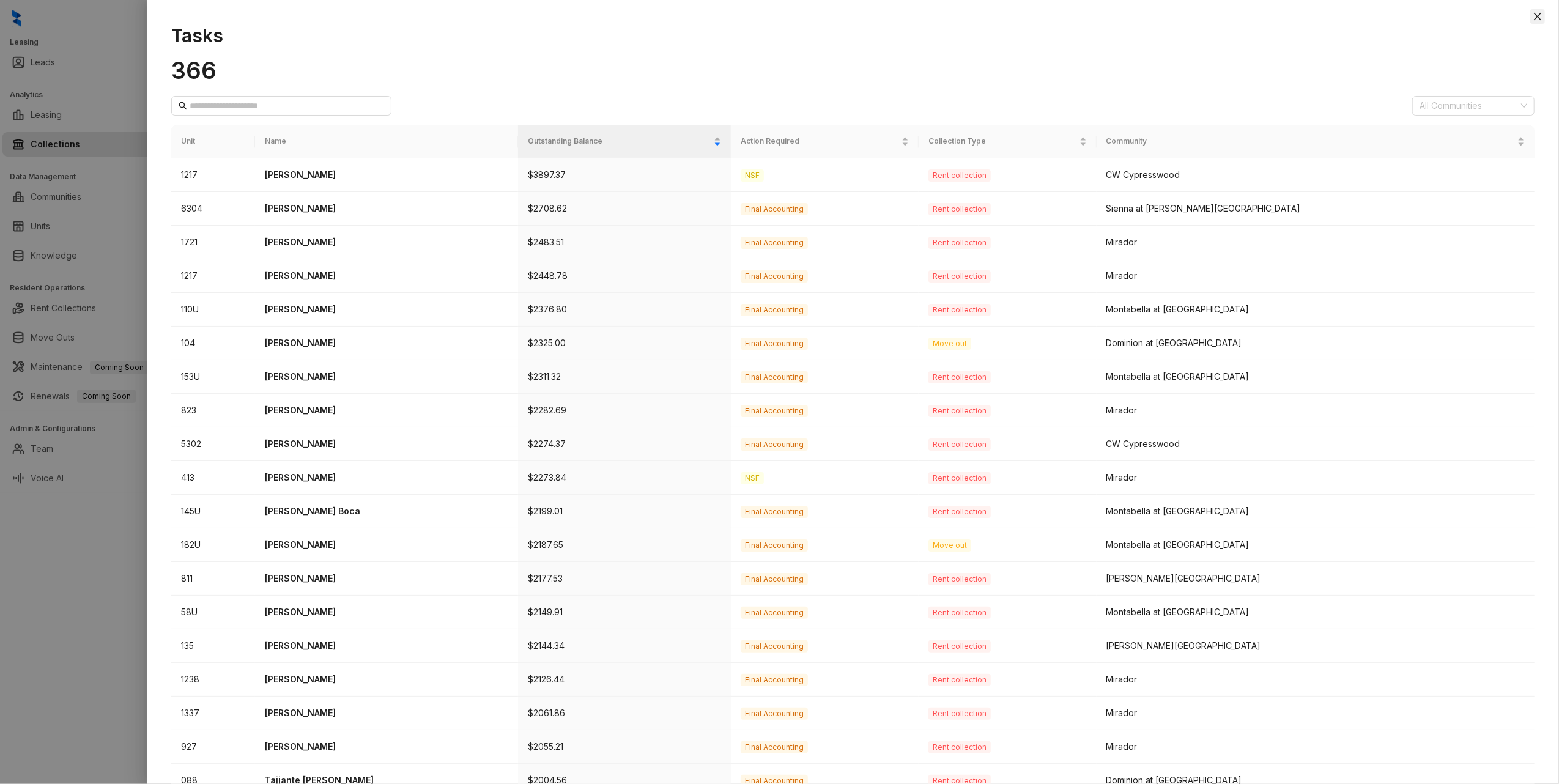
click at [1533, 15] on icon "close" at bounding box center [1537, 16] width 9 height 9
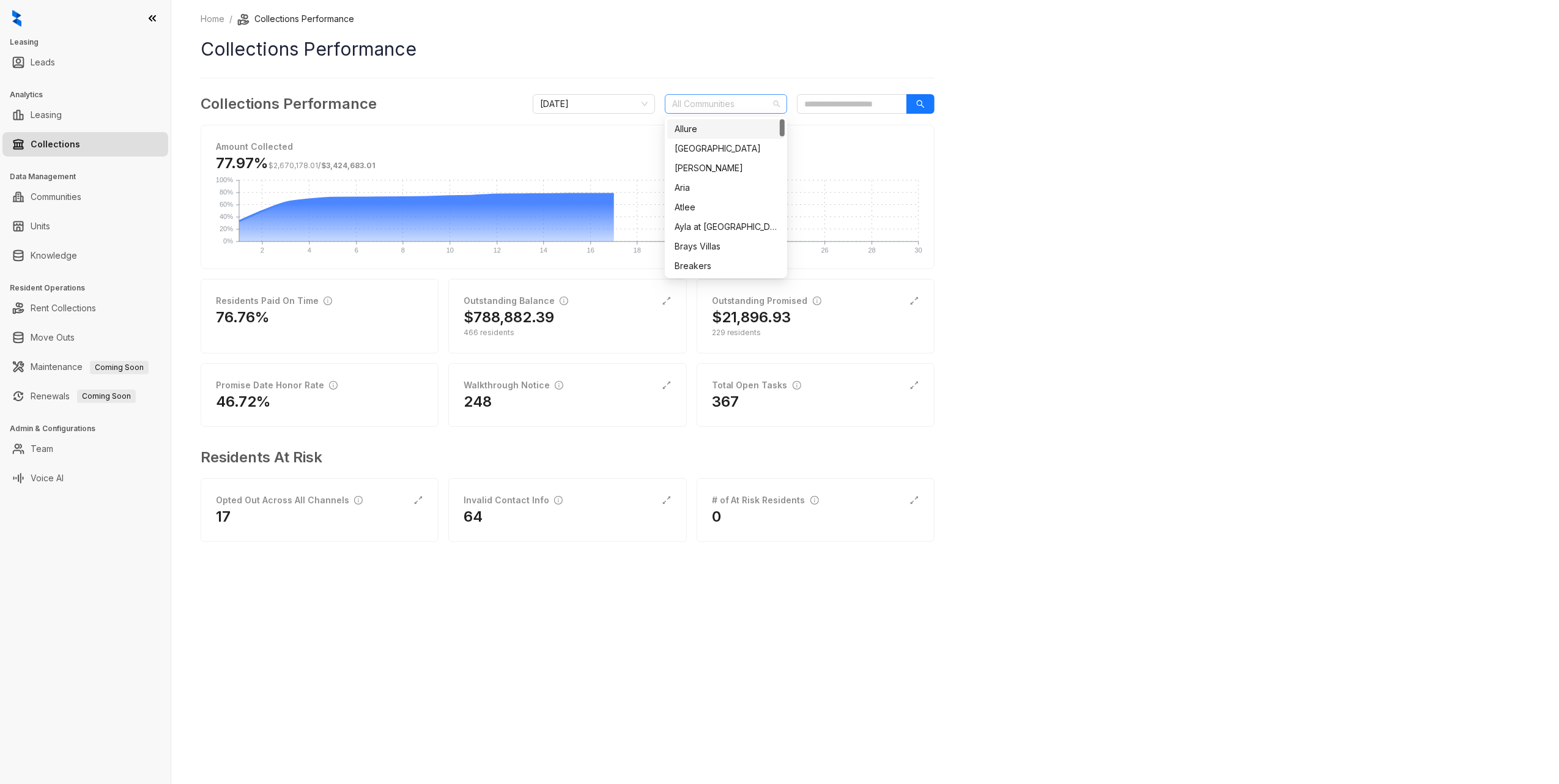
click at [680, 111] on div at bounding box center [719, 104] width 105 height 17
type input "*****"
click at [692, 126] on div "[GEOGRAPHIC_DATA]" at bounding box center [726, 129] width 103 height 13
click at [1049, 148] on div "Home / Collections Performance Collections Performance Collections Performance …" at bounding box center [865, 392] width 1388 height 784
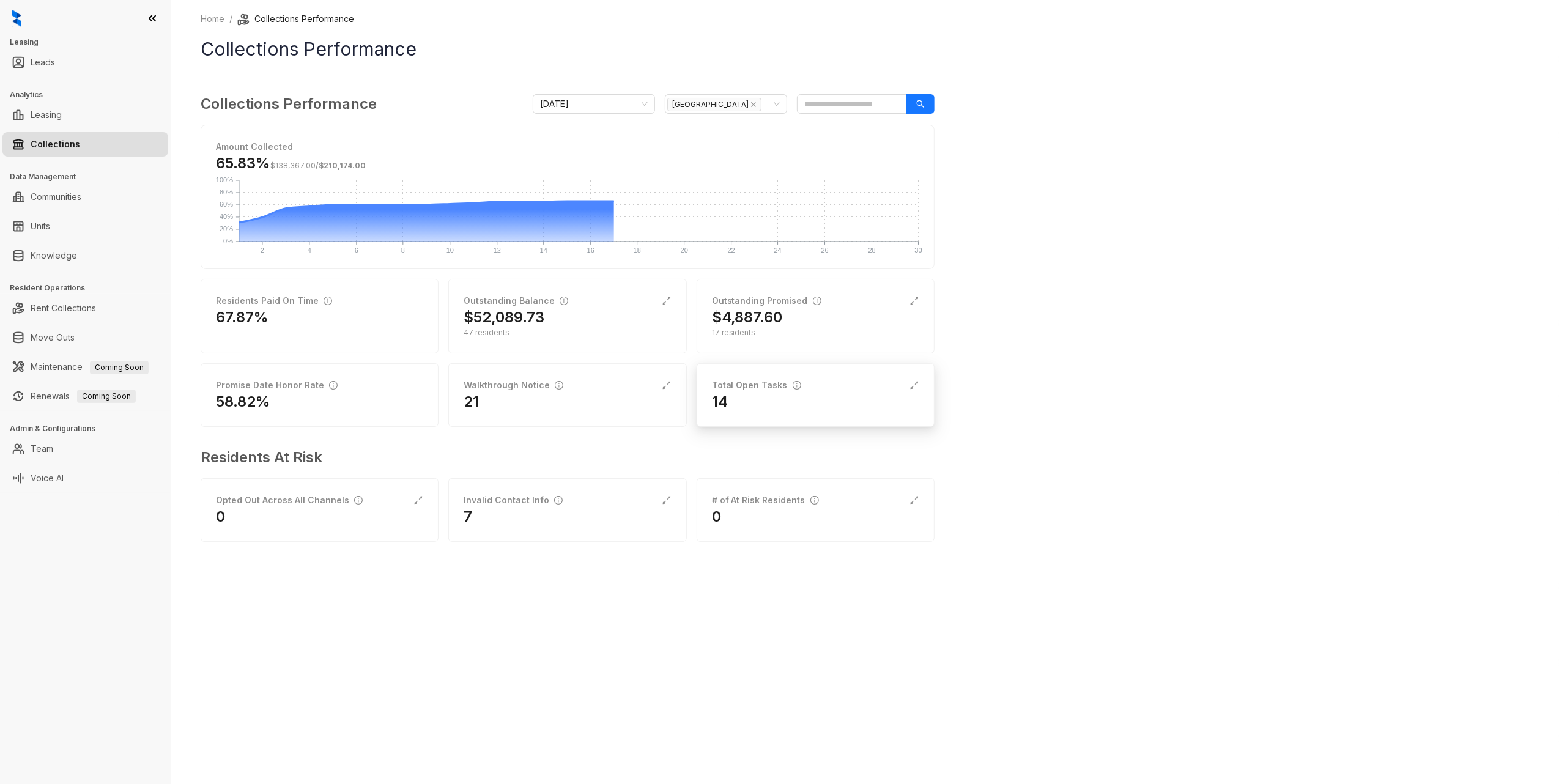
click at [786, 398] on div "14" at bounding box center [815, 401] width 207 height 20
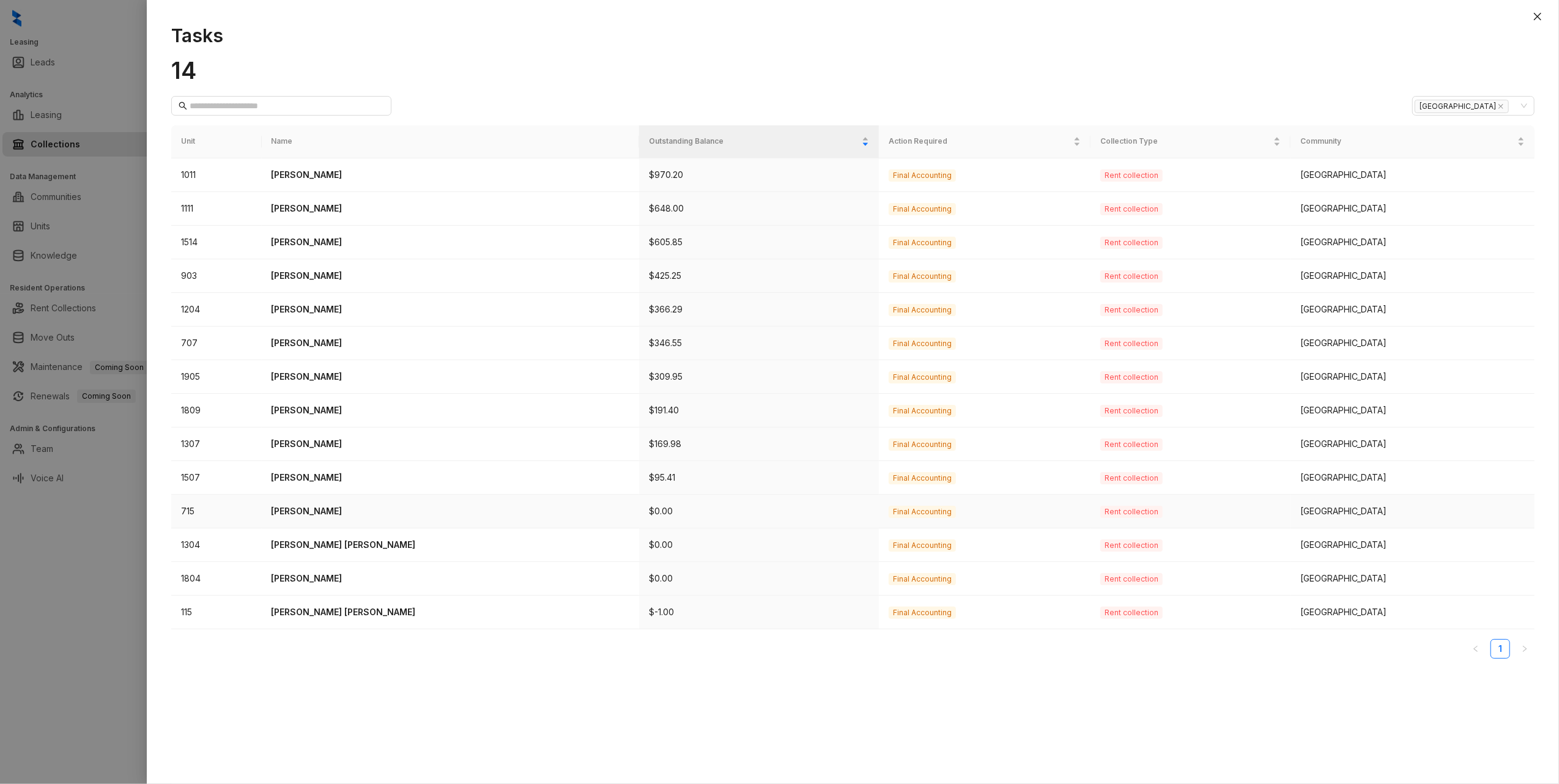
click at [184, 511] on td "715" at bounding box center [217, 512] width 91 height 34
click at [300, 511] on p "Kenny Wilson" at bounding box center [450, 511] width 359 height 13
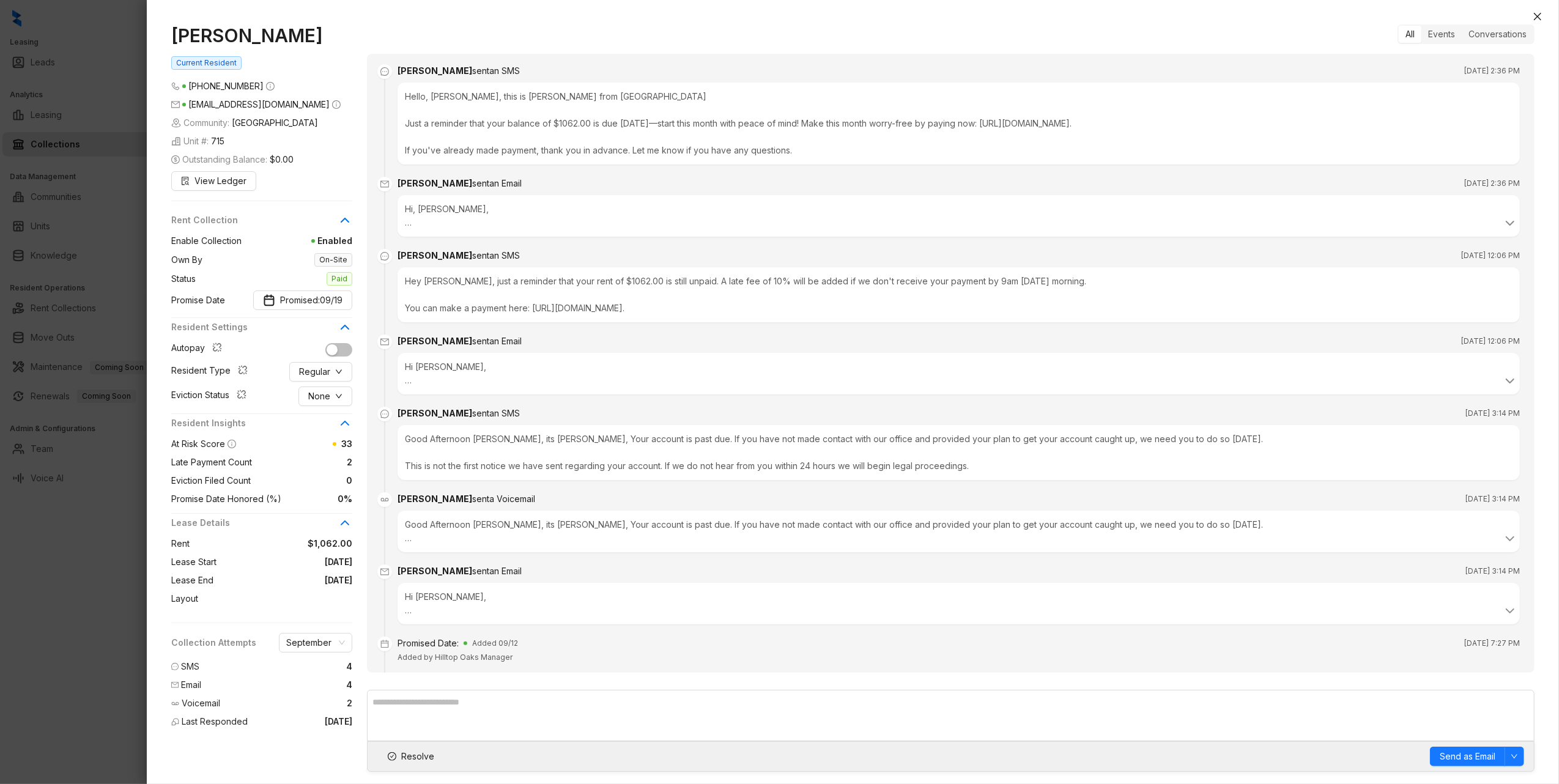
scroll to position [559, 0]
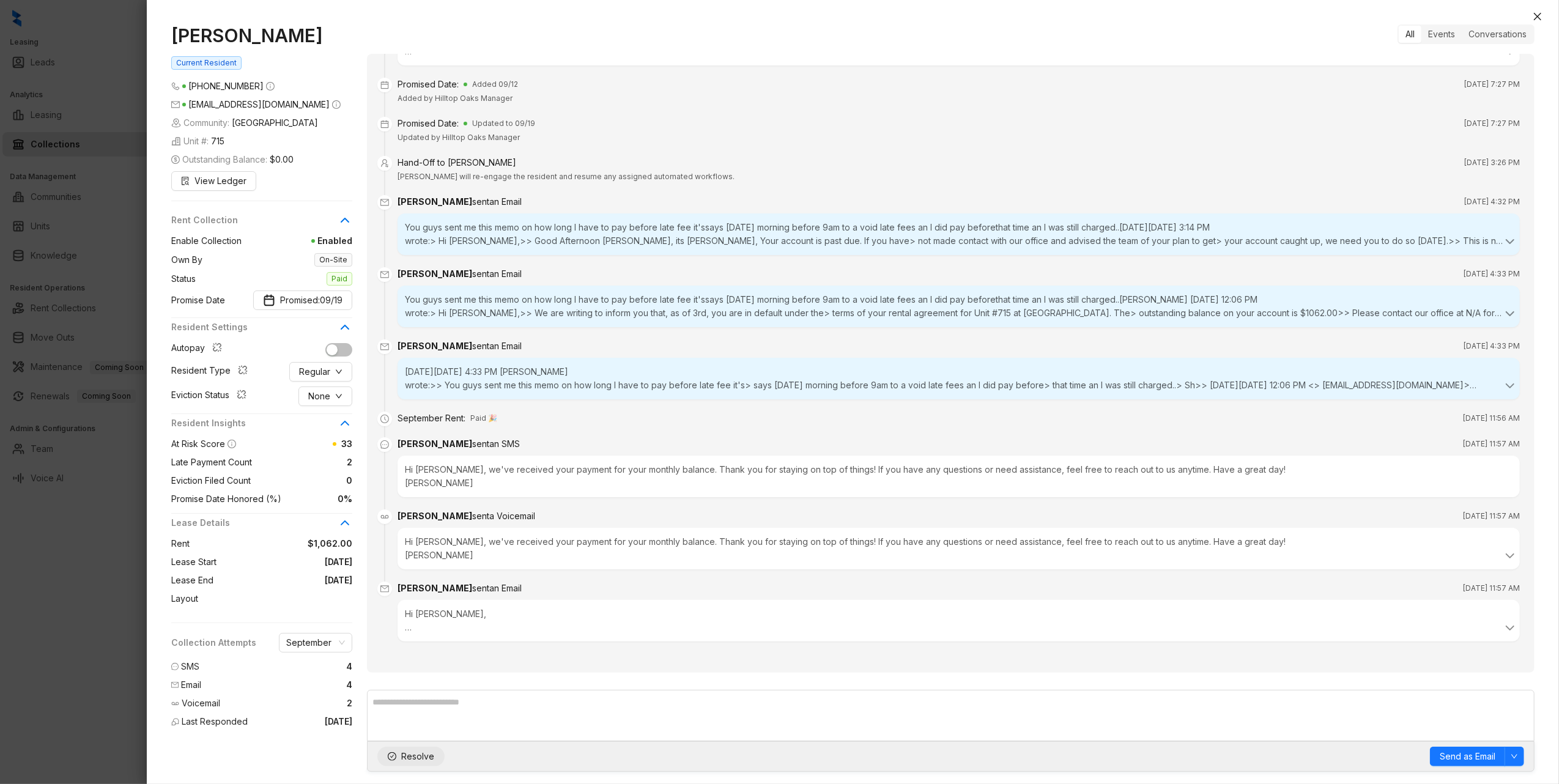
click at [412, 755] on span "Resolve" at bounding box center [417, 756] width 33 height 13
click at [1534, 13] on icon "close" at bounding box center [1537, 16] width 9 height 9
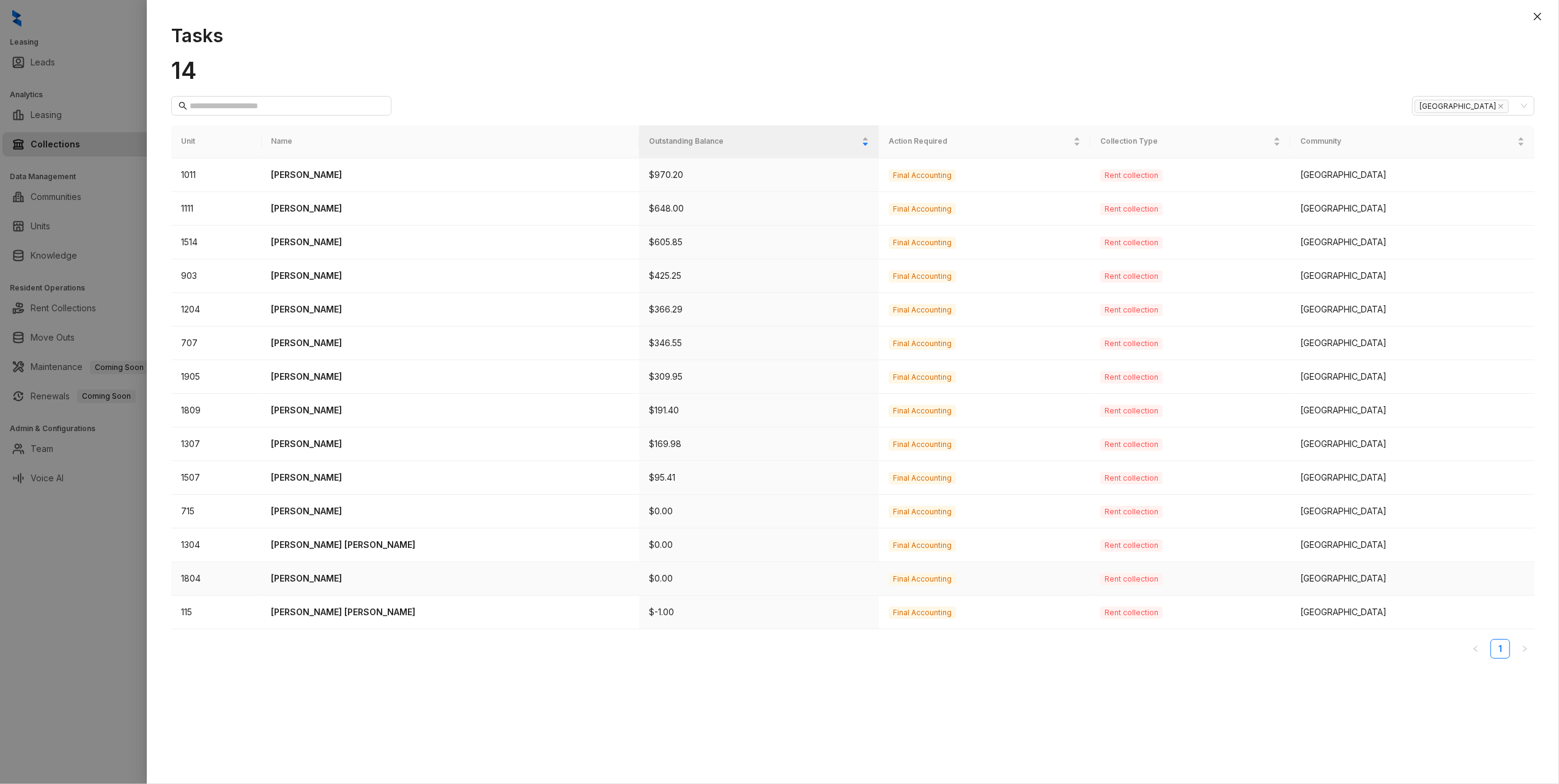
click at [321, 585] on p "George Contreras" at bounding box center [450, 578] width 359 height 13
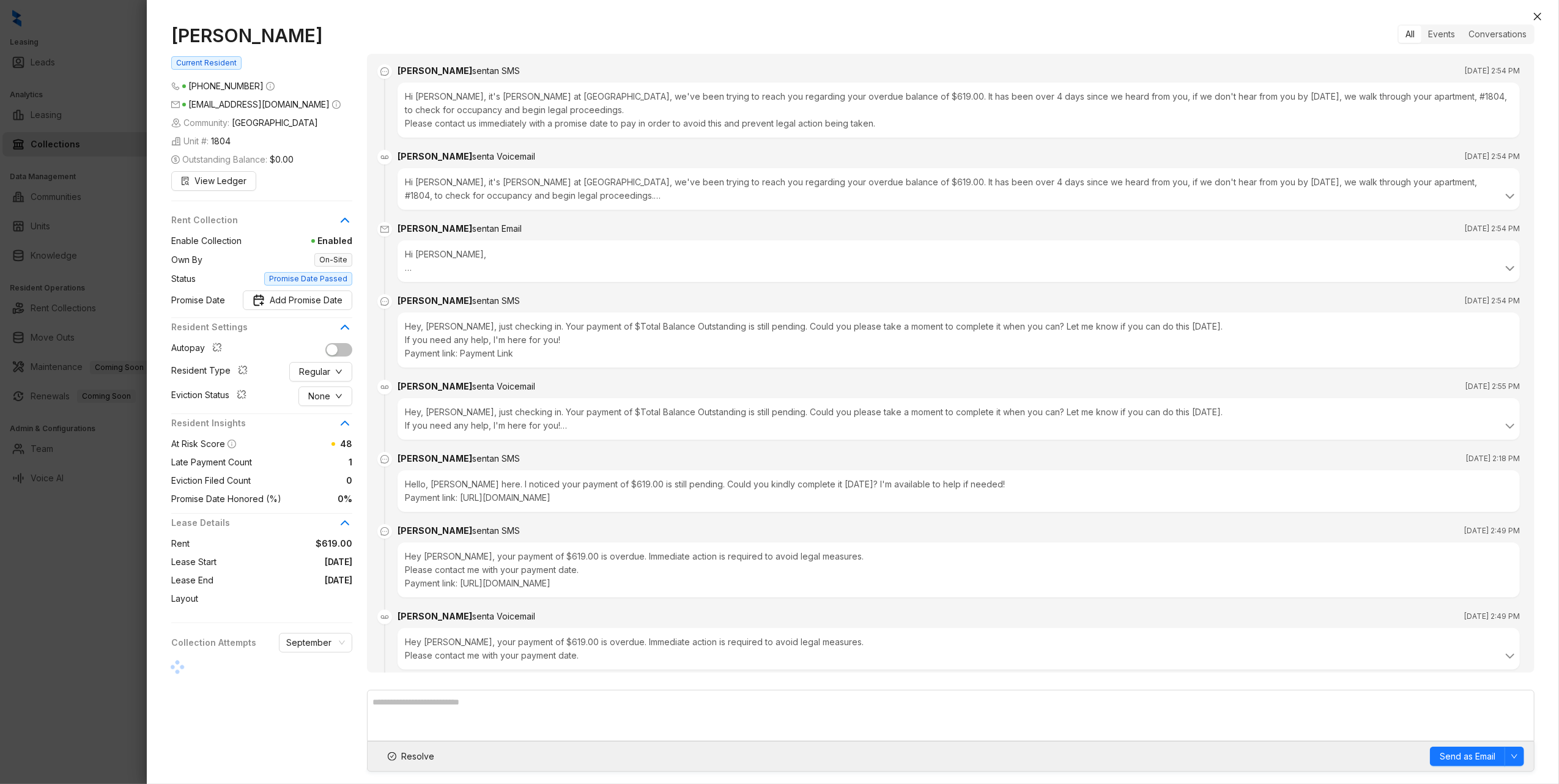
scroll to position [776, 0]
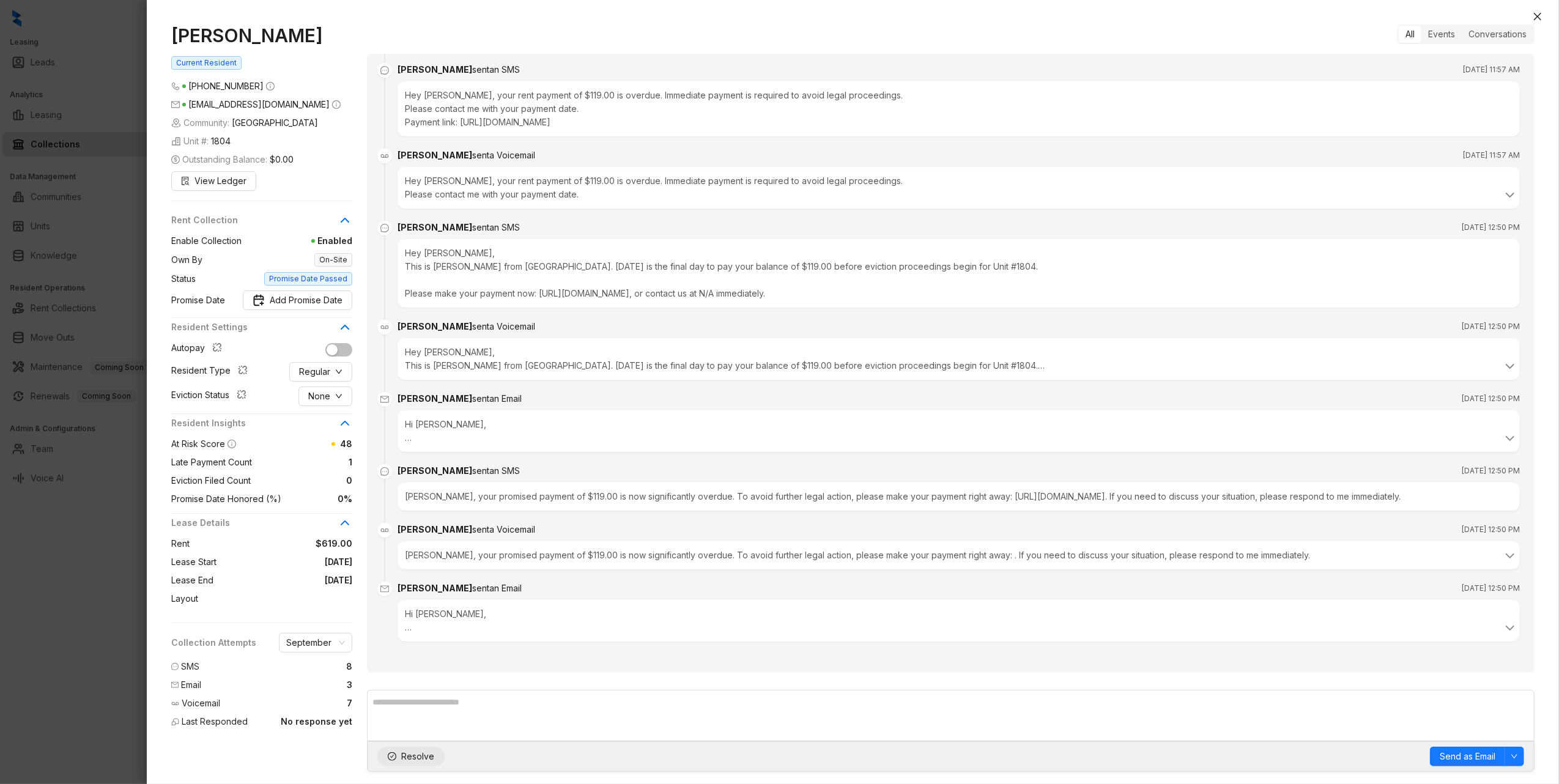
click at [418, 752] on span "Resolve" at bounding box center [417, 756] width 33 height 13
click at [1533, 13] on icon "close" at bounding box center [1537, 16] width 9 height 9
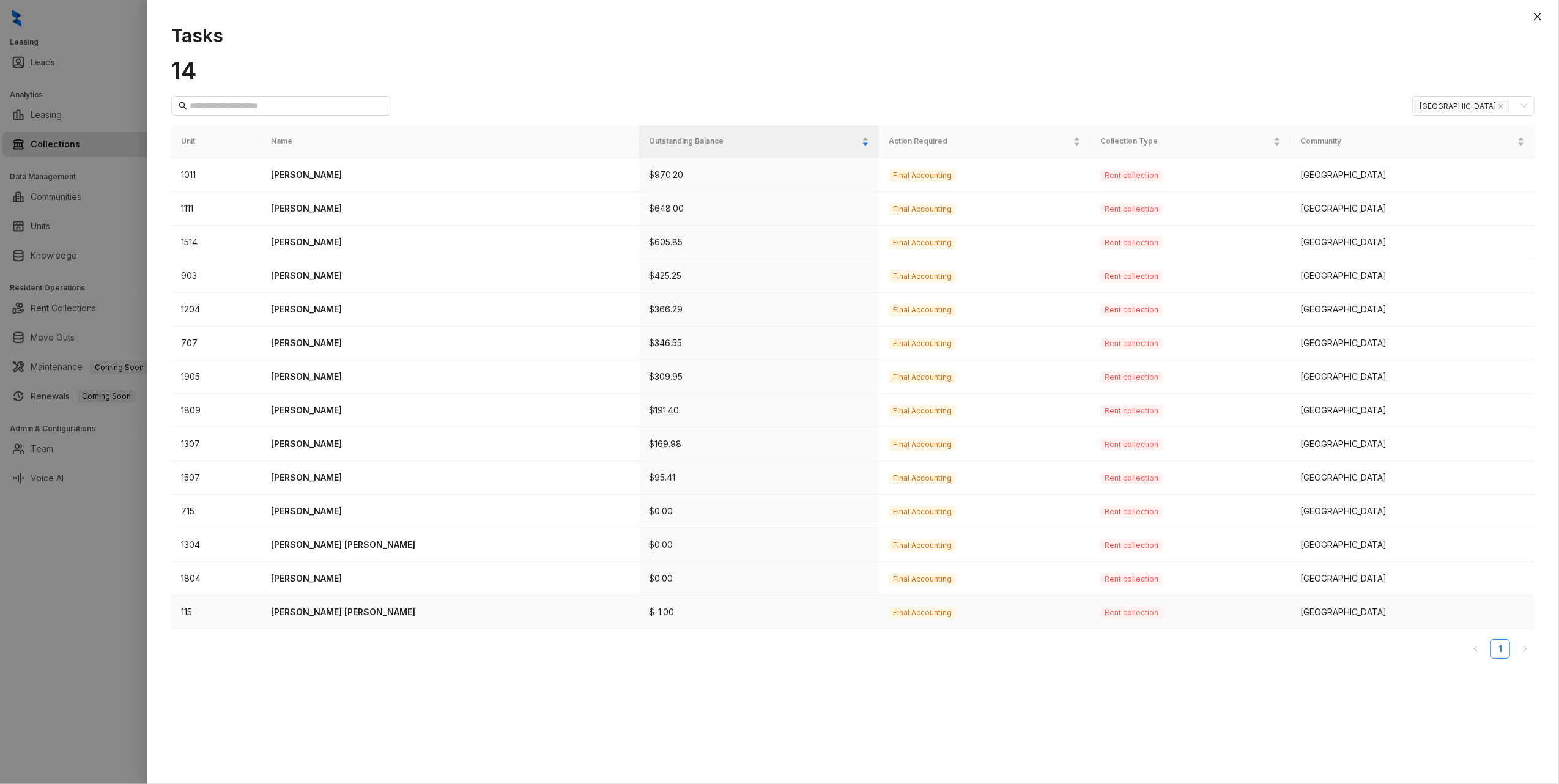
click at [199, 615] on td "115" at bounding box center [217, 613] width 91 height 34
click at [311, 617] on p "Ruby Williams Menchaca" at bounding box center [450, 612] width 359 height 13
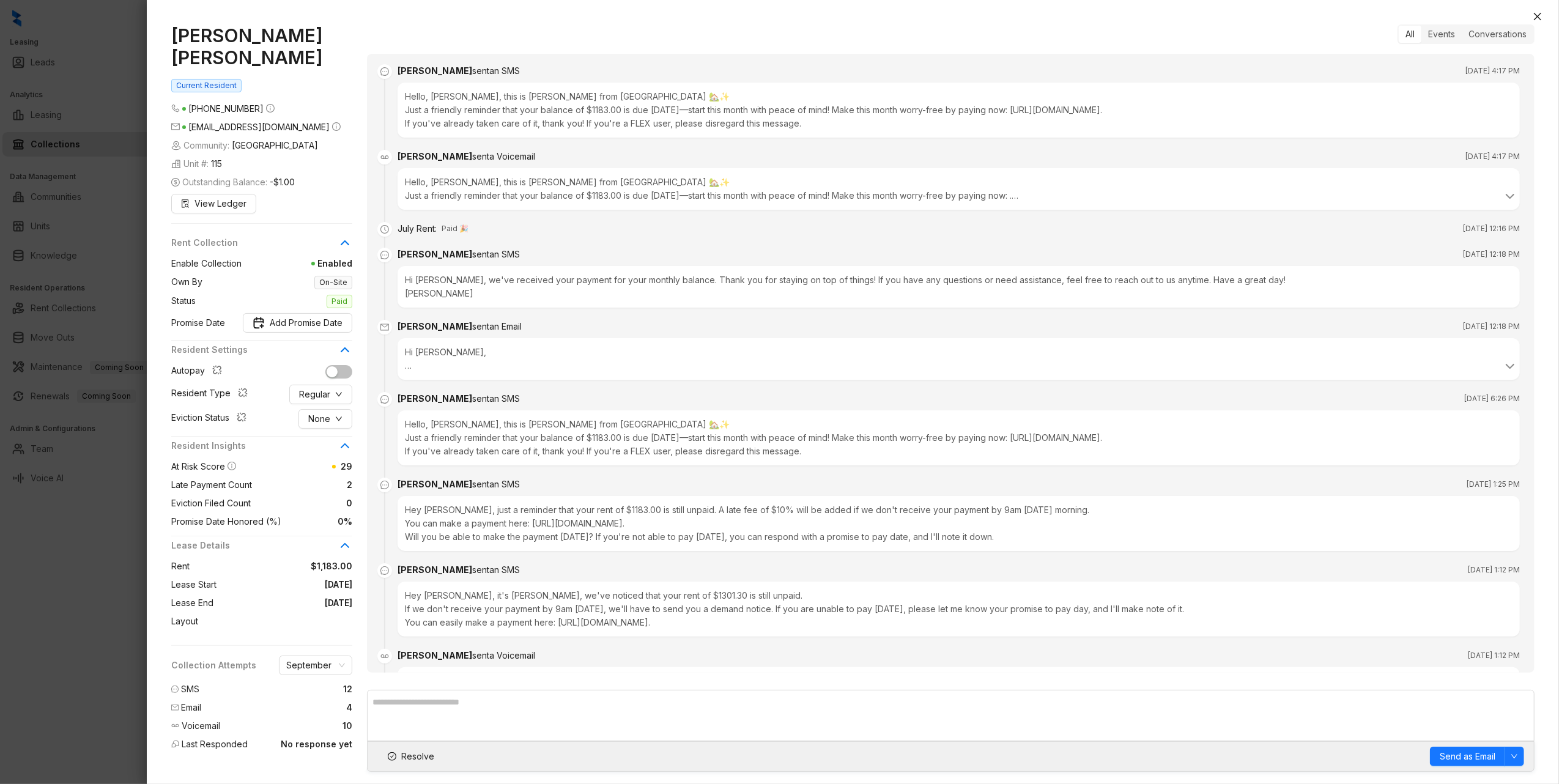
scroll to position [2665, 0]
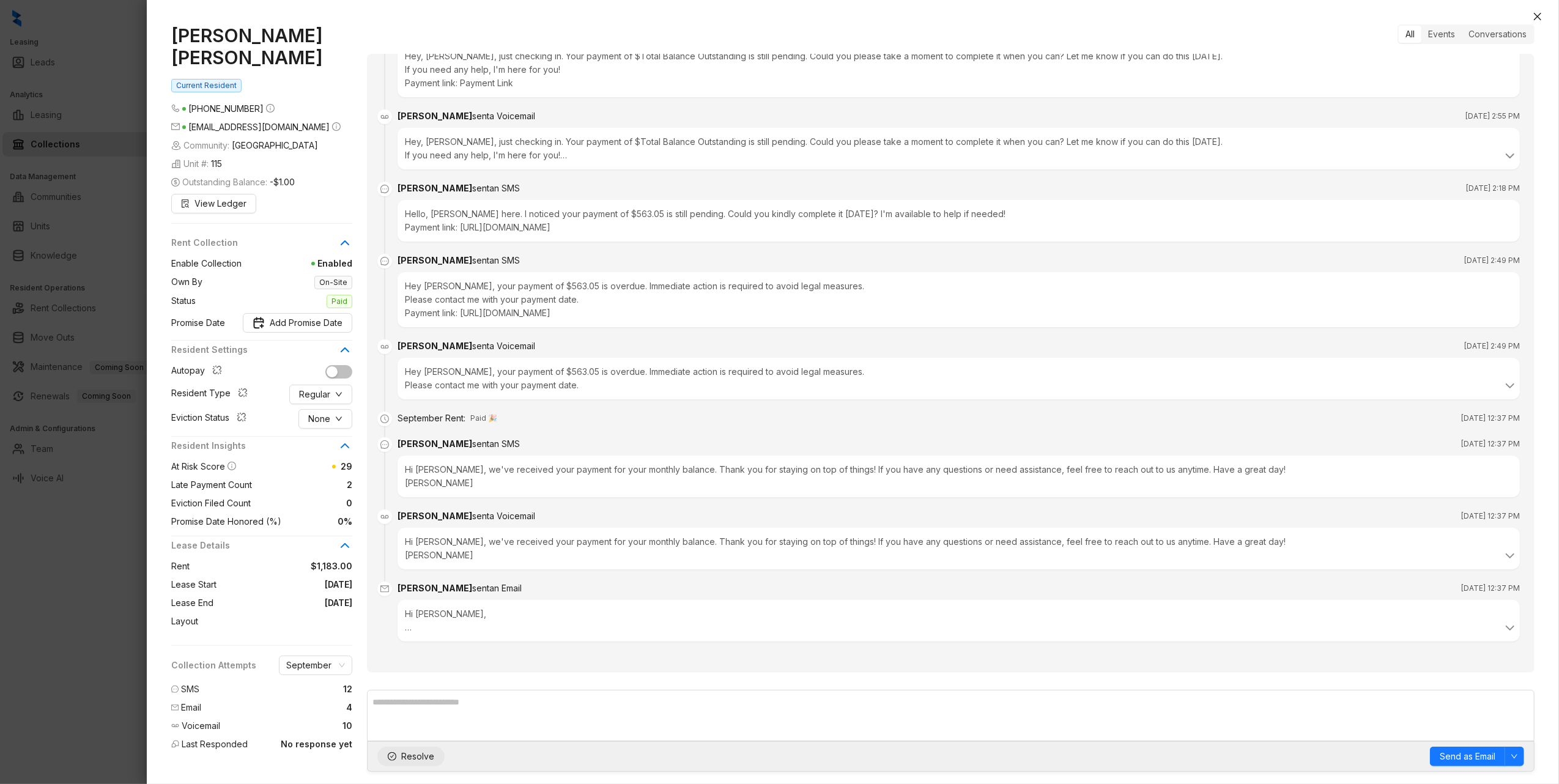
click at [407, 754] on span "Resolve" at bounding box center [417, 756] width 33 height 13
click at [1533, 8] on div at bounding box center [852, 6] width 1411 height 12
click at [1536, 13] on icon "close" at bounding box center [1537, 16] width 9 height 9
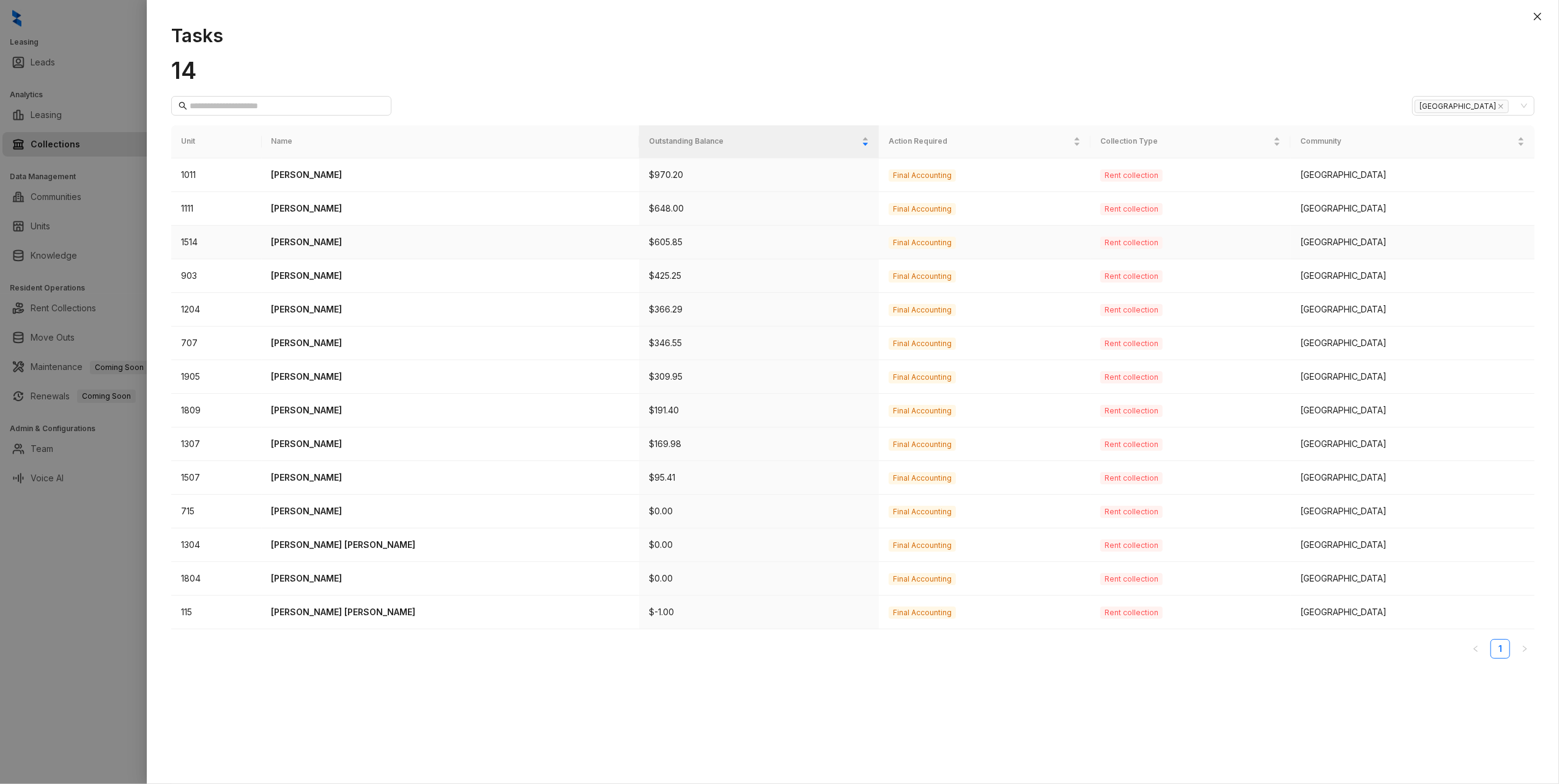
click at [304, 240] on p "Yadira Tamayo" at bounding box center [450, 242] width 359 height 13
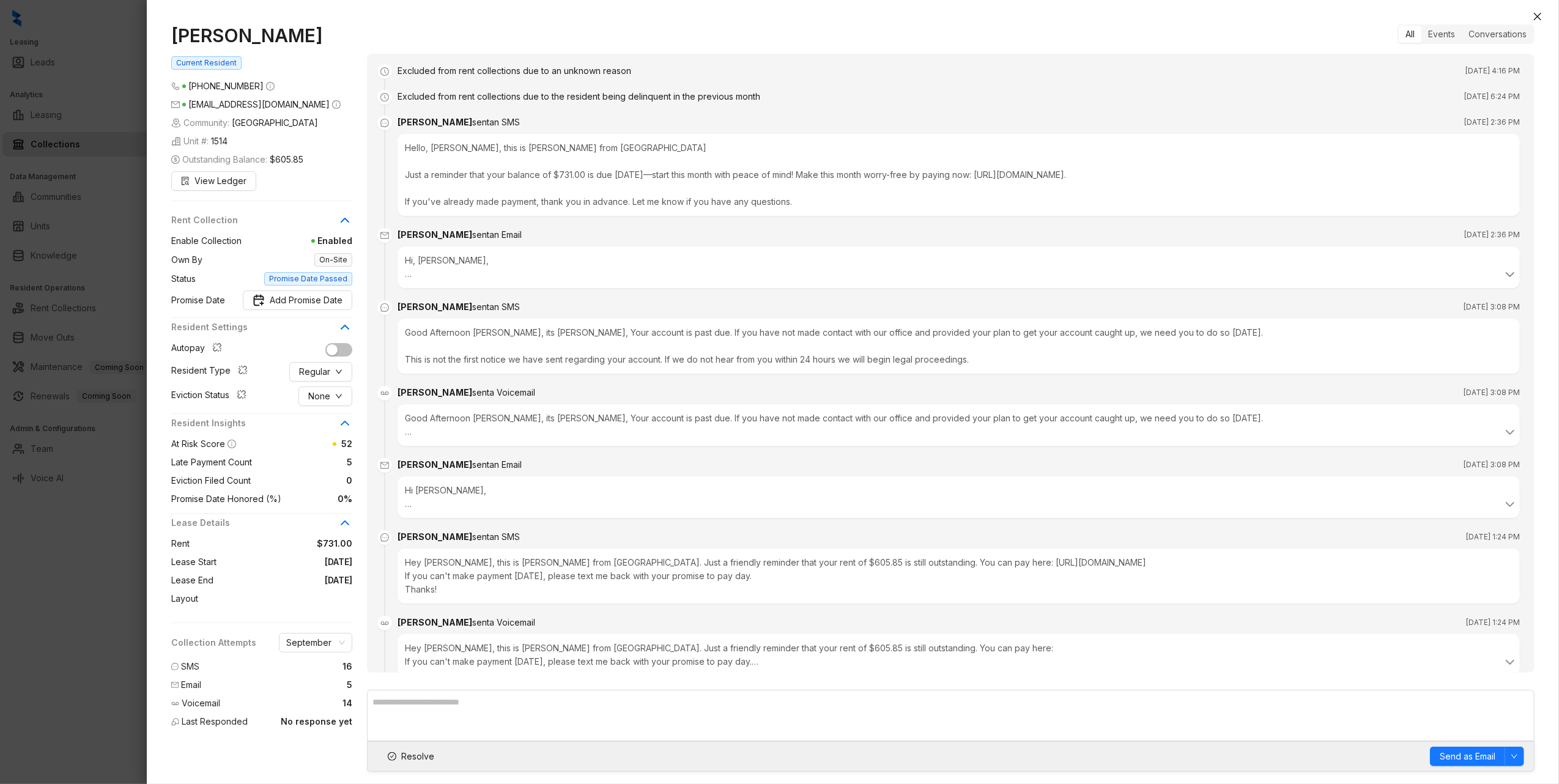
scroll to position [2108, 0]
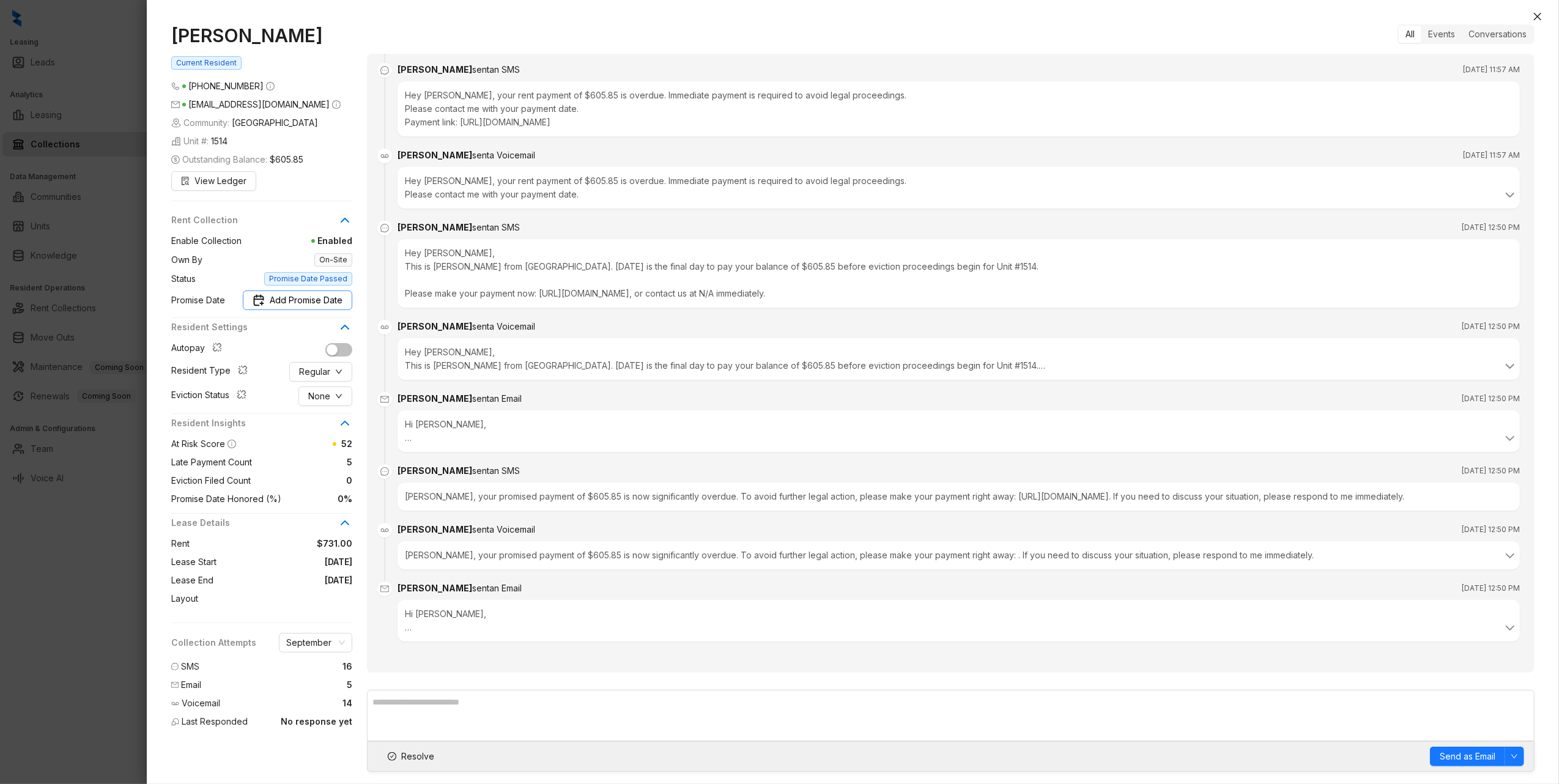
click at [295, 300] on span "Add Promise Date" at bounding box center [306, 300] width 73 height 13
type input "**********"
click at [300, 463] on div "26" at bounding box center [304, 467] width 15 height 15
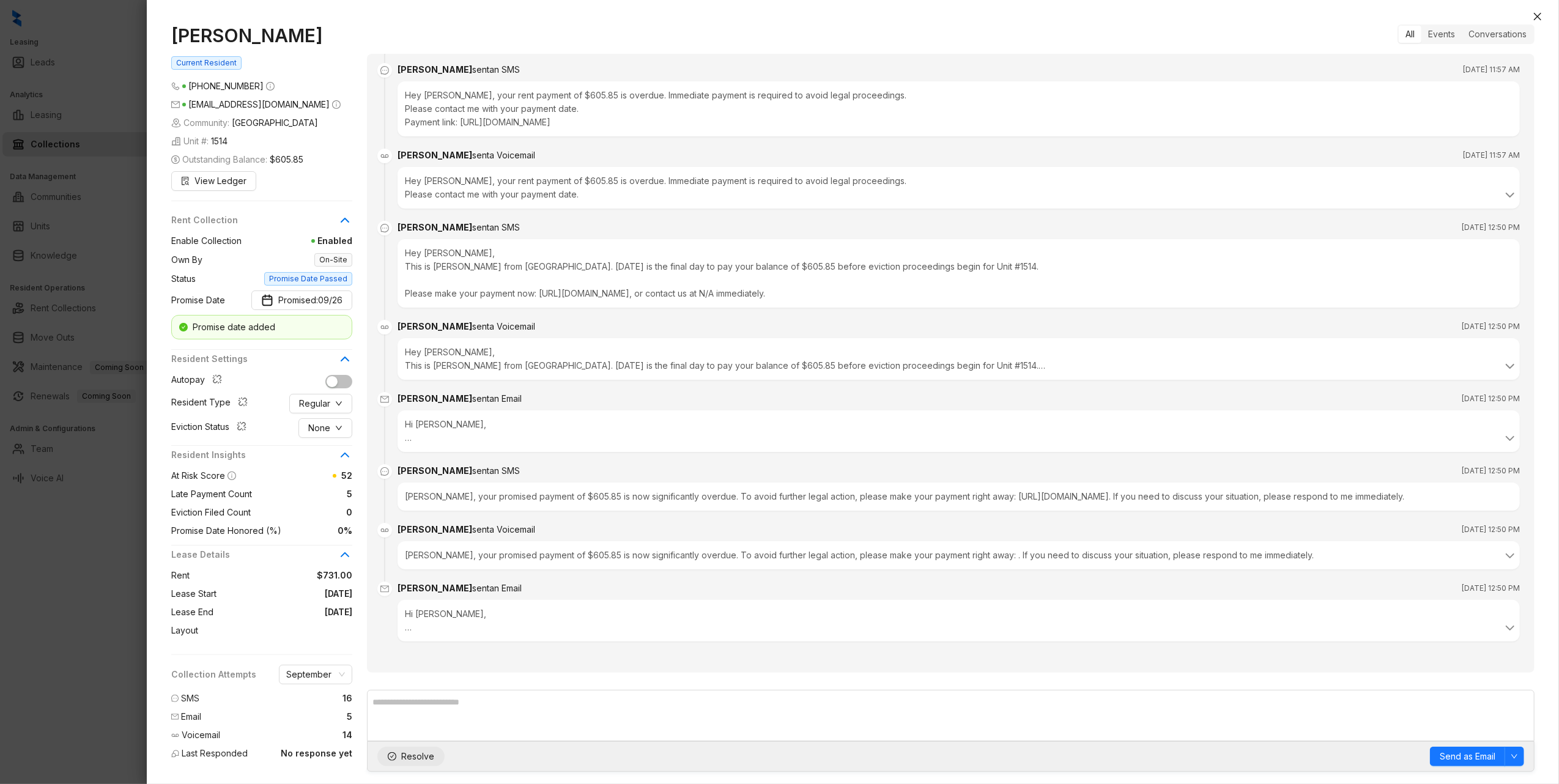
click at [407, 756] on span "Resolve" at bounding box center [417, 756] width 33 height 13
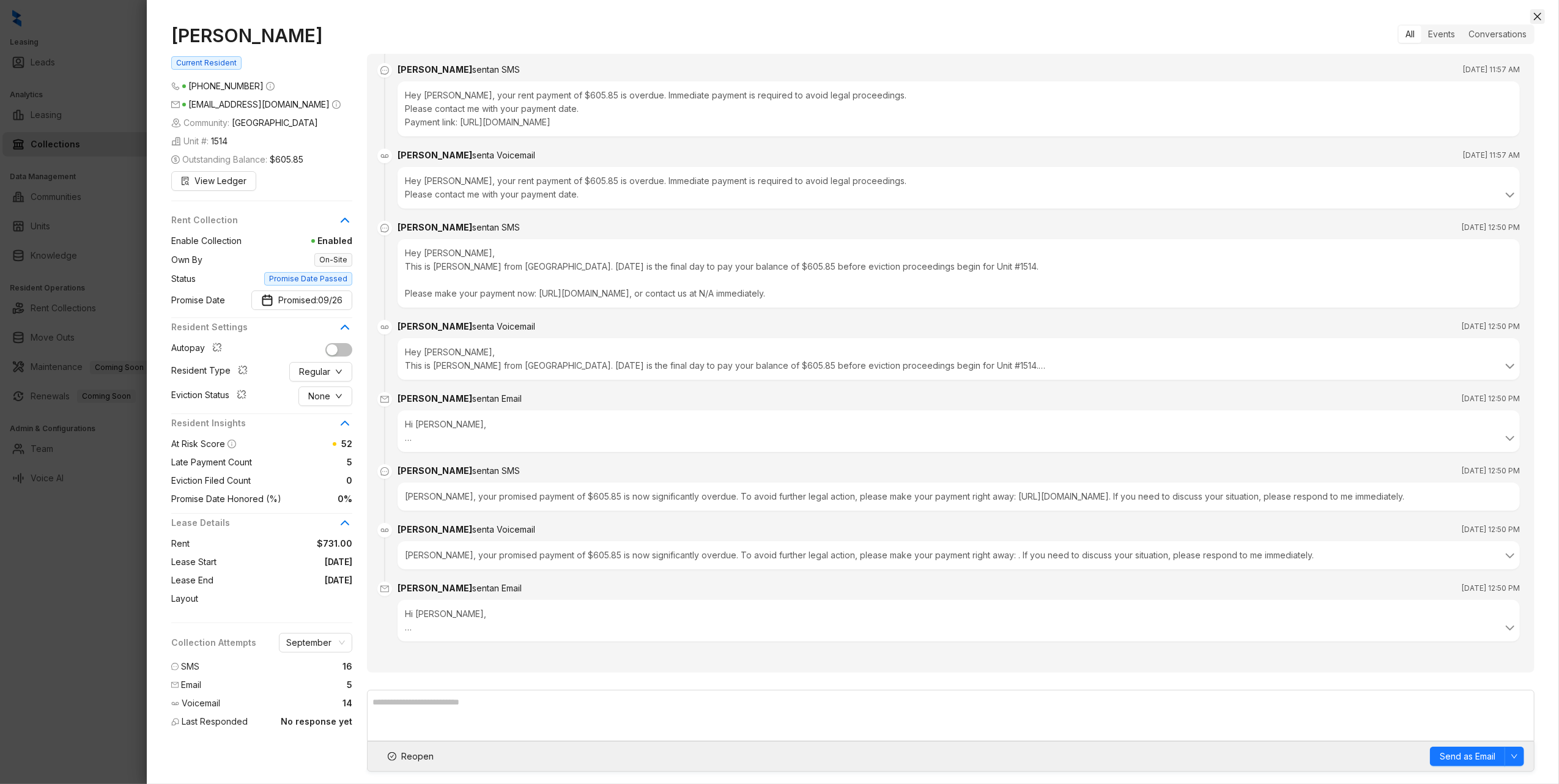
click at [1539, 15] on icon "close" at bounding box center [1537, 16] width 9 height 9
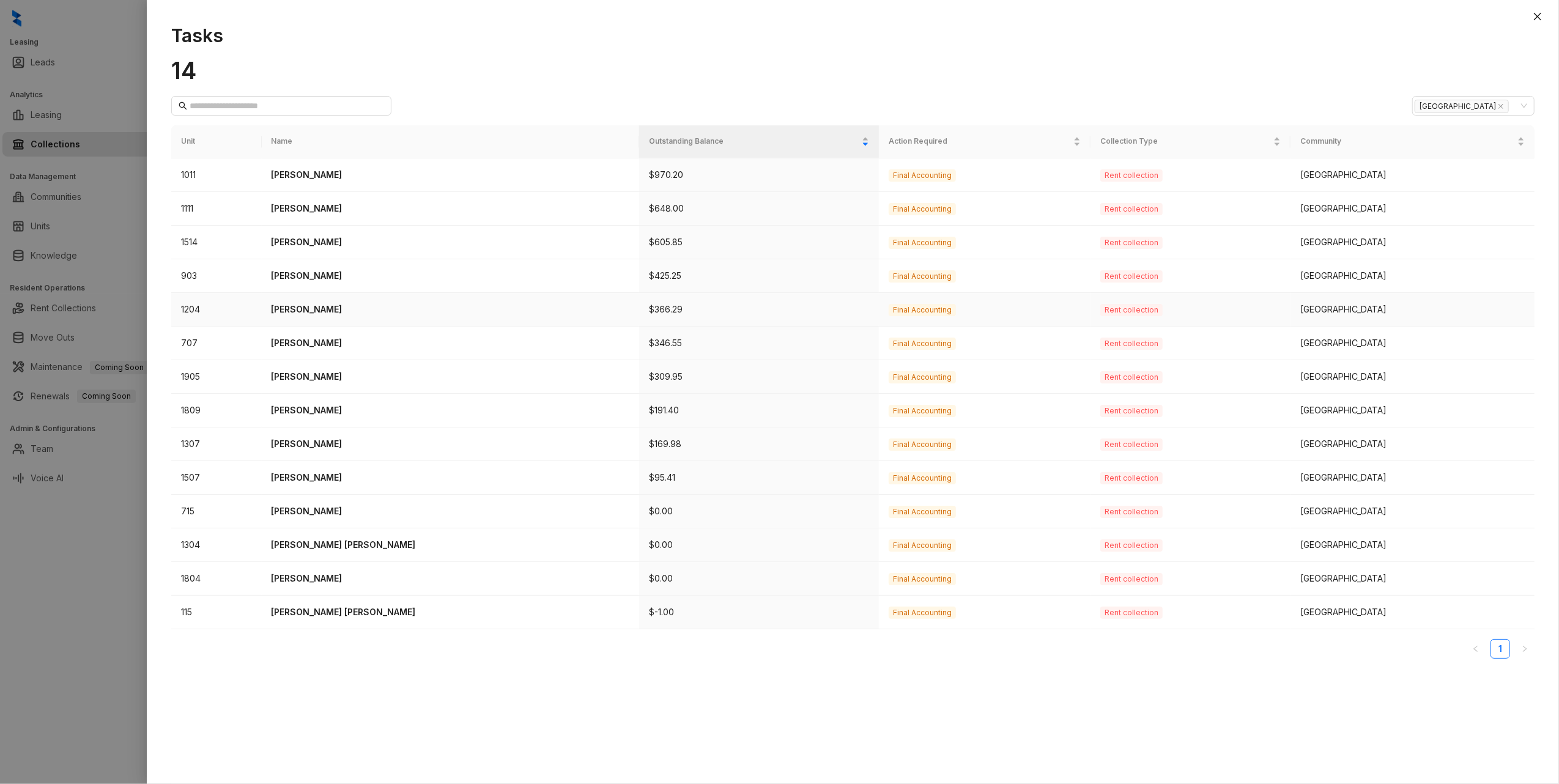
click at [296, 311] on p "Steven Rizo" at bounding box center [450, 309] width 359 height 13
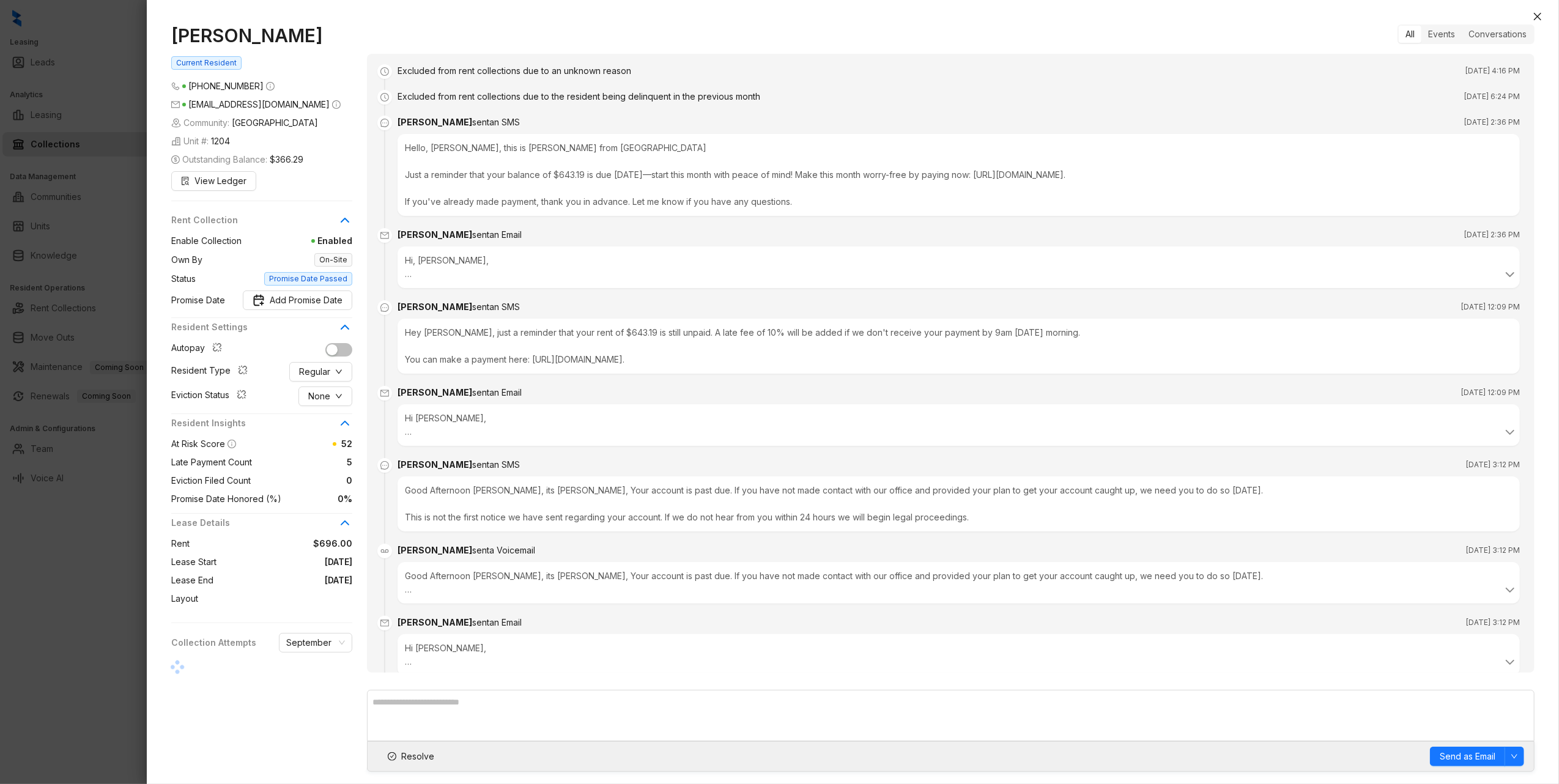
scroll to position [2540, 0]
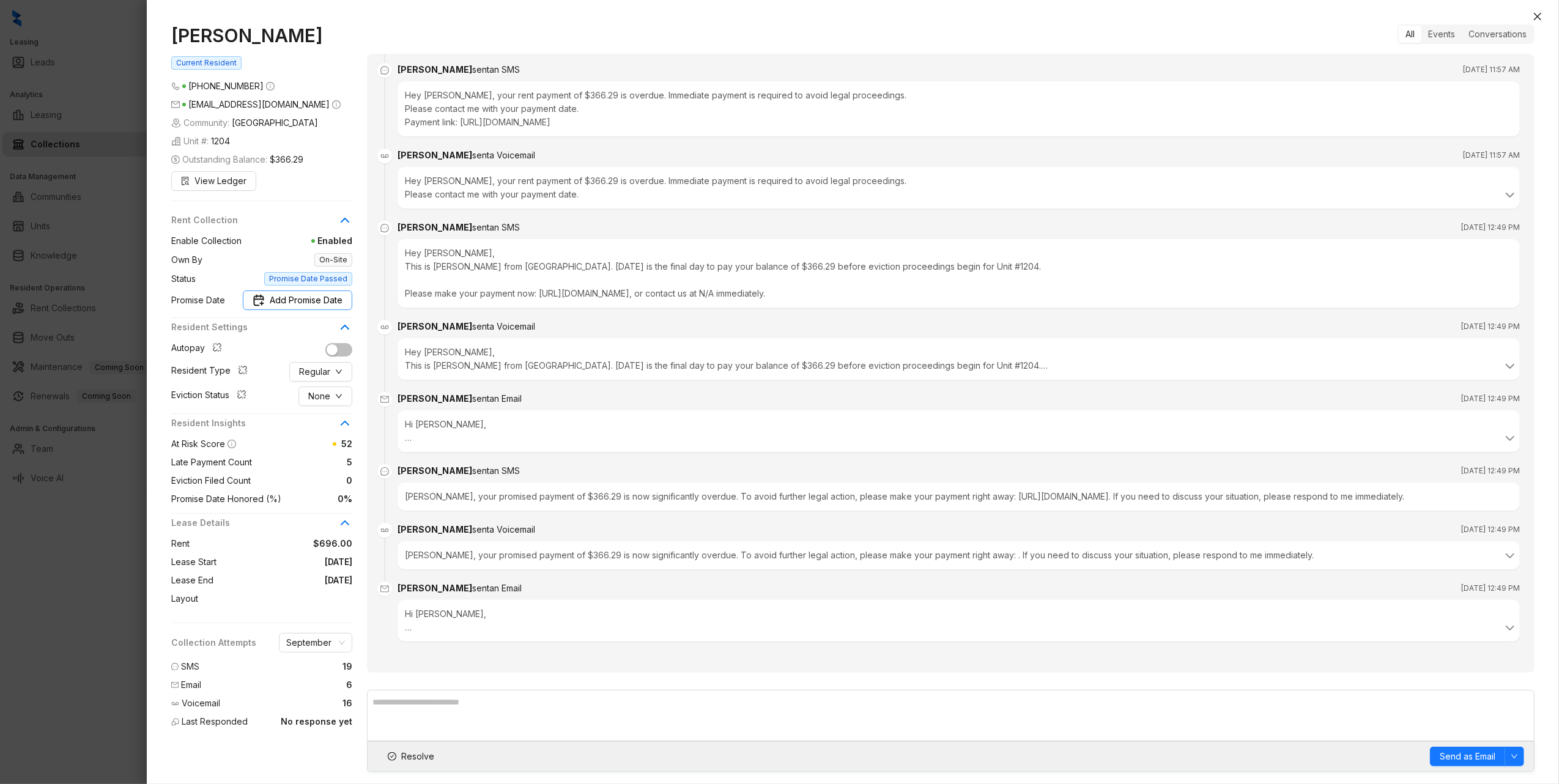
click at [294, 302] on span "Add Promise Date" at bounding box center [306, 300] width 73 height 13
type input "**********"
click at [325, 447] on div "20" at bounding box center [325, 445] width 15 height 15
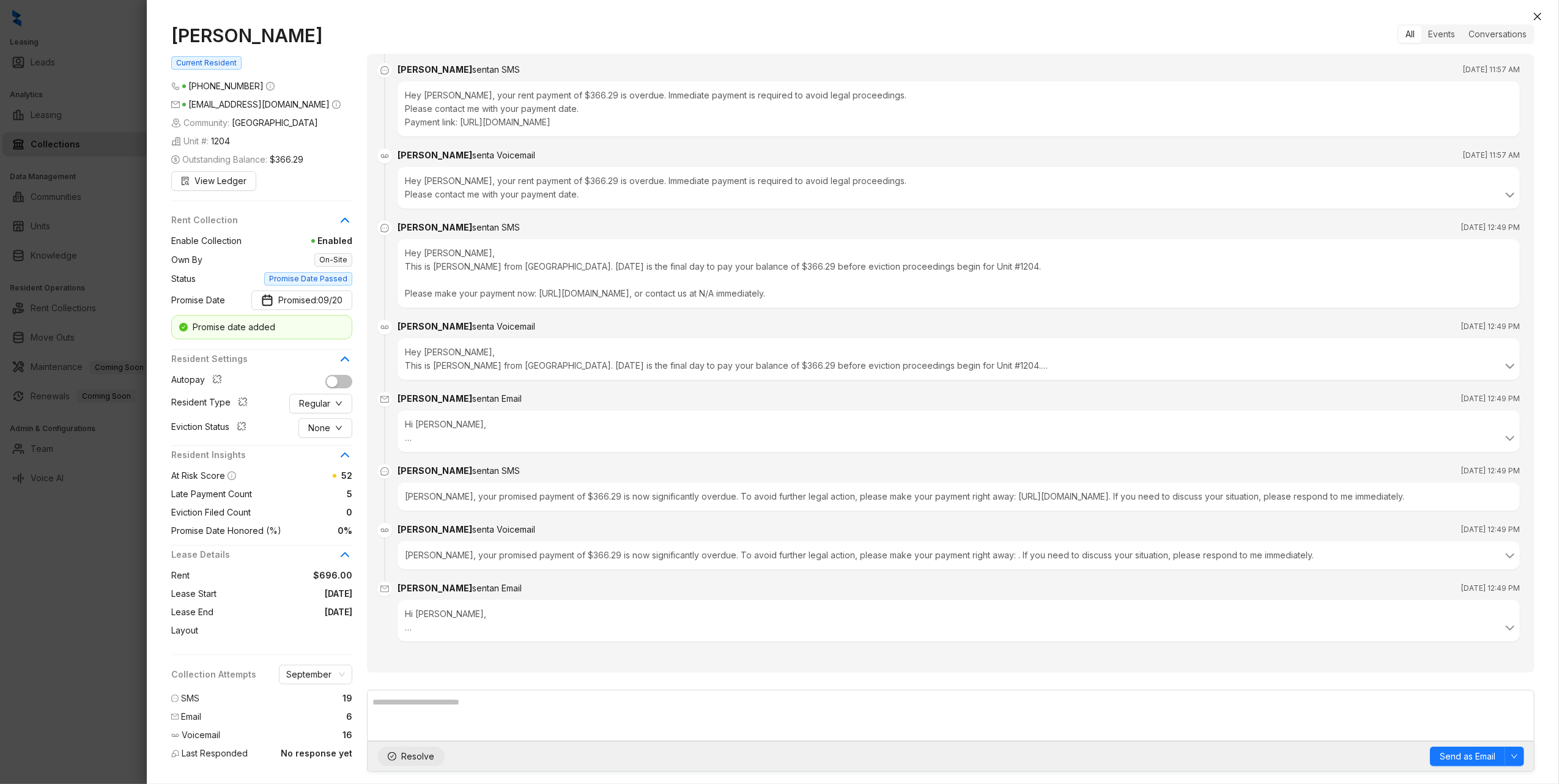
click at [404, 749] on span "Resolve" at bounding box center [417, 756] width 33 height 13
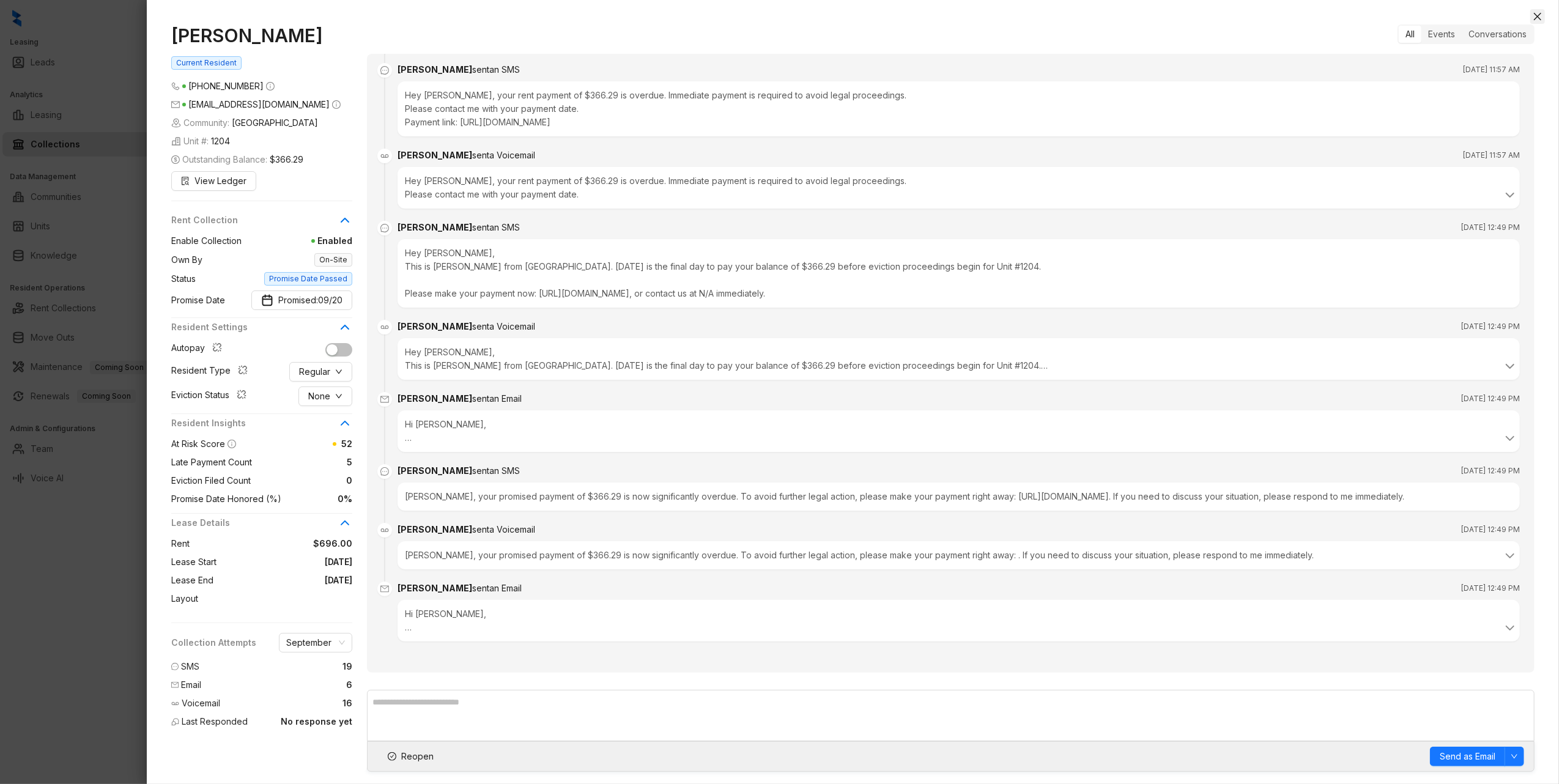
click at [1539, 11] on button "Close" at bounding box center [1537, 17] width 15 height 15
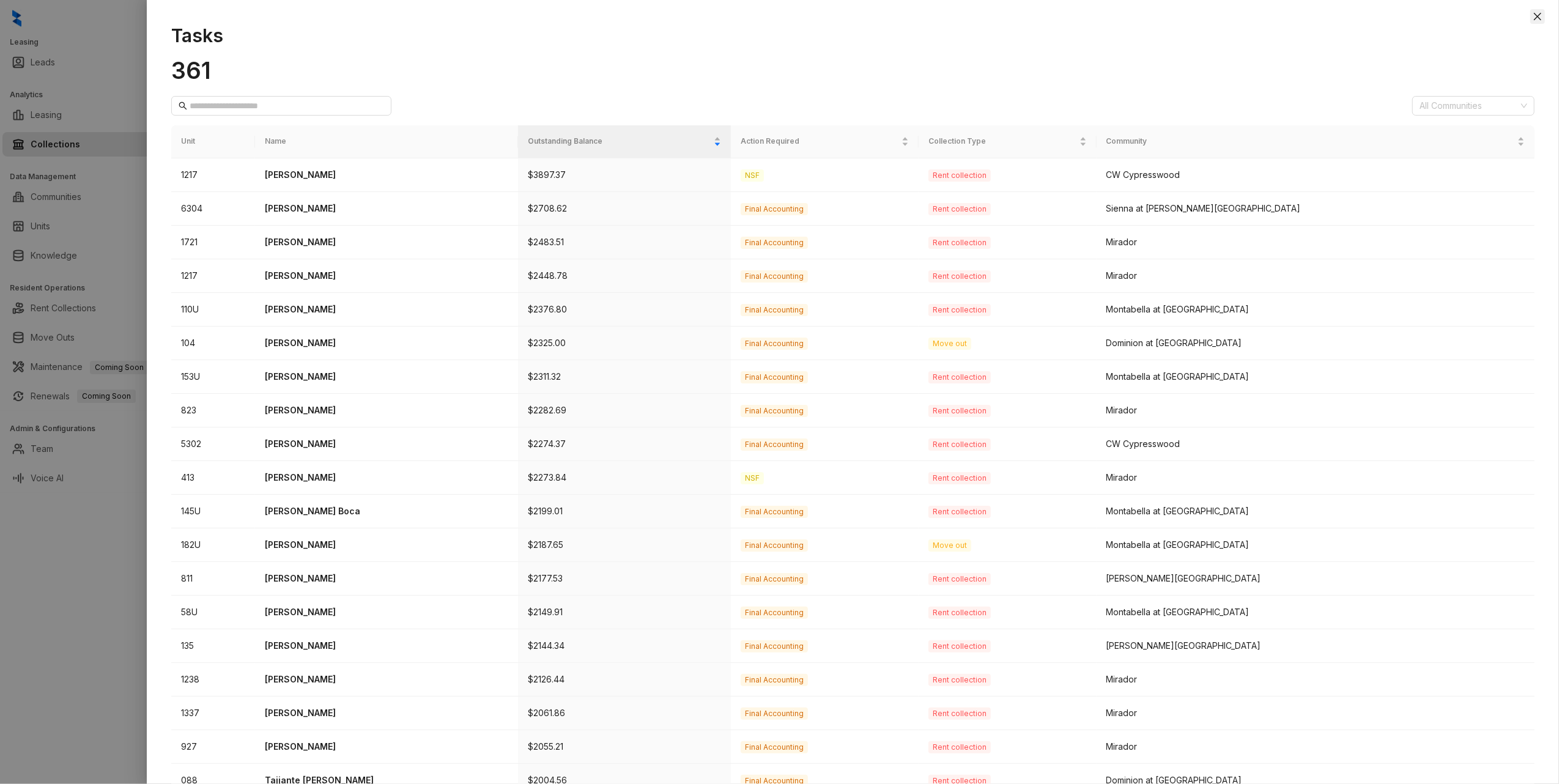
click at [1538, 13] on icon "close" at bounding box center [1537, 16] width 9 height 9
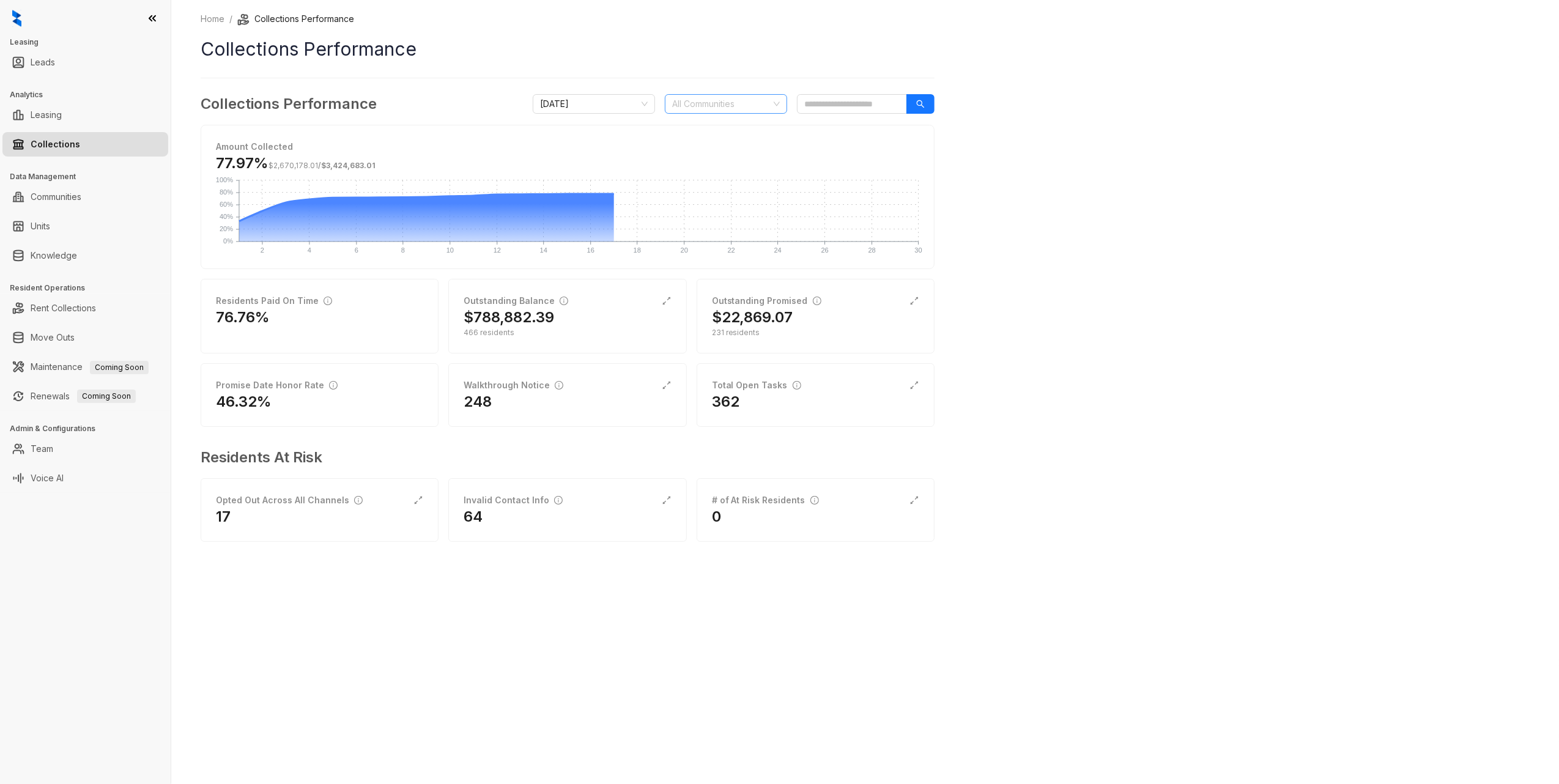
click at [715, 106] on div at bounding box center [719, 104] width 105 height 17
type input "****"
click at [729, 165] on div "[GEOGRAPHIC_DATA]" at bounding box center [726, 168] width 103 height 13
click at [1074, 167] on div "Home / Collections Performance Collections Performance Collections Performance …" at bounding box center [865, 392] width 1388 height 784
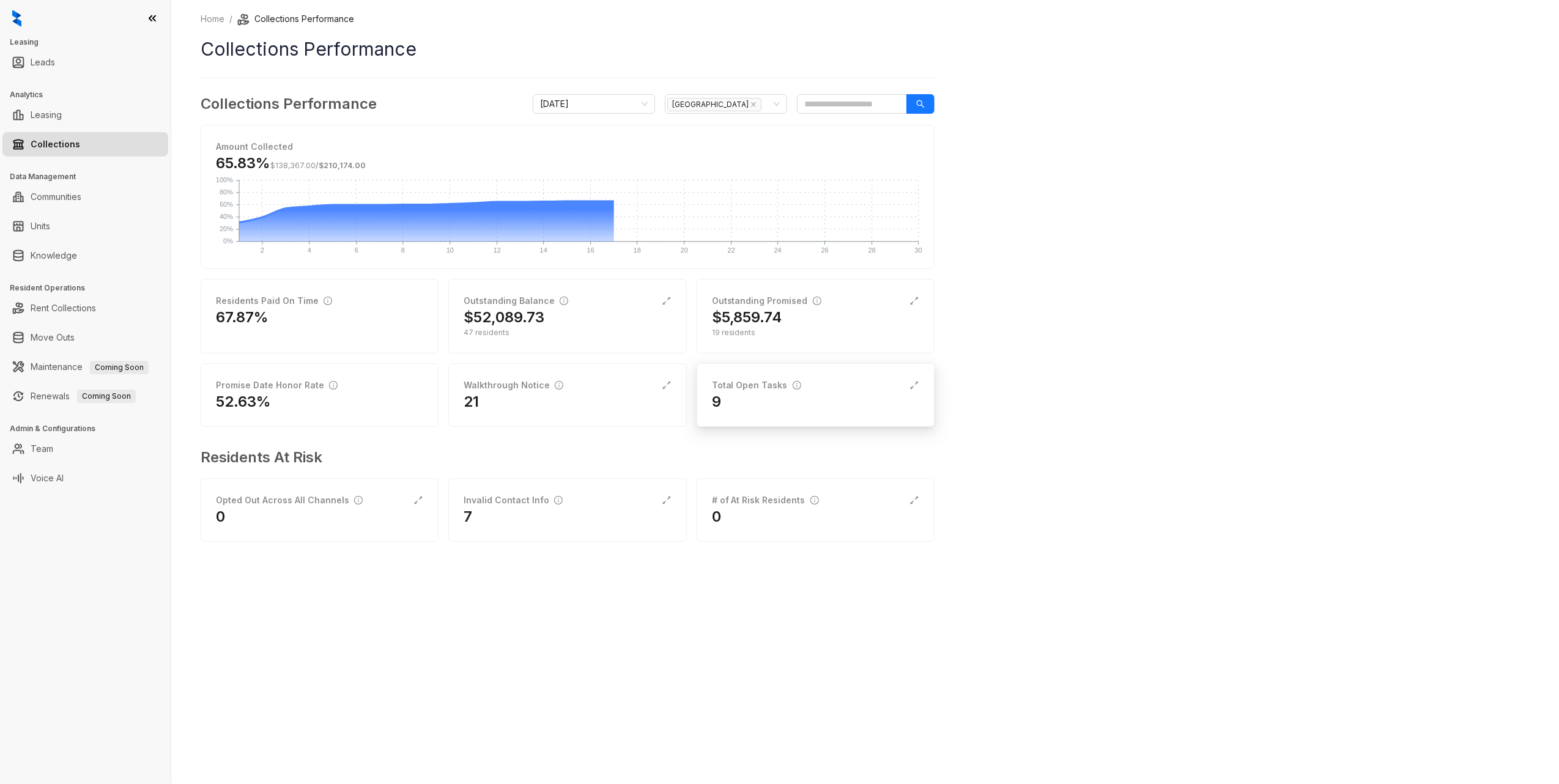
click at [761, 396] on div "9" at bounding box center [815, 401] width 207 height 20
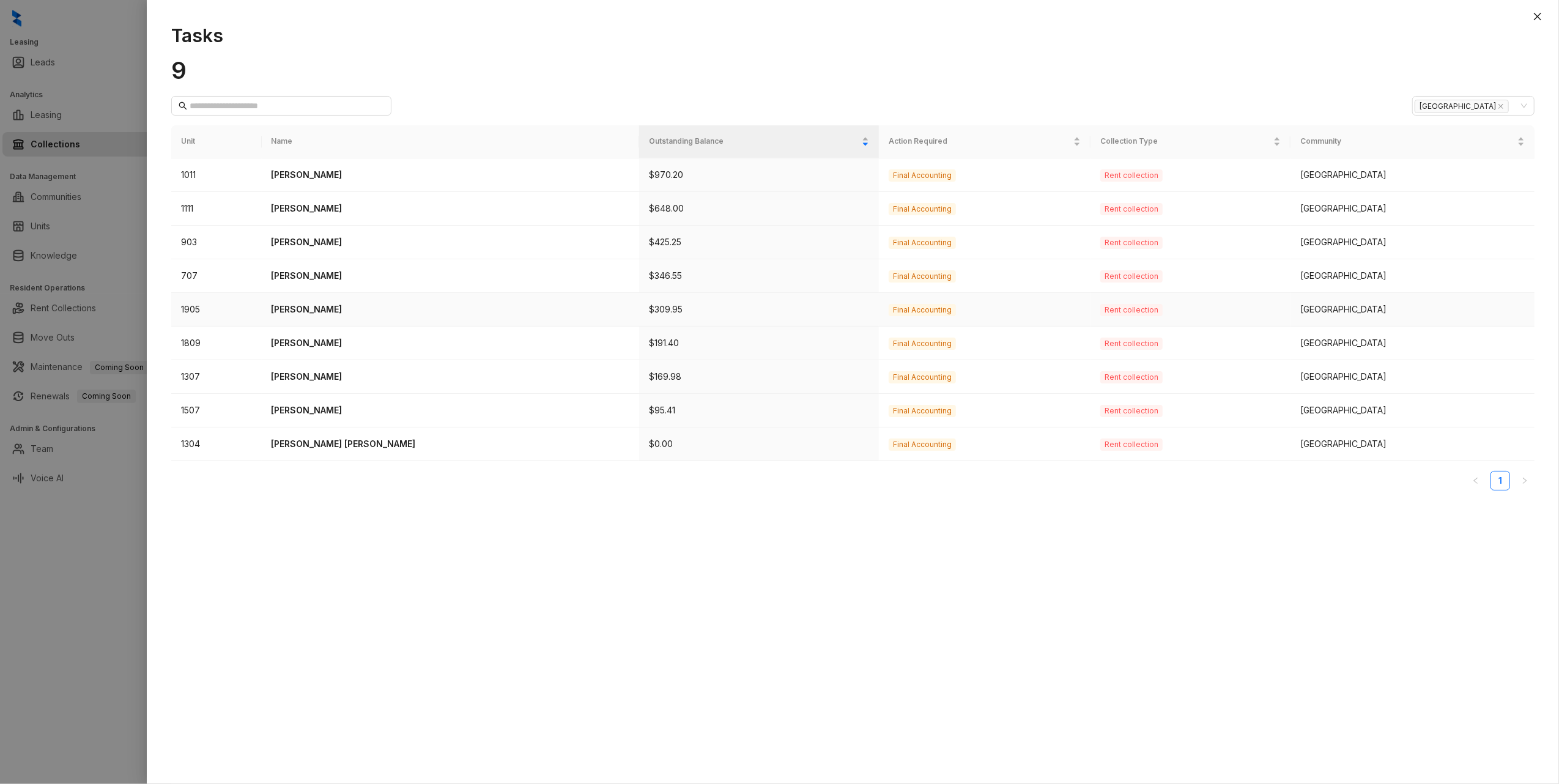
click at [313, 306] on p "Rosemary Beltran" at bounding box center [450, 309] width 359 height 13
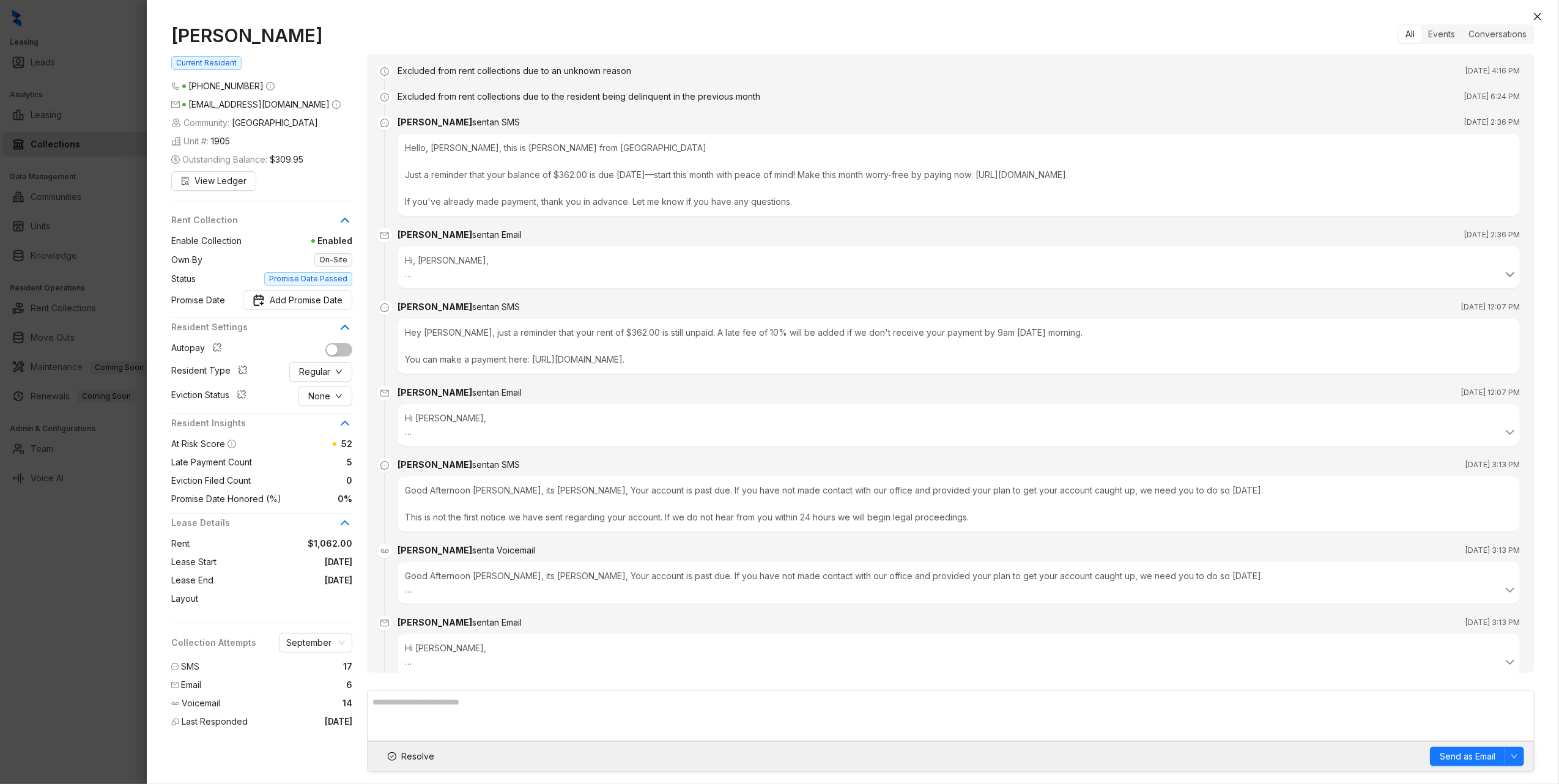
scroll to position [2527, 0]
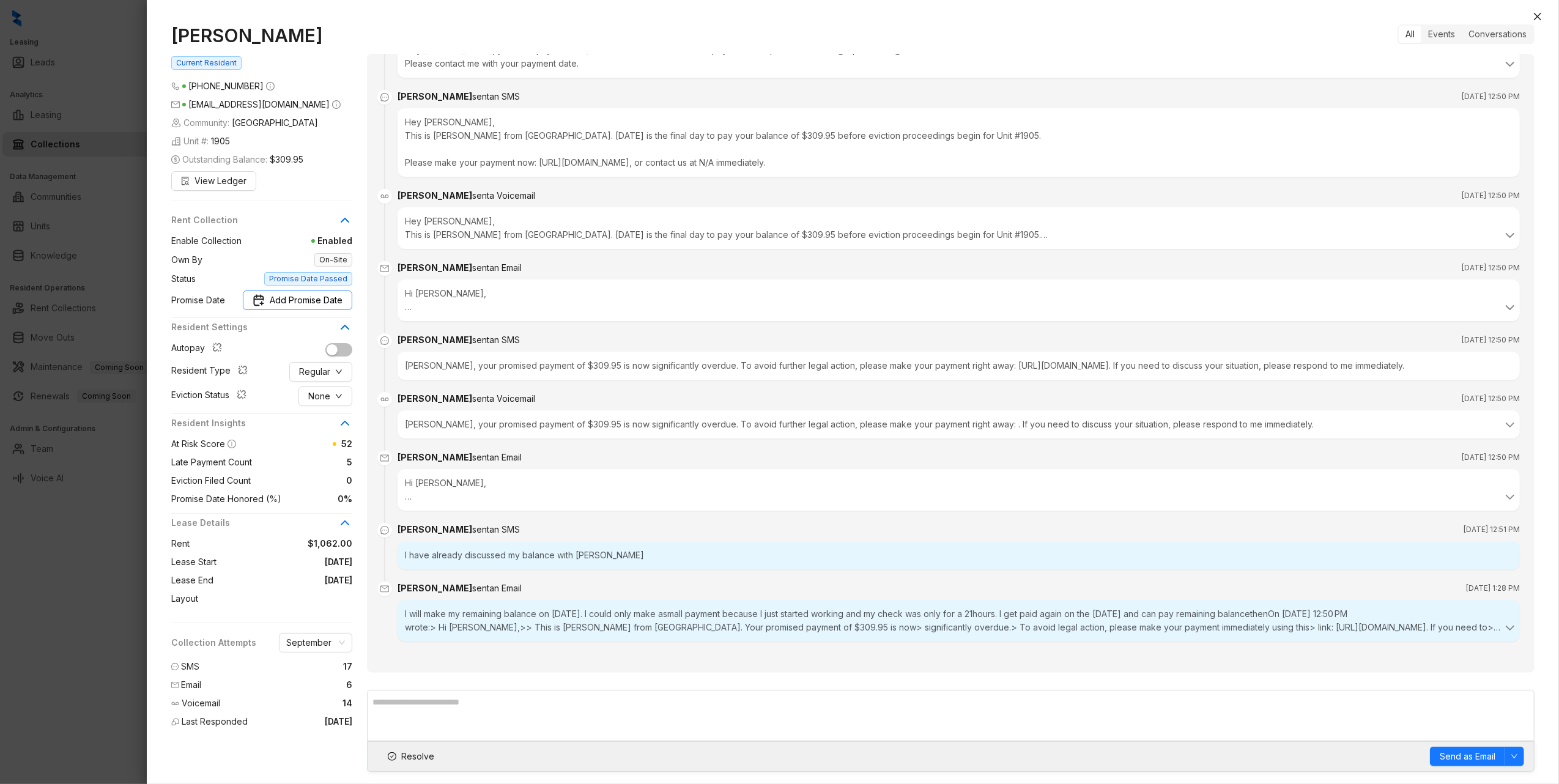
click at [313, 301] on span "Add Promise Date" at bounding box center [306, 300] width 73 height 13
type input "**********"
click at [307, 465] on div "26" at bounding box center [304, 467] width 15 height 15
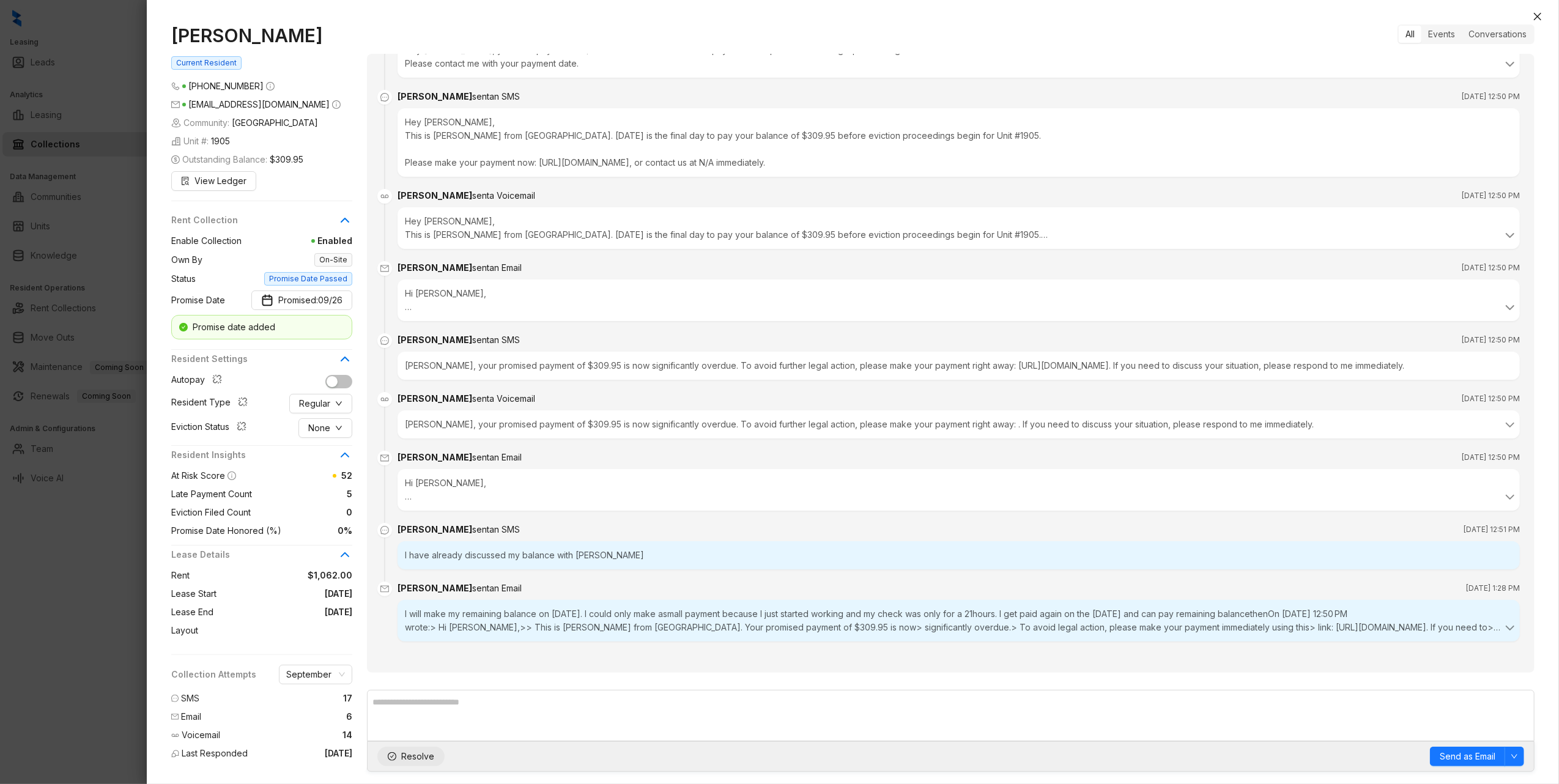
click at [416, 749] on span "Resolve" at bounding box center [417, 756] width 33 height 13
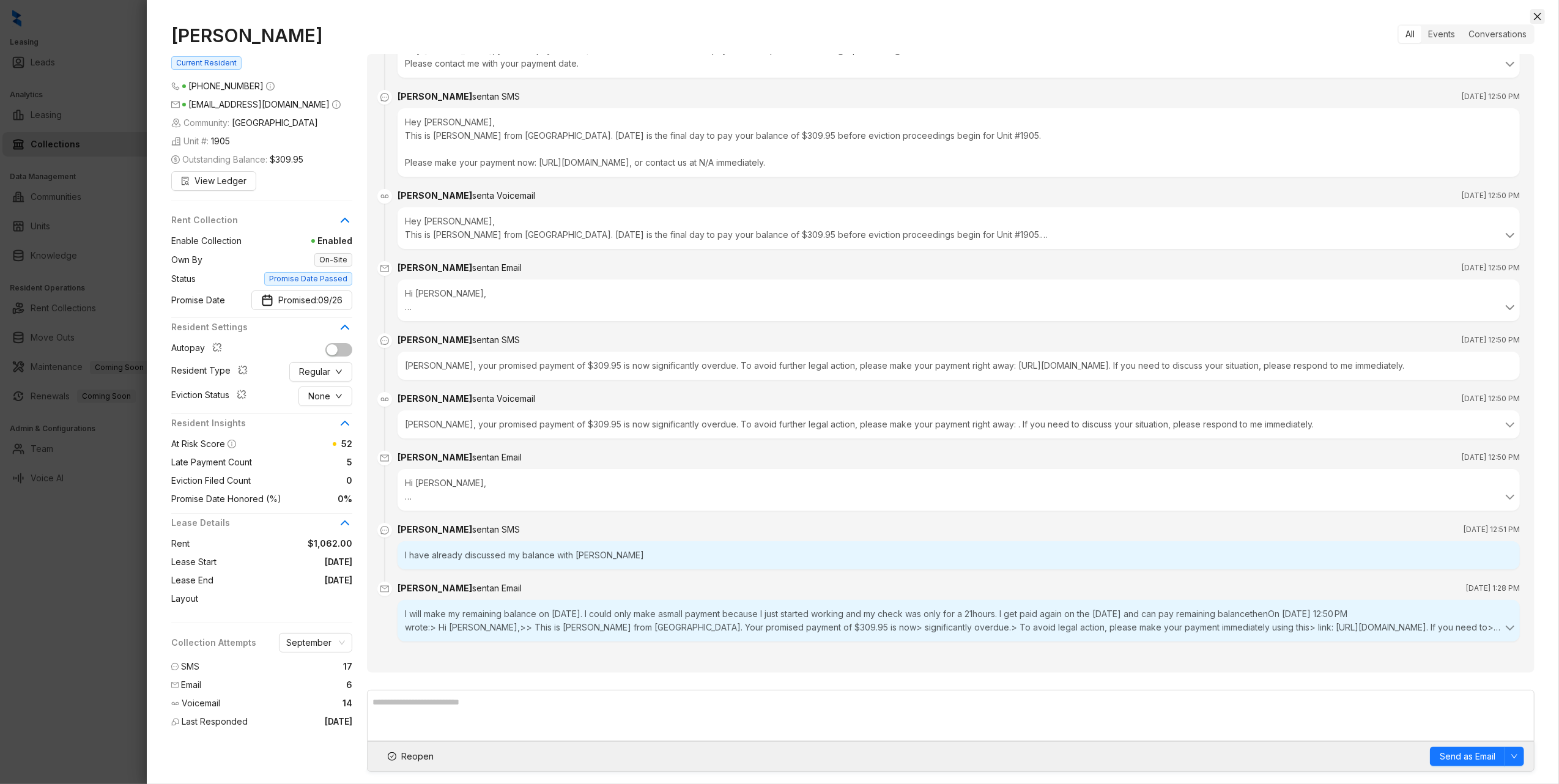
click at [1539, 15] on icon "close" at bounding box center [1537, 16] width 9 height 9
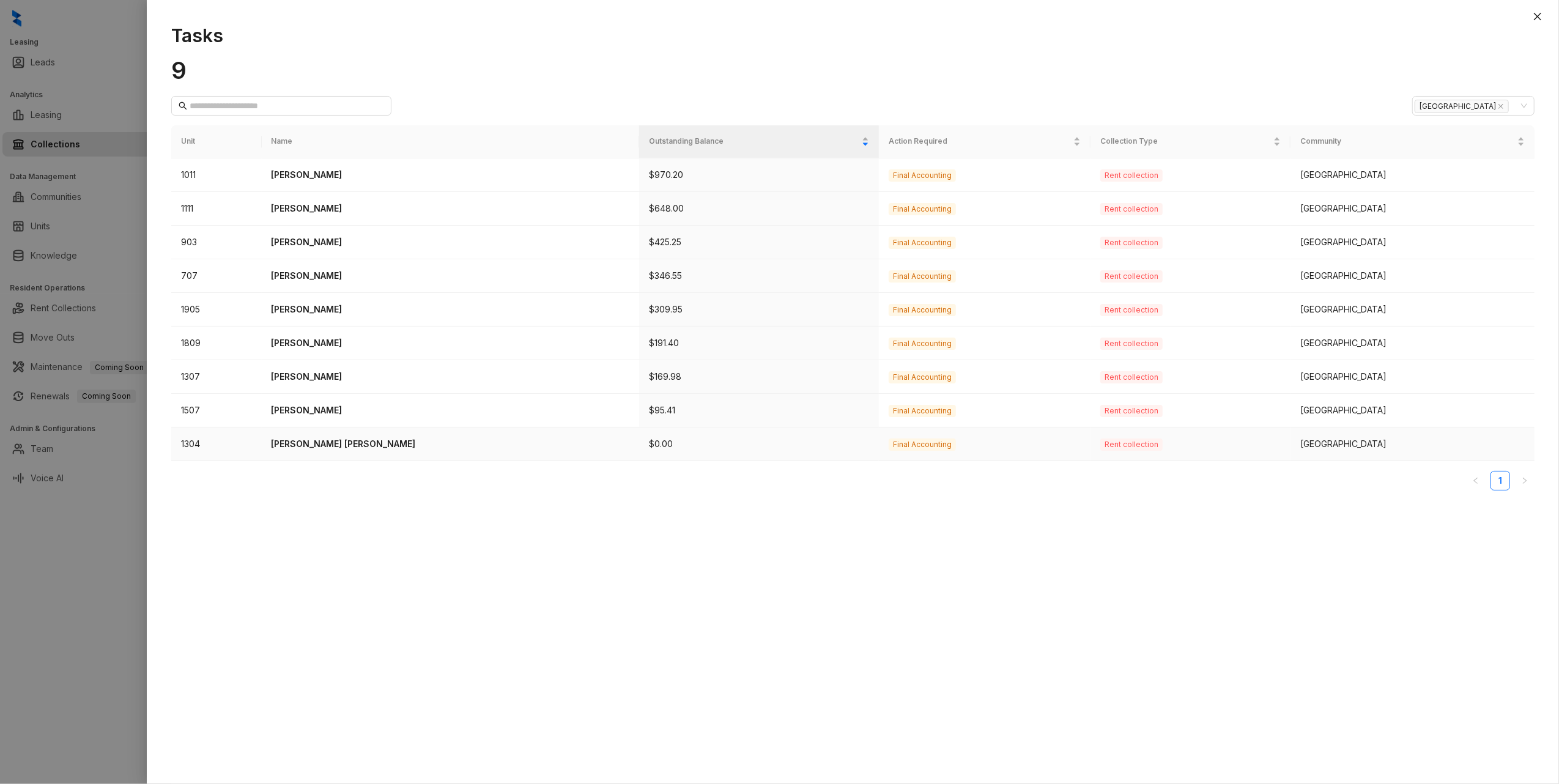
click at [321, 450] on p "Richard Gonzalez Zamora" at bounding box center [450, 444] width 359 height 13
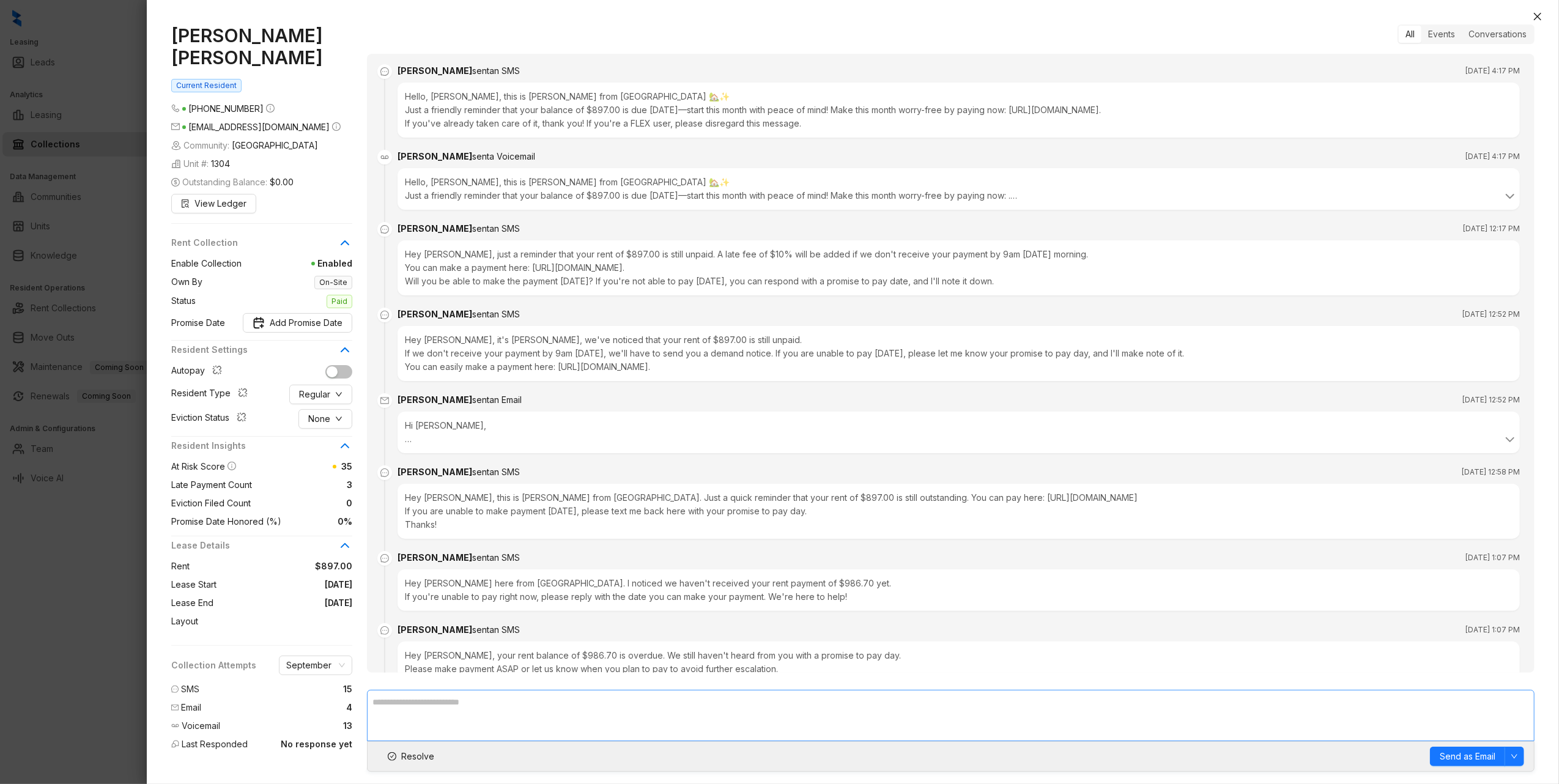
scroll to position [3729, 0]
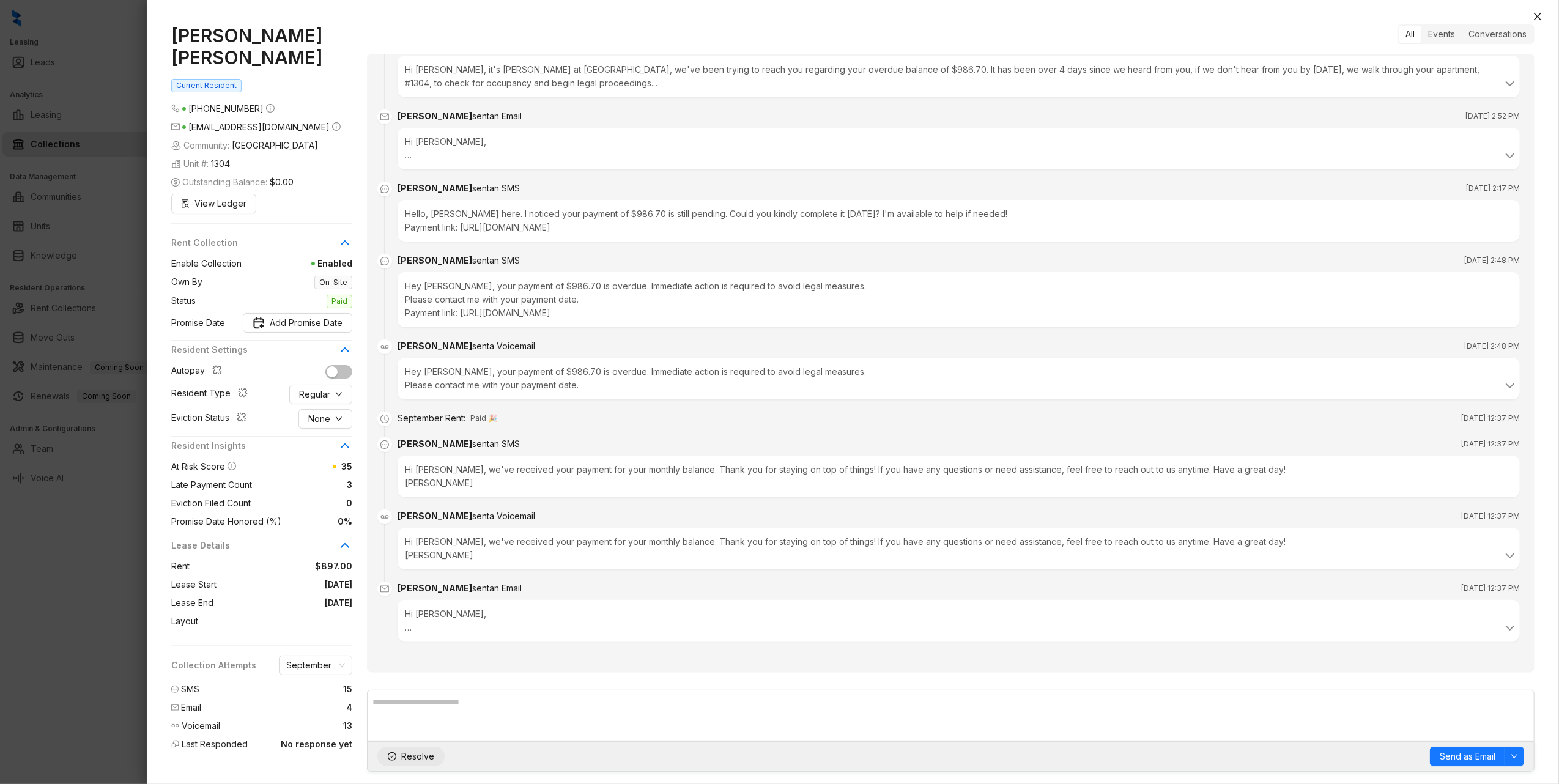
click at [407, 754] on span "Resolve" at bounding box center [417, 756] width 33 height 13
click at [1539, 18] on icon "close" at bounding box center [1537, 16] width 9 height 9
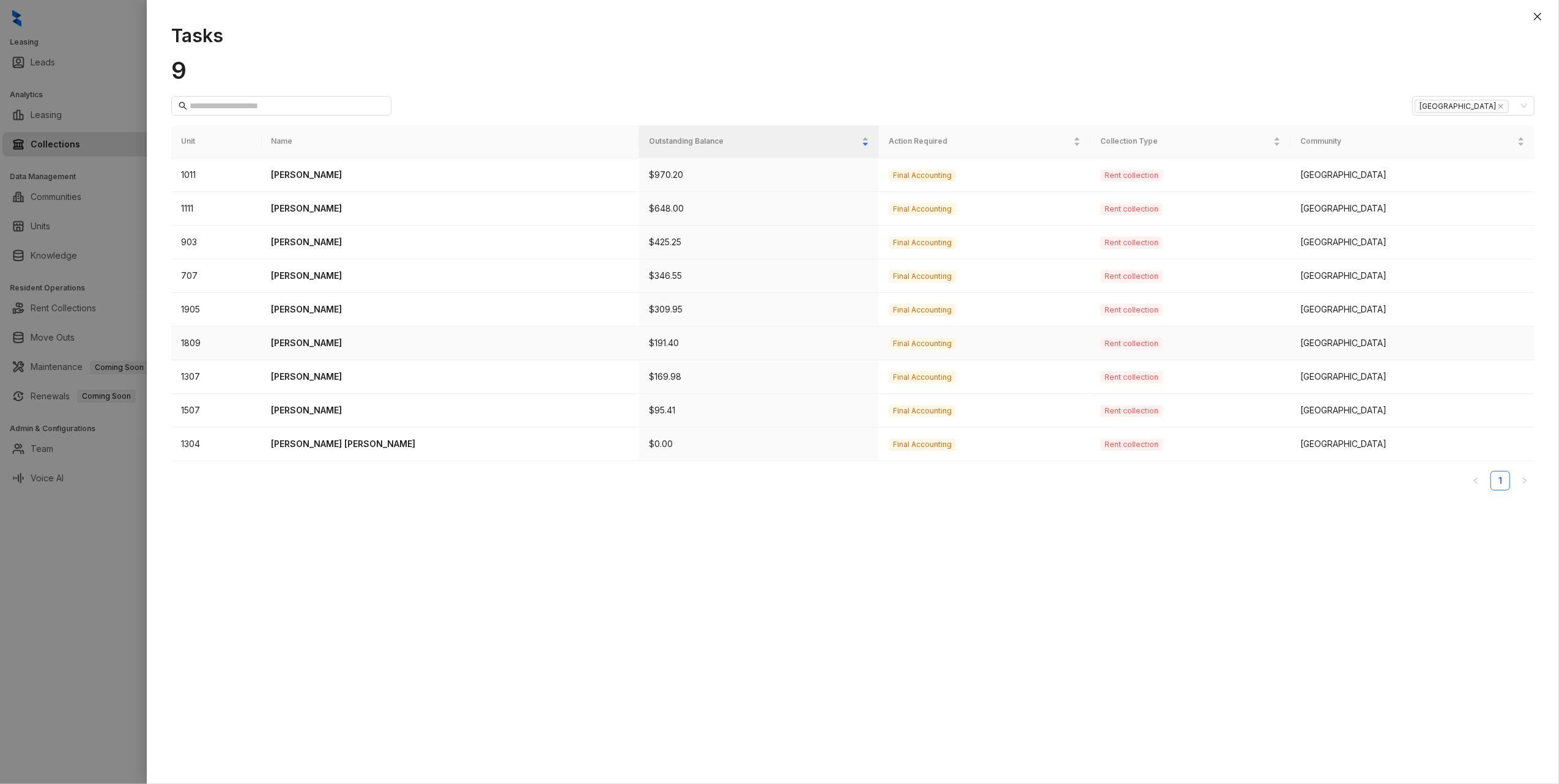
click at [311, 345] on p "Guadalupe Rocha" at bounding box center [450, 342] width 359 height 13
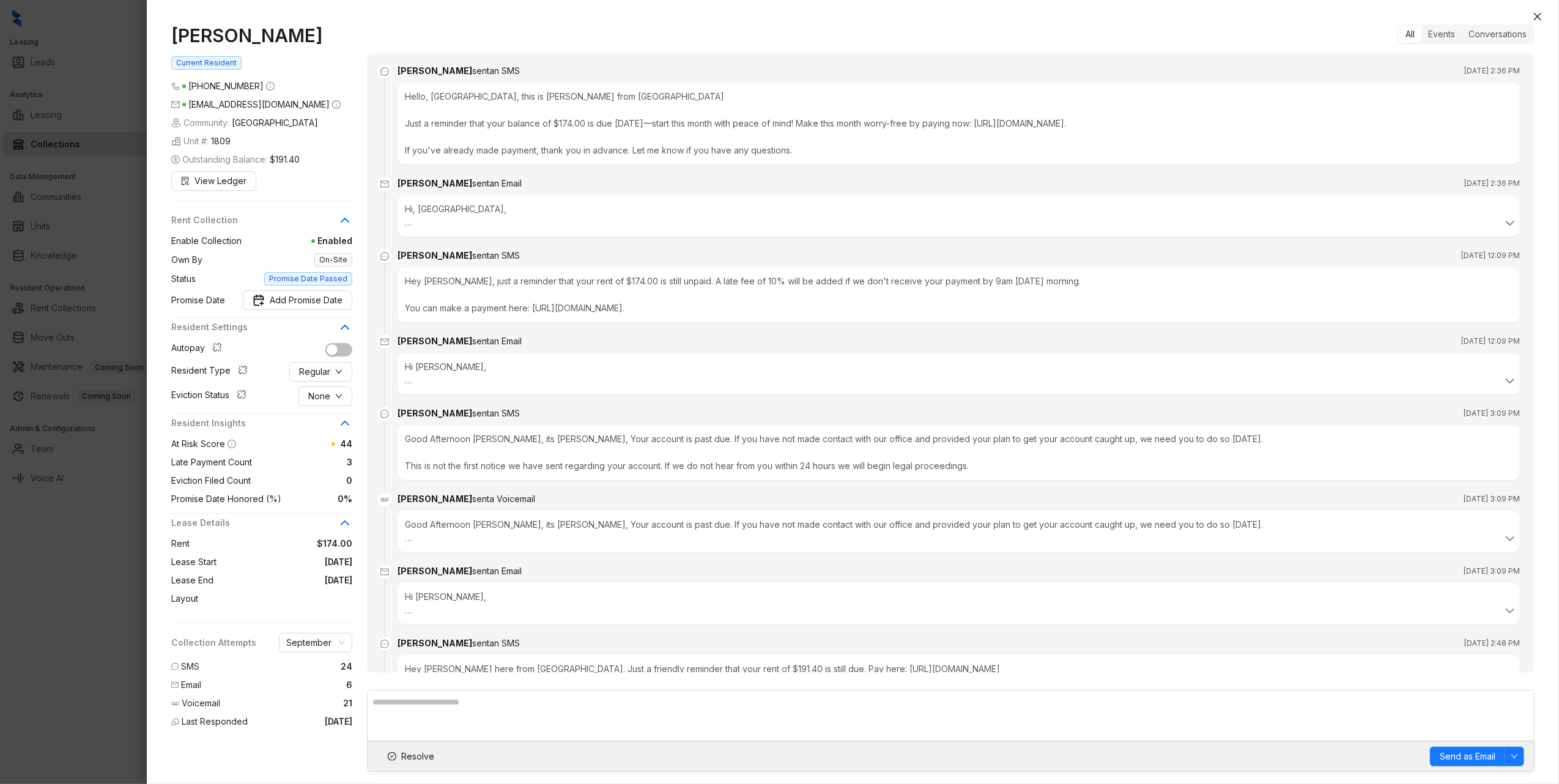
scroll to position [3346, 0]
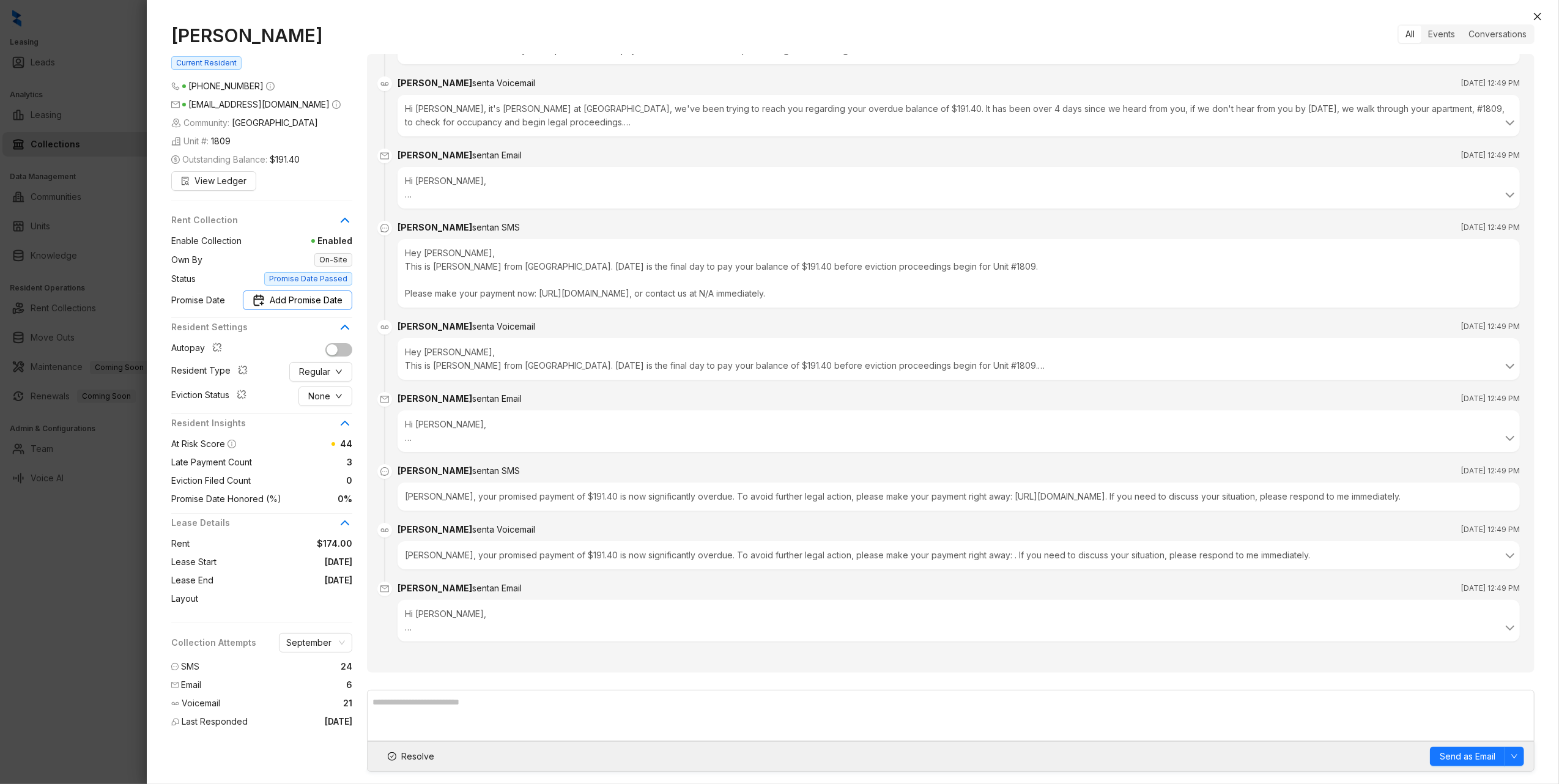
click at [307, 302] on span "Add Promise Date" at bounding box center [306, 300] width 73 height 13
type input "**********"
click at [323, 444] on div "20" at bounding box center [325, 445] width 15 height 15
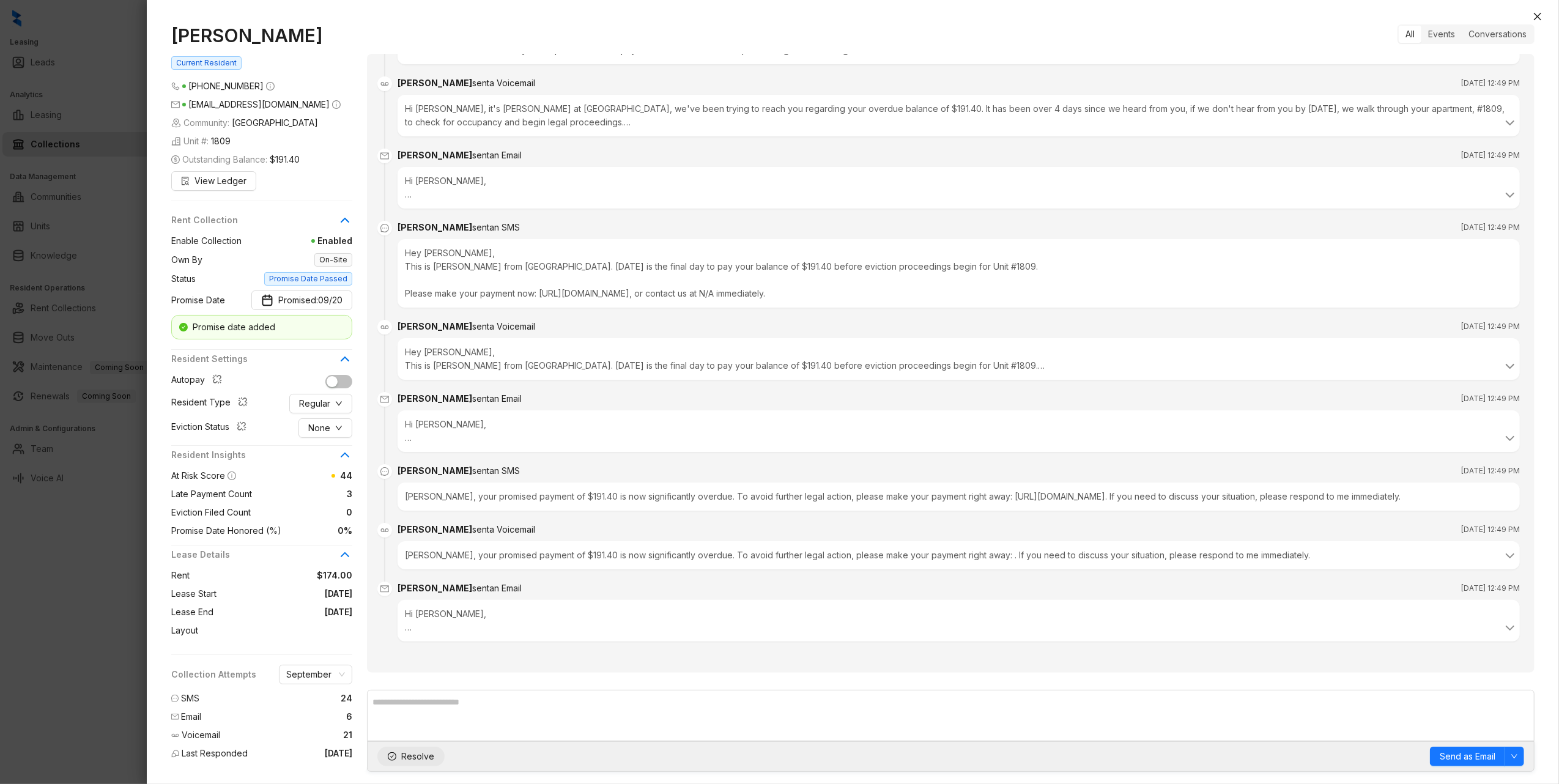
click at [421, 751] on span "Resolve" at bounding box center [417, 756] width 33 height 13
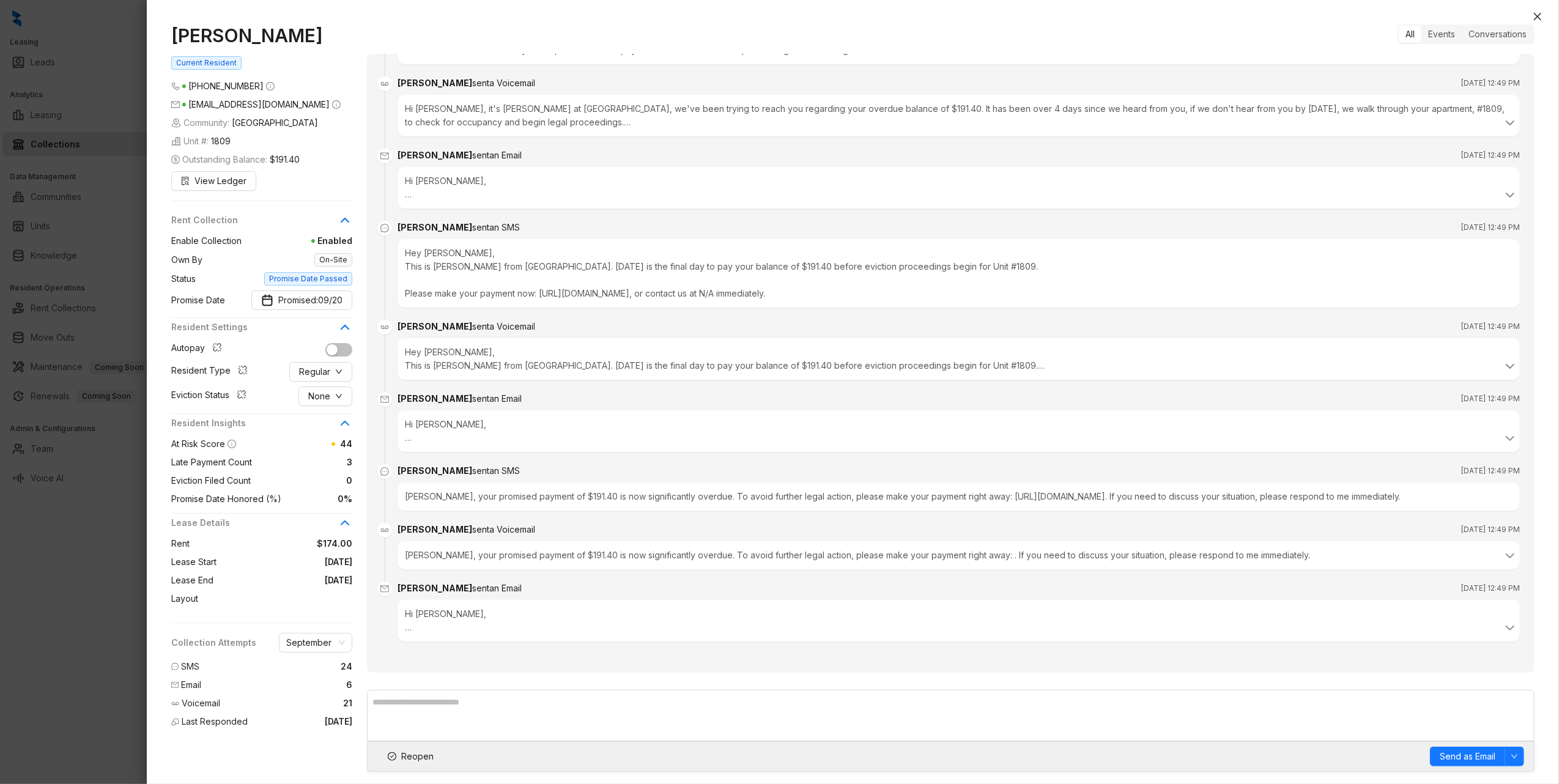
click at [1526, 15] on div "Guadalupe Rocha Current Resident (210) 291 2693 amorasophia@icloud.com Communit…" at bounding box center [852, 398] width 1411 height 772
click at [1533, 15] on icon "close" at bounding box center [1537, 16] width 9 height 9
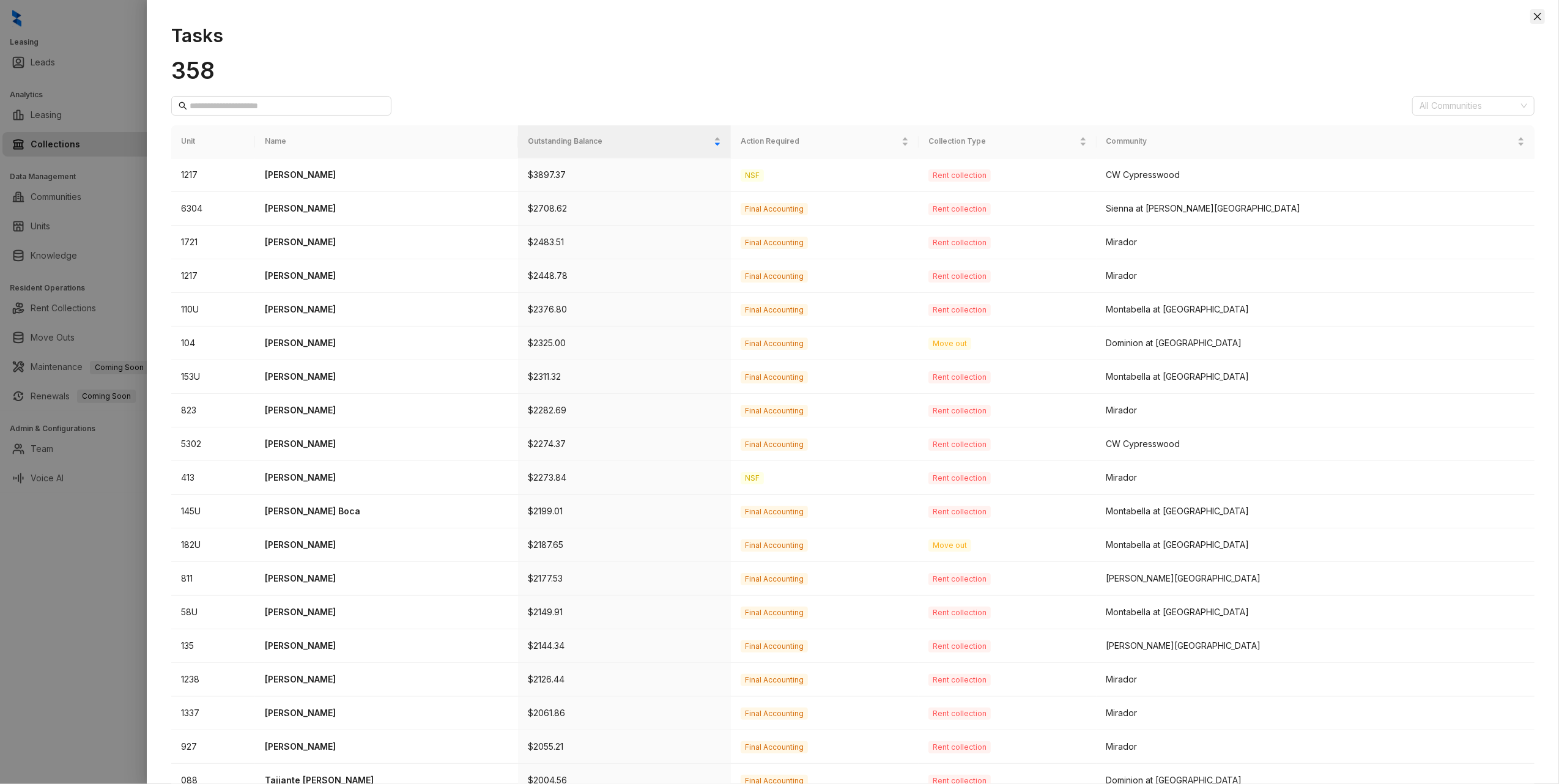
click at [1536, 15] on icon "close" at bounding box center [1537, 16] width 9 height 9
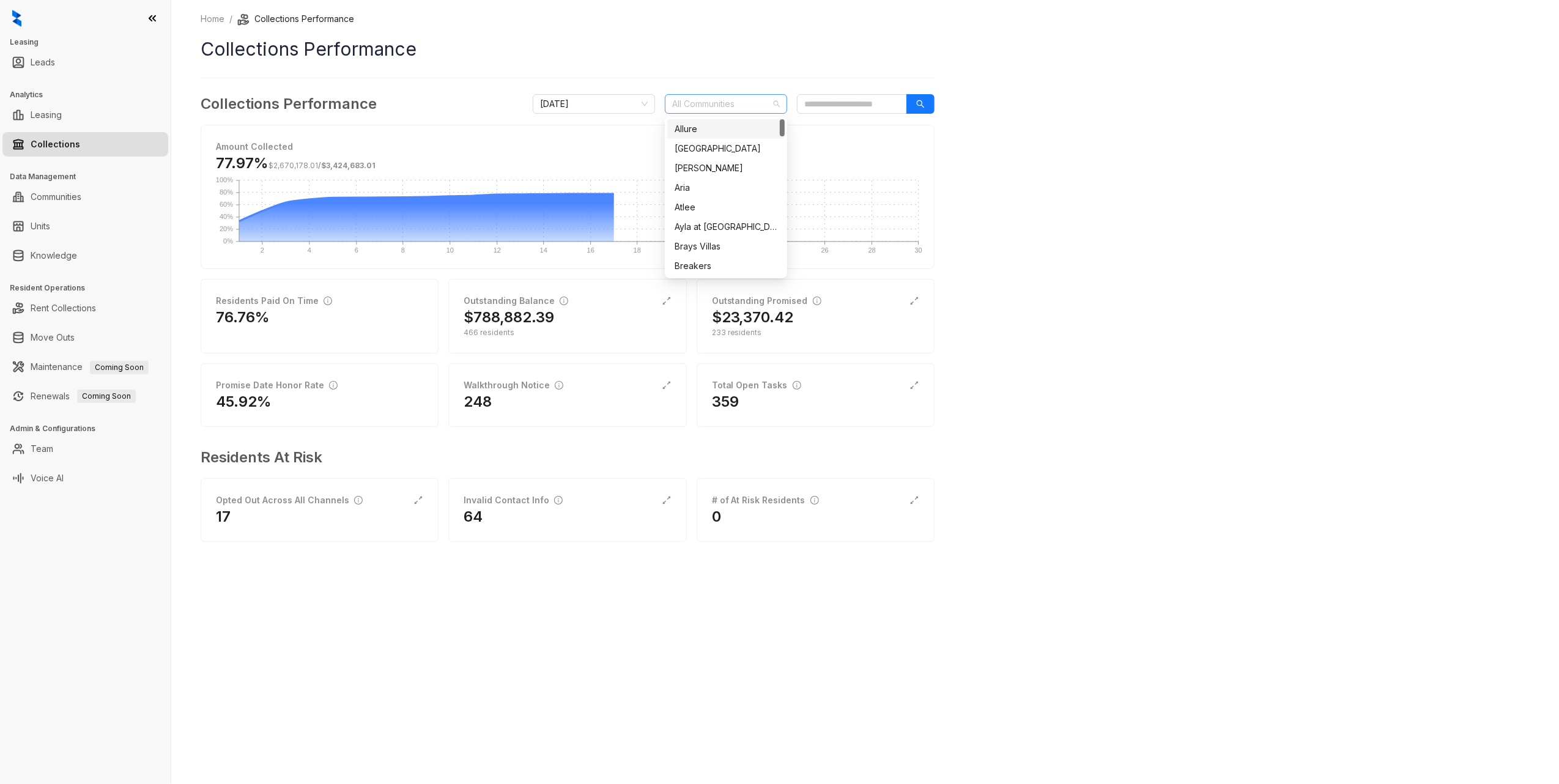
click at [711, 101] on div at bounding box center [719, 104] width 105 height 17
type input "****"
click at [713, 166] on div "[GEOGRAPHIC_DATA]" at bounding box center [726, 168] width 103 height 13
click at [1375, 258] on div "Home / Collections Performance Collections Performance Collections Performance …" at bounding box center [865, 392] width 1388 height 784
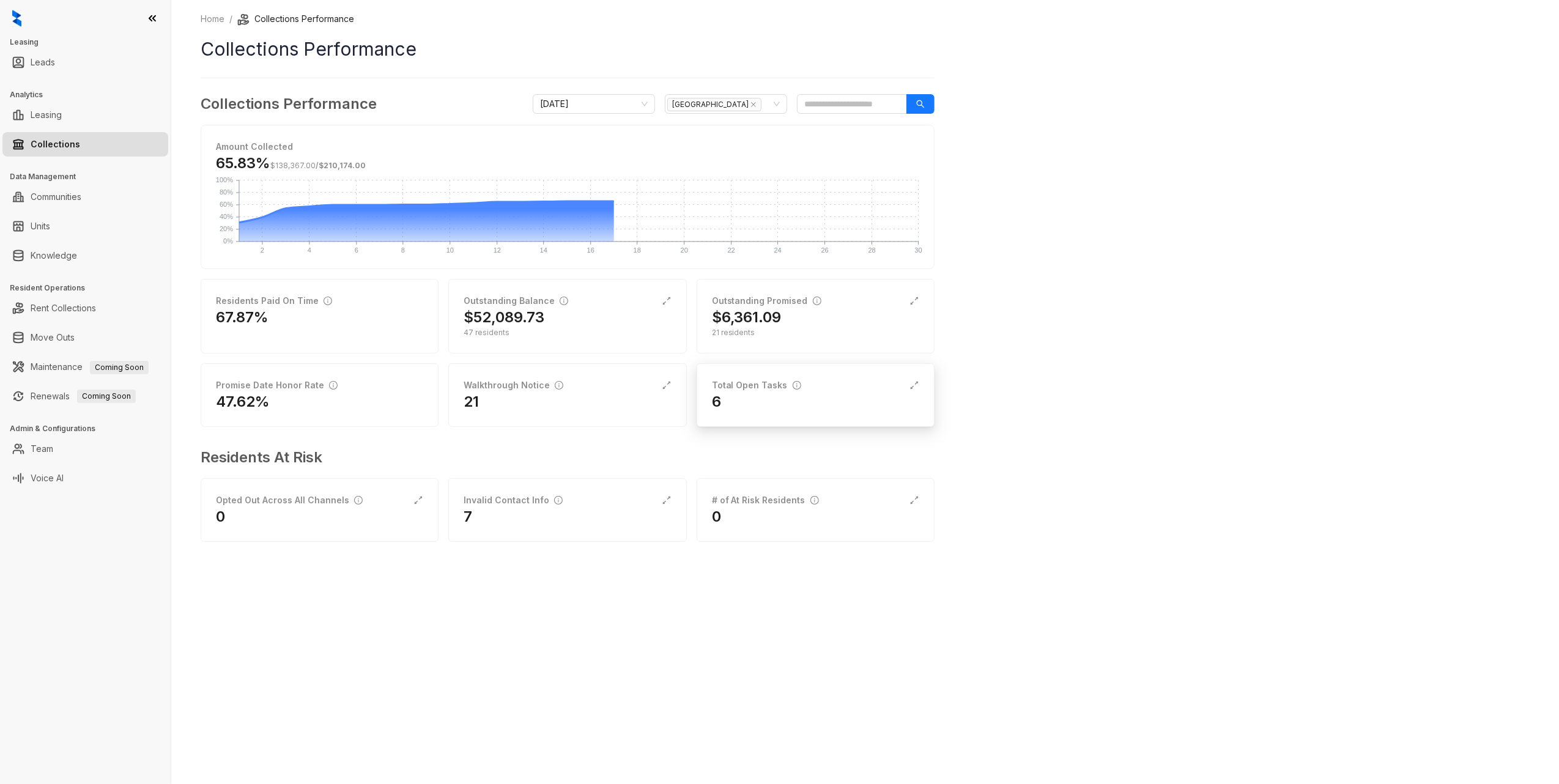
click at [763, 398] on div "6" at bounding box center [815, 401] width 207 height 20
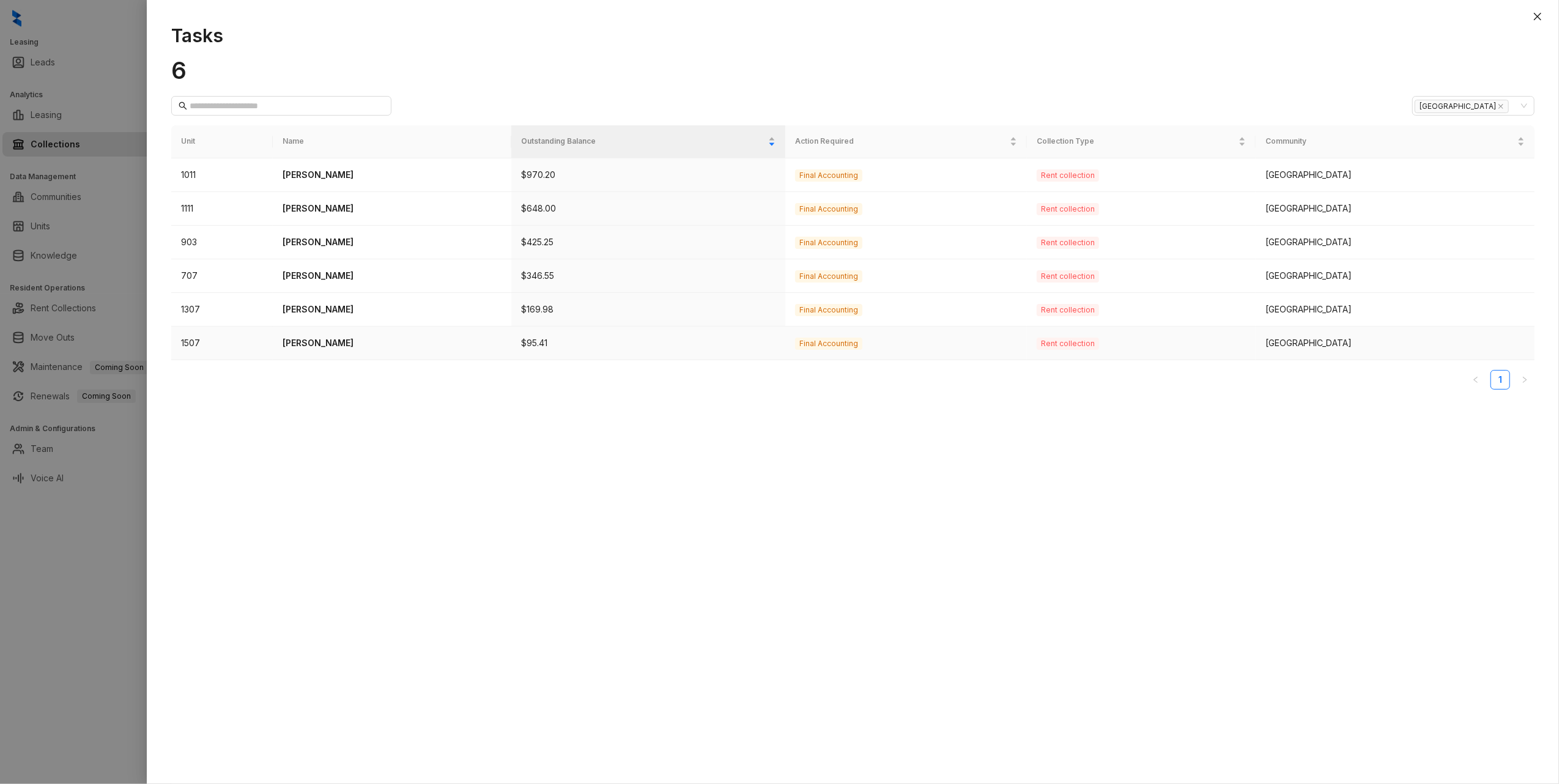
click at [277, 345] on td "[PERSON_NAME]" at bounding box center [392, 343] width 238 height 34
click at [318, 343] on p "[PERSON_NAME]" at bounding box center [392, 342] width 219 height 13
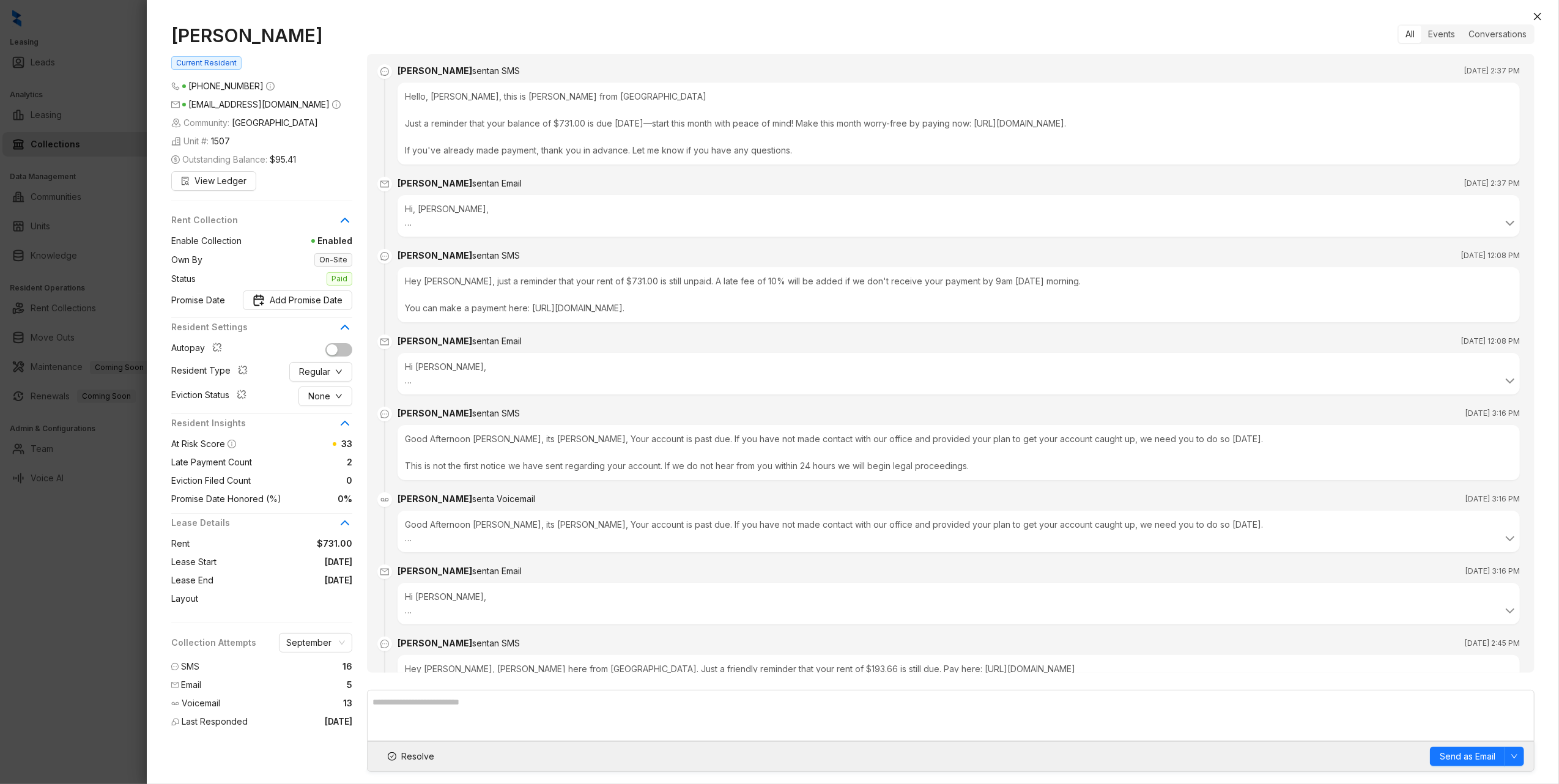
scroll to position [2042, 0]
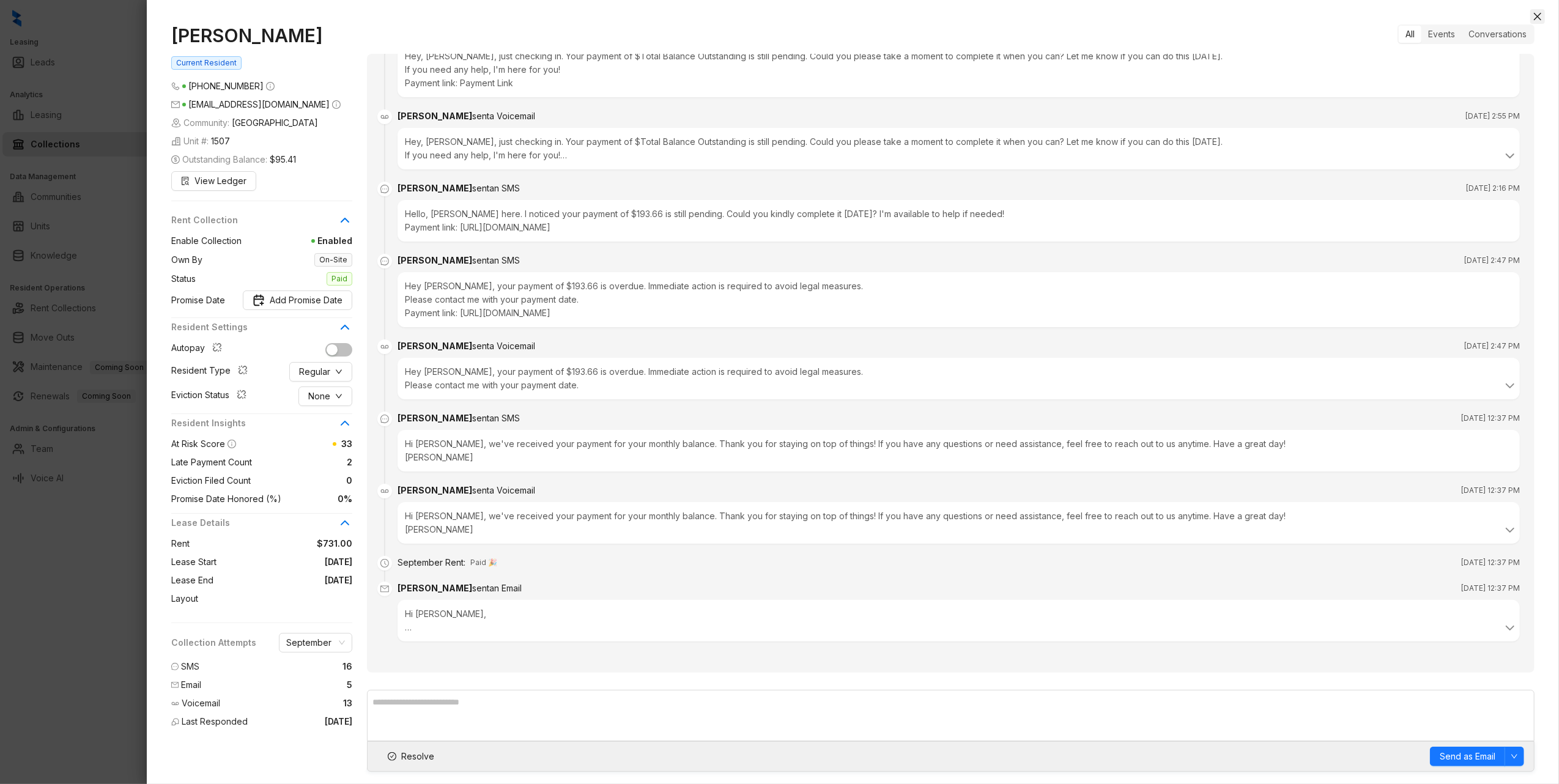
click at [1538, 15] on icon "close" at bounding box center [1537, 17] width 8 height 8
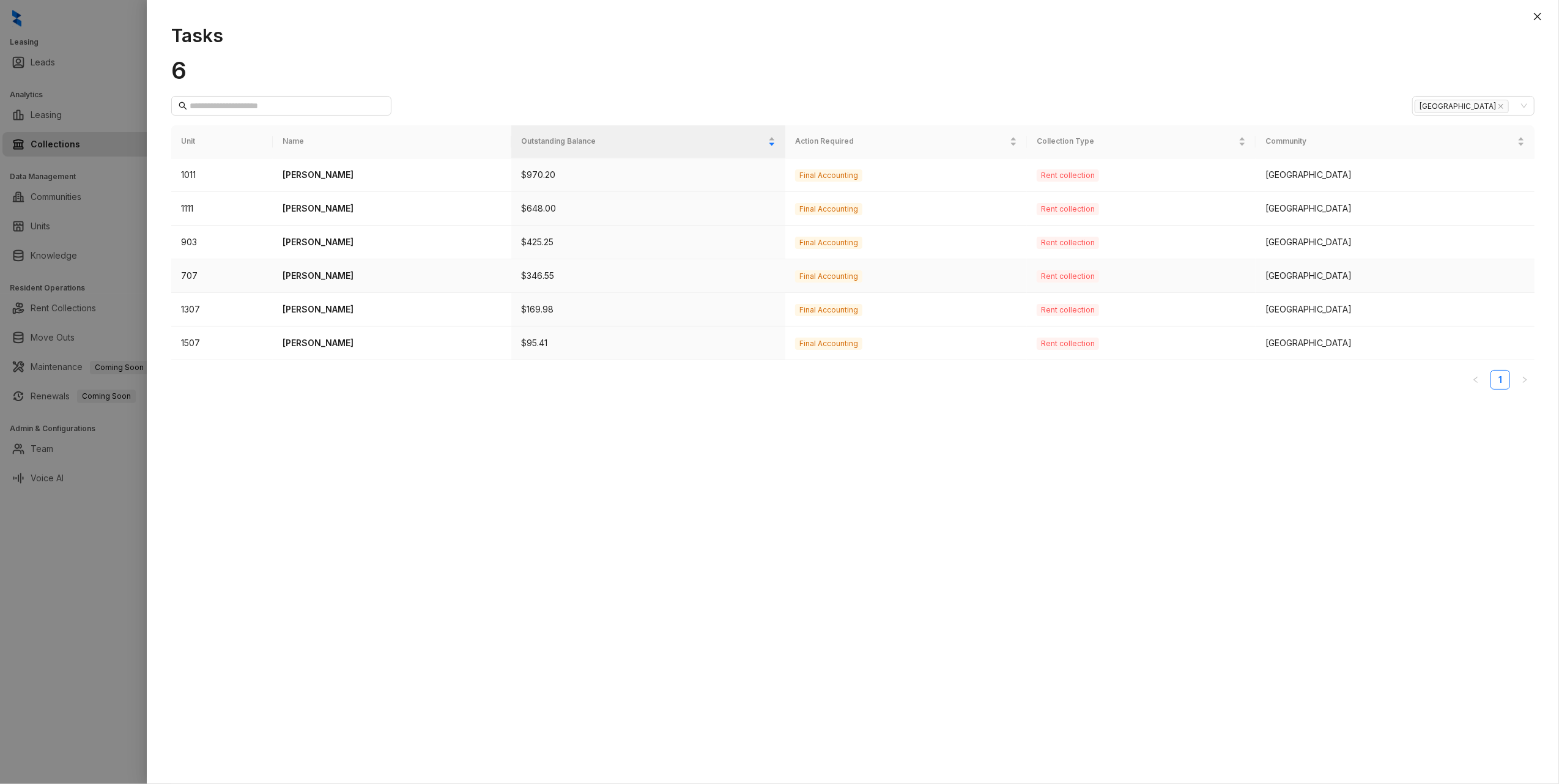
click at [302, 279] on p "[PERSON_NAME]" at bounding box center [392, 275] width 219 height 13
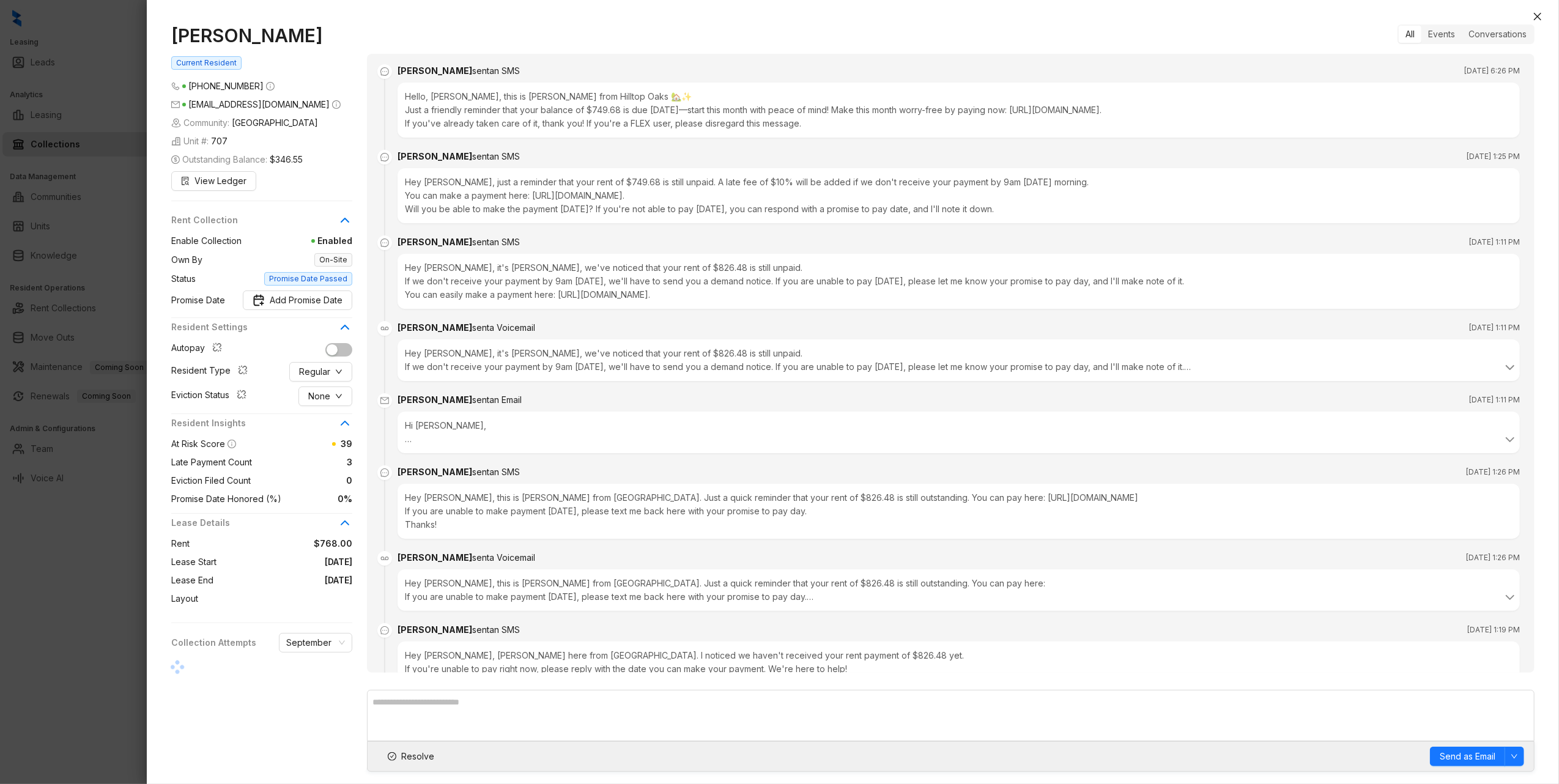
scroll to position [4529, 0]
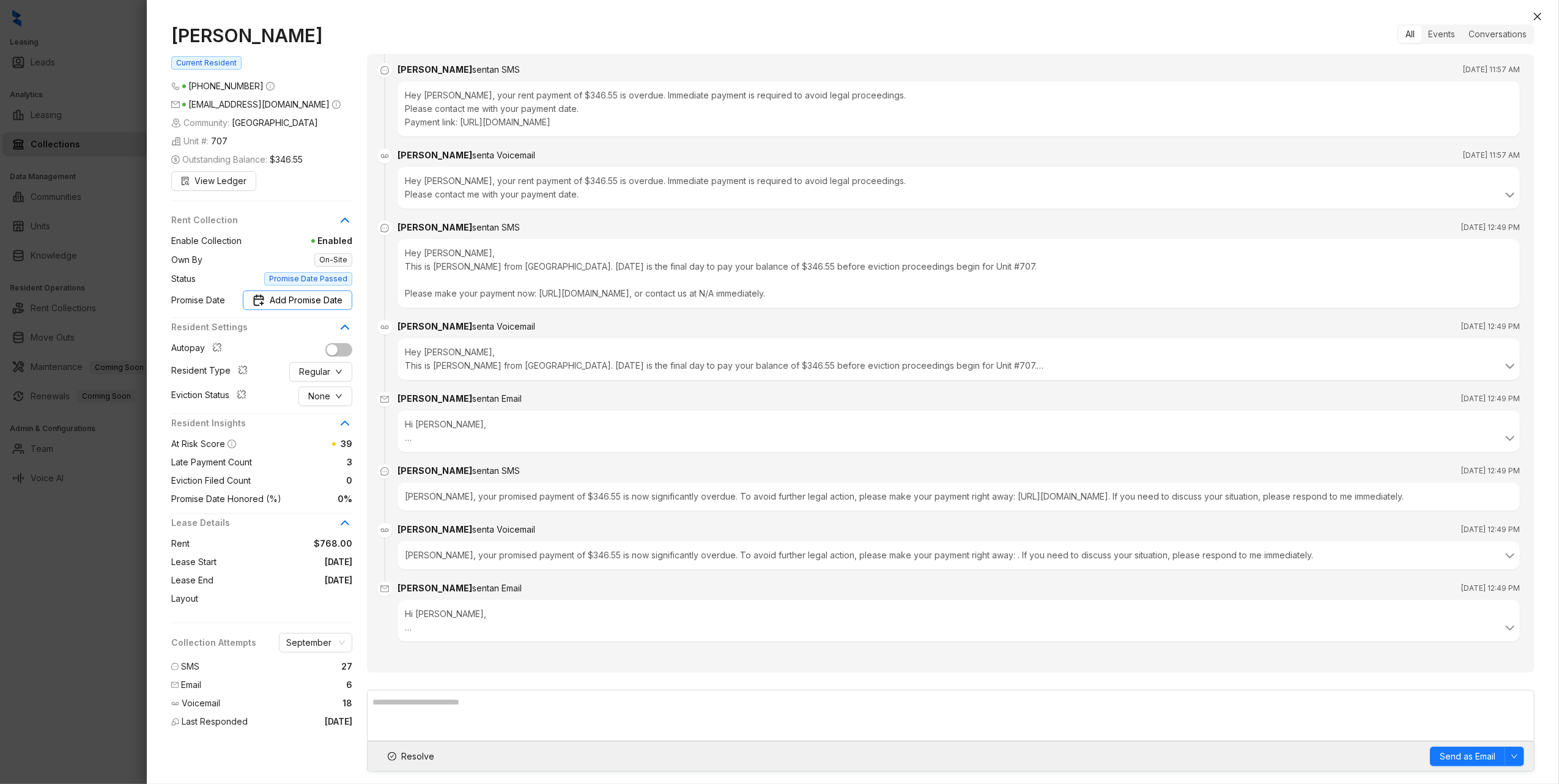
click at [322, 300] on span "Add Promise Date" at bounding box center [306, 300] width 73 height 13
type input "**********"
click at [304, 468] on div "26" at bounding box center [304, 467] width 15 height 15
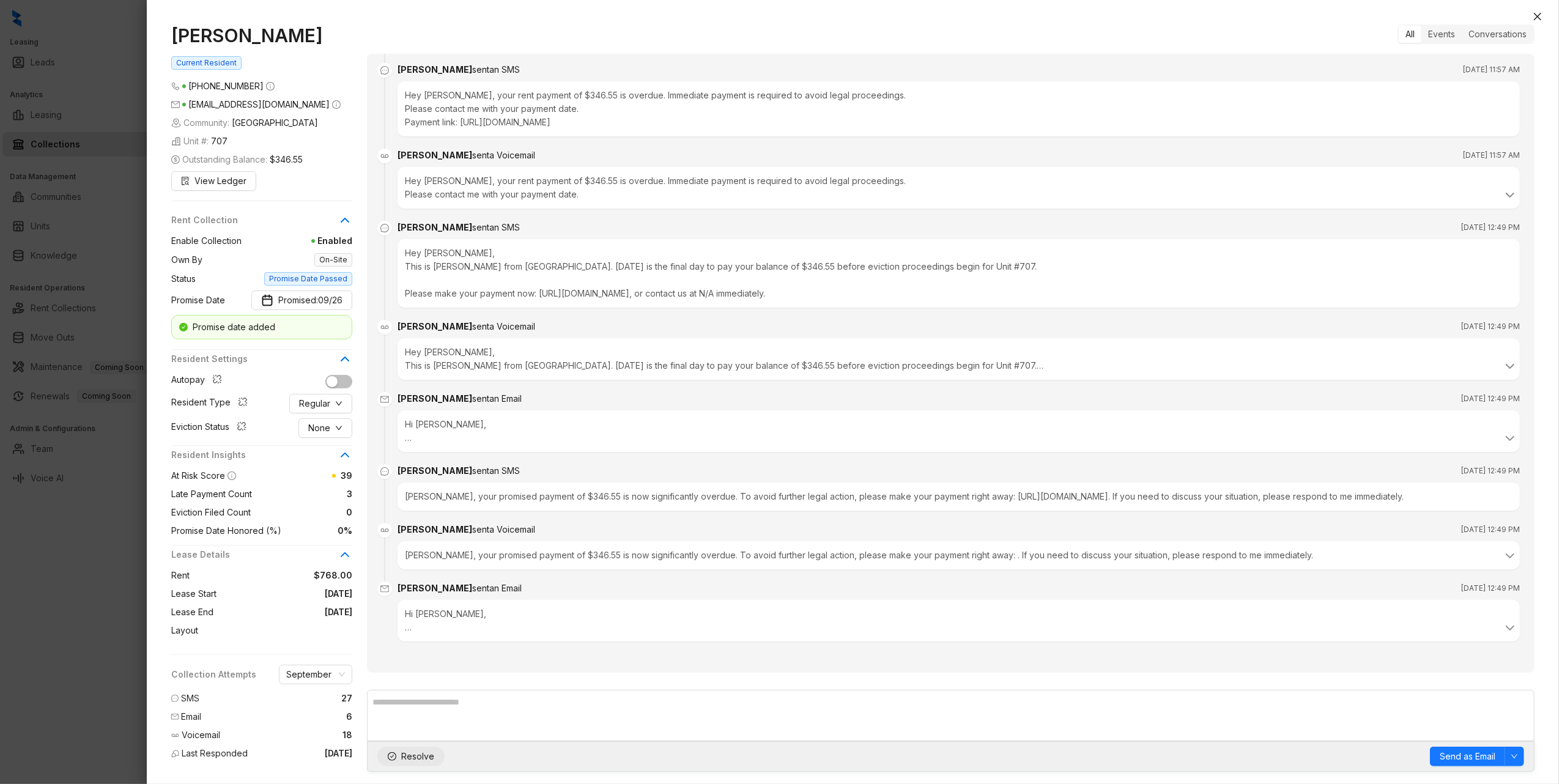
click at [412, 759] on span "Resolve" at bounding box center [417, 756] width 33 height 13
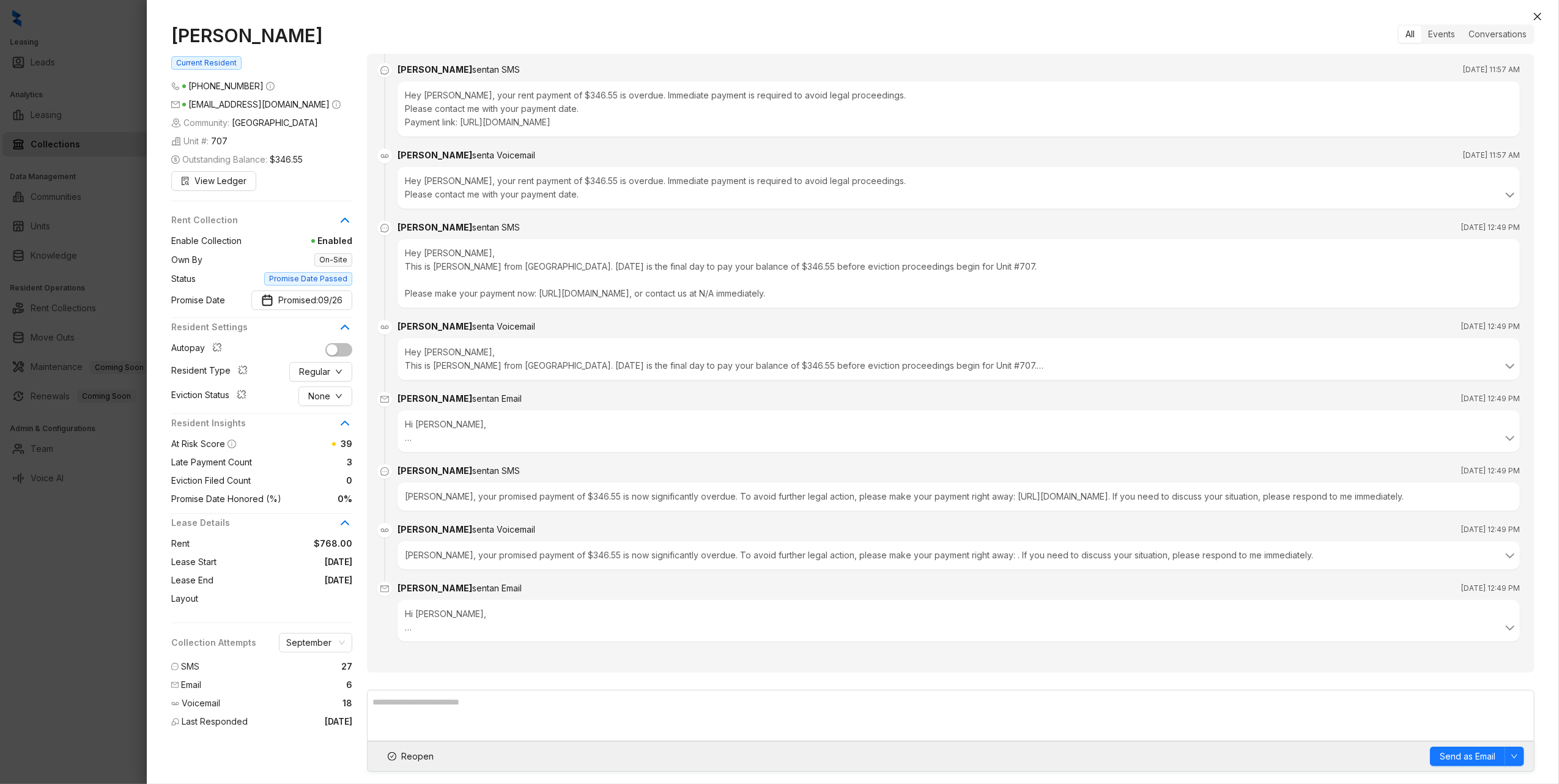
click at [1525, 15] on div "Jeremy Williams Current Resident (210) 825 4610 smilez1447@gmail.com Community:…" at bounding box center [852, 398] width 1411 height 772
click at [1530, 22] on div "Jeremy Williams Current Resident (210) 825 4610 smilez1447@gmail.com Community:…" at bounding box center [852, 398] width 1411 height 772
click at [1539, 18] on icon "close" at bounding box center [1537, 16] width 9 height 9
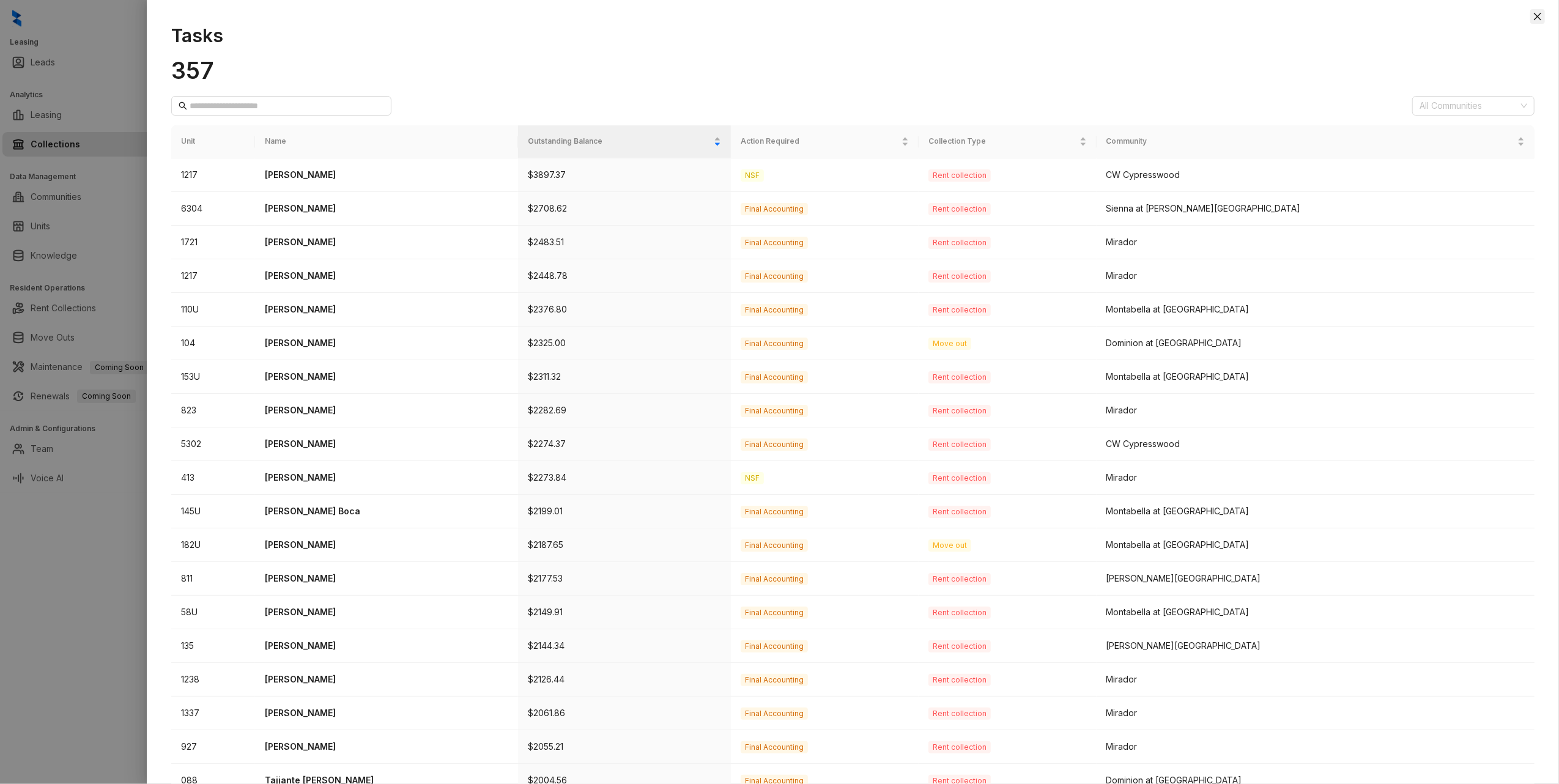
click at [1533, 15] on icon "close" at bounding box center [1537, 16] width 9 height 9
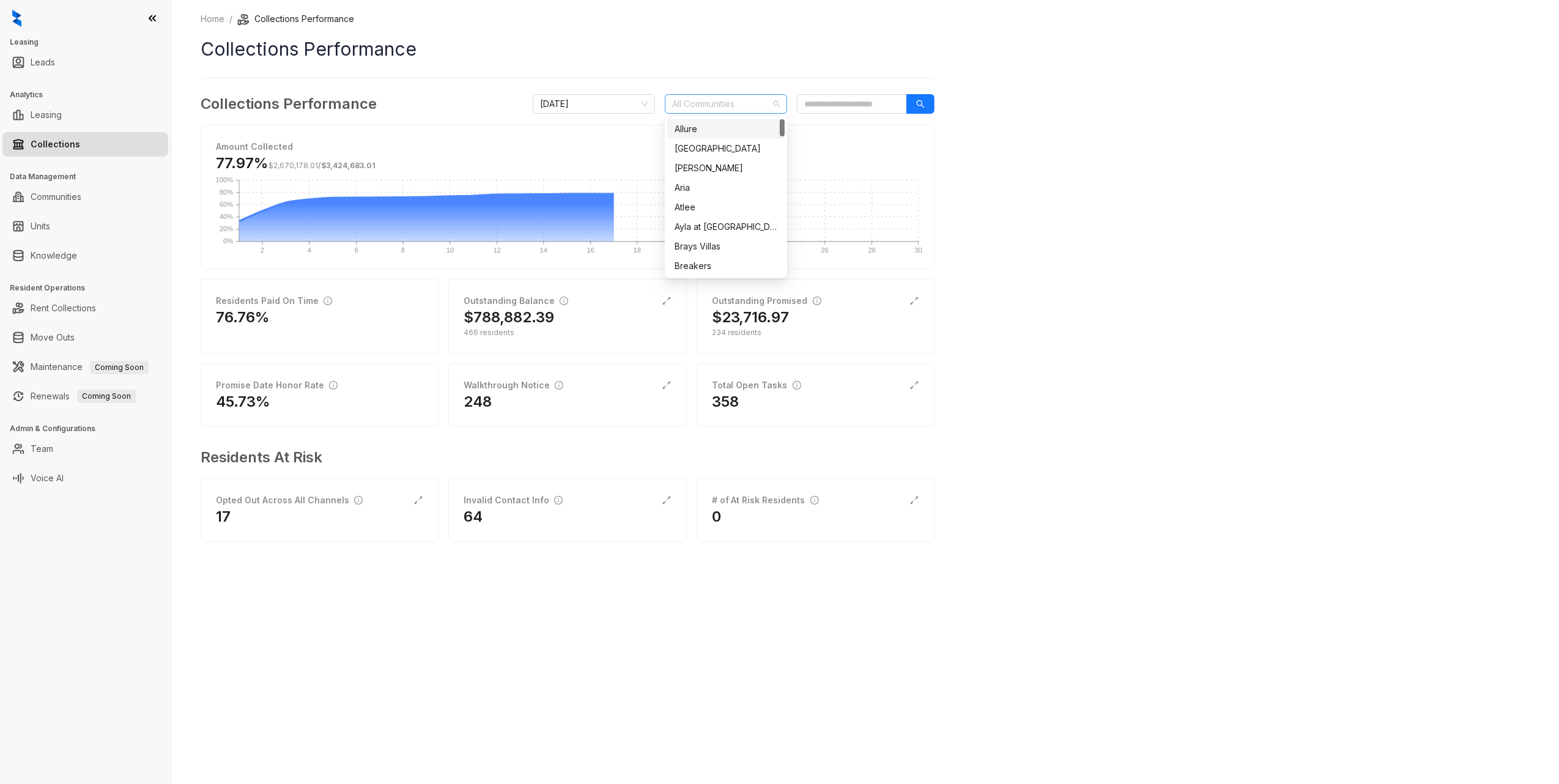
click at [690, 101] on div at bounding box center [719, 104] width 105 height 17
type input "*******"
click at [727, 127] on div "[GEOGRAPHIC_DATA]" at bounding box center [726, 129] width 103 height 13
click at [1436, 248] on div "Home / Collections Performance Collections Performance Collections Performance …" at bounding box center [865, 392] width 1388 height 784
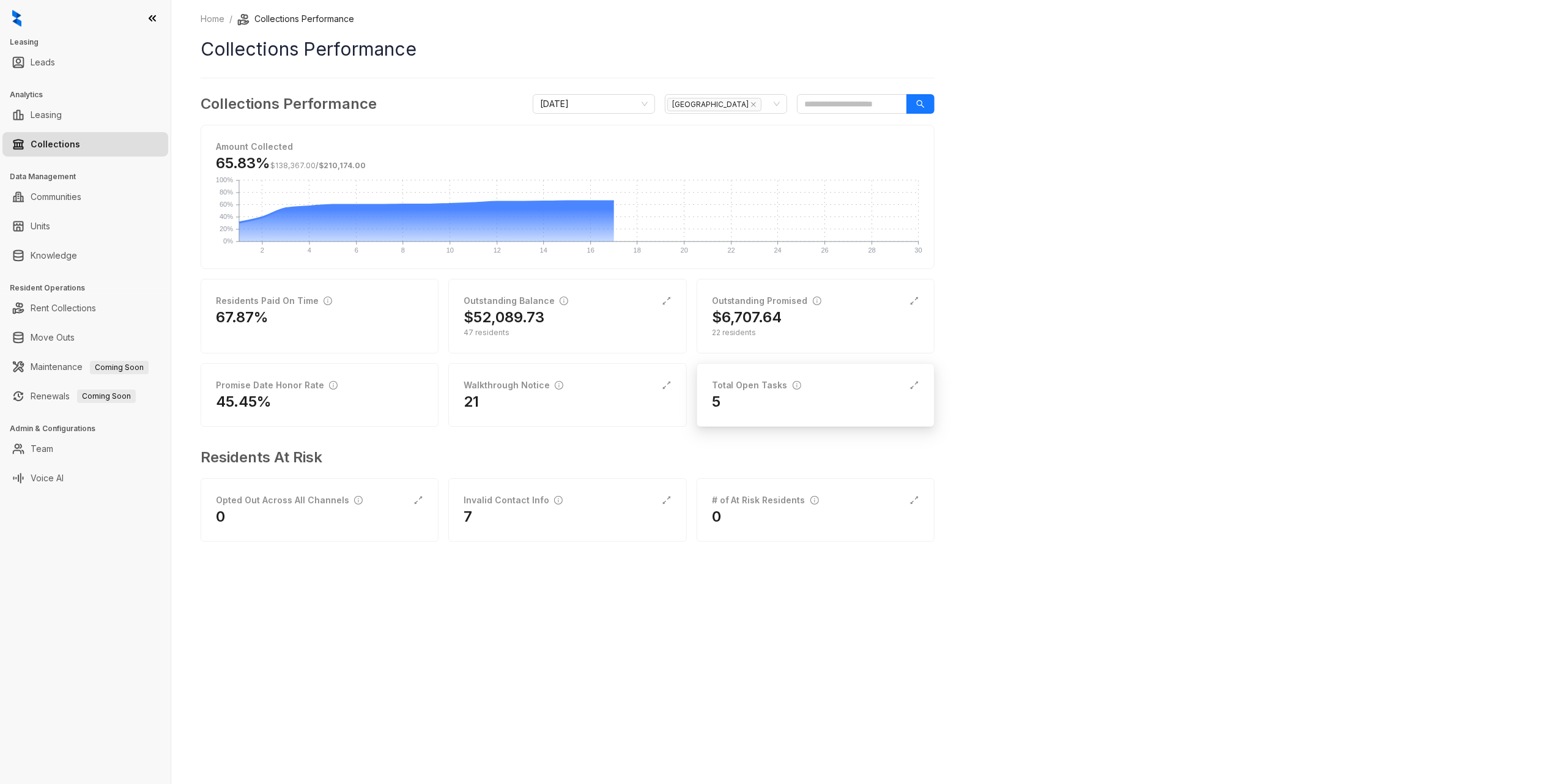
click at [827, 406] on div "5" at bounding box center [815, 401] width 207 height 20
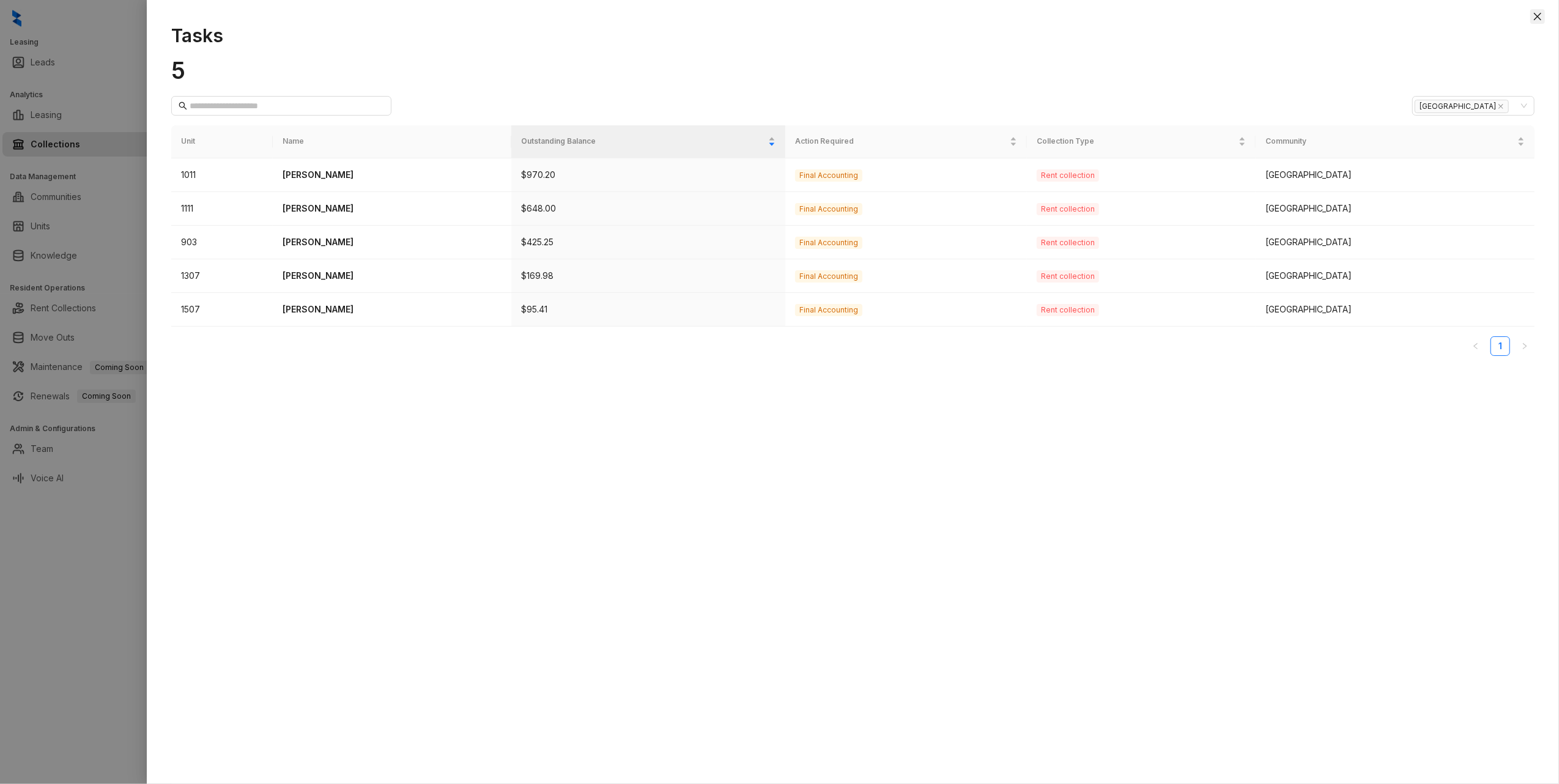
click at [1534, 16] on icon "close" at bounding box center [1537, 16] width 9 height 9
